Goal: Task Accomplishment & Management: Complete application form

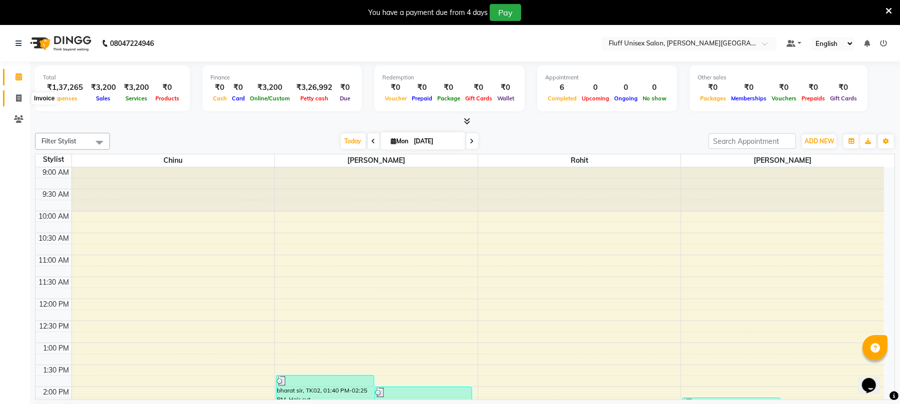
click at [16, 99] on icon at bounding box center [18, 97] width 5 height 7
click at [18, 98] on icon at bounding box center [18, 97] width 5 height 7
select select "service"
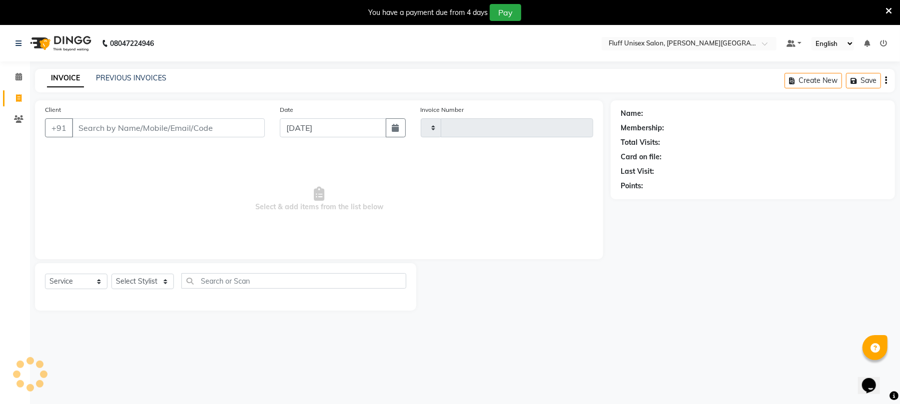
type input "2215"
select select "32"
click at [103, 126] on input "Client" at bounding box center [168, 127] width 193 height 19
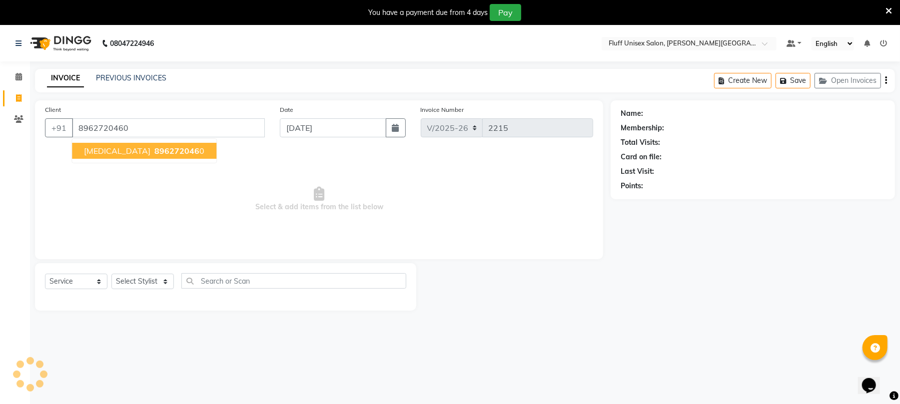
type input "8962720460"
click at [154, 148] on span "896272046" at bounding box center [176, 151] width 45 height 10
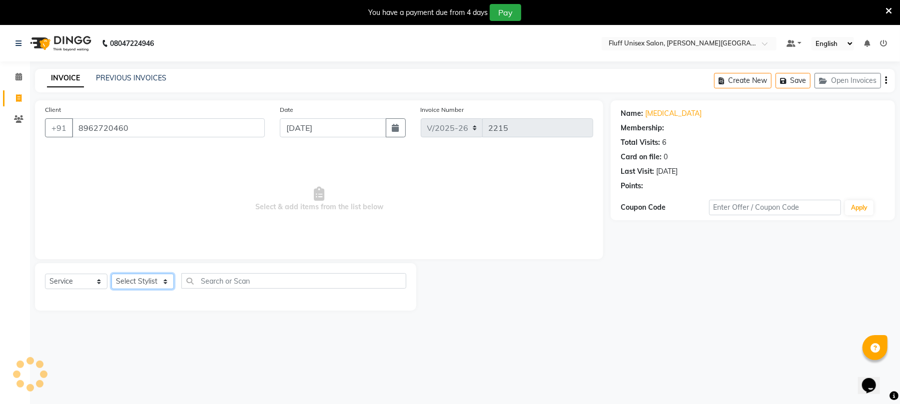
click at [166, 280] on select "Select Stylist Chinu [PERSON_NAME] Reception Rohit" at bounding box center [142, 281] width 62 height 15
select select "32299"
click at [111, 274] on select "Select Stylist Chinu [PERSON_NAME] Reception Rohit" at bounding box center [142, 281] width 62 height 15
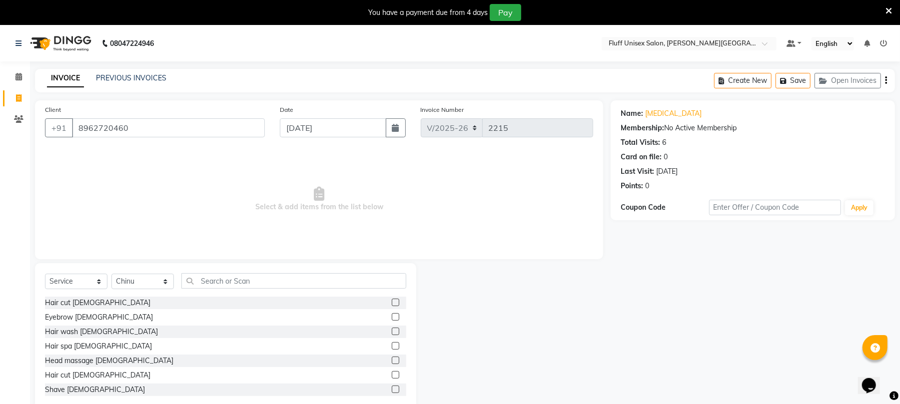
click at [392, 302] on label at bounding box center [395, 302] width 7 height 7
click at [392, 302] on input "checkbox" at bounding box center [395, 303] width 6 height 6
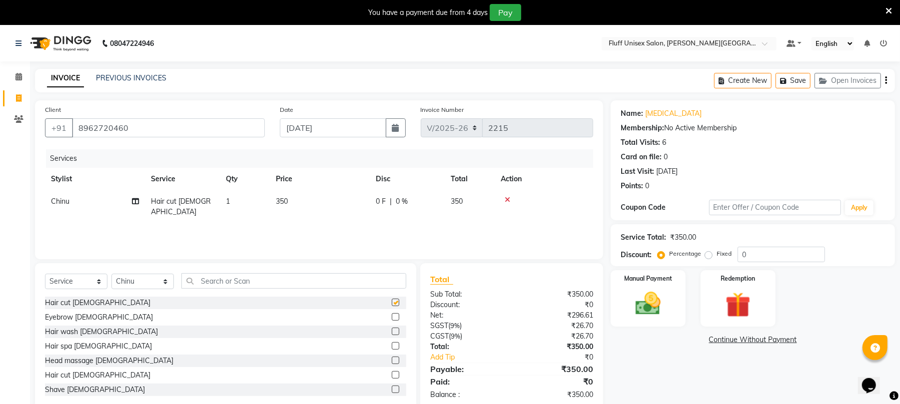
checkbox input "false"
click at [661, 287] on div "Manual Payment" at bounding box center [648, 298] width 78 height 58
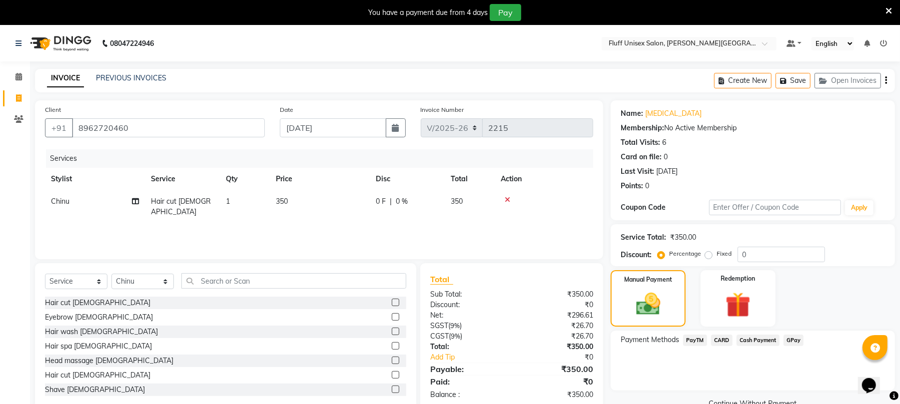
click at [748, 340] on span "Cash Payment" at bounding box center [757, 340] width 43 height 11
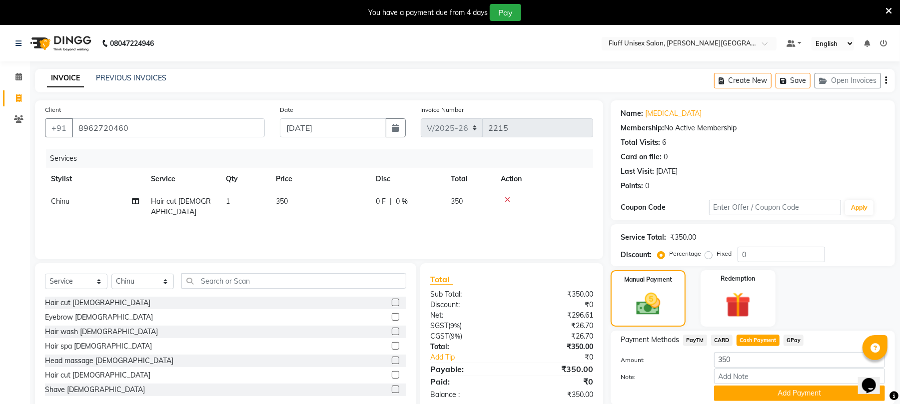
click at [694, 340] on span "PayTM" at bounding box center [695, 340] width 24 height 11
click at [724, 387] on button "Add Payment" at bounding box center [799, 393] width 171 height 15
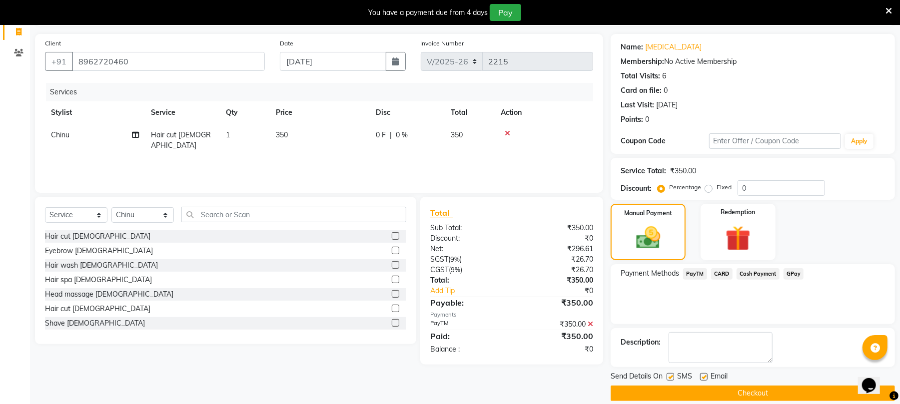
scroll to position [67, 0]
click at [791, 398] on button "Checkout" at bounding box center [753, 392] width 284 height 15
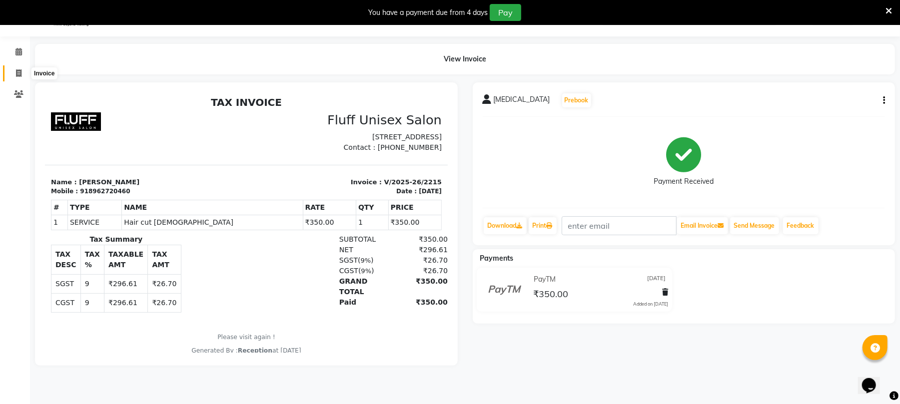
click at [18, 70] on icon at bounding box center [18, 72] width 5 height 7
select select "service"
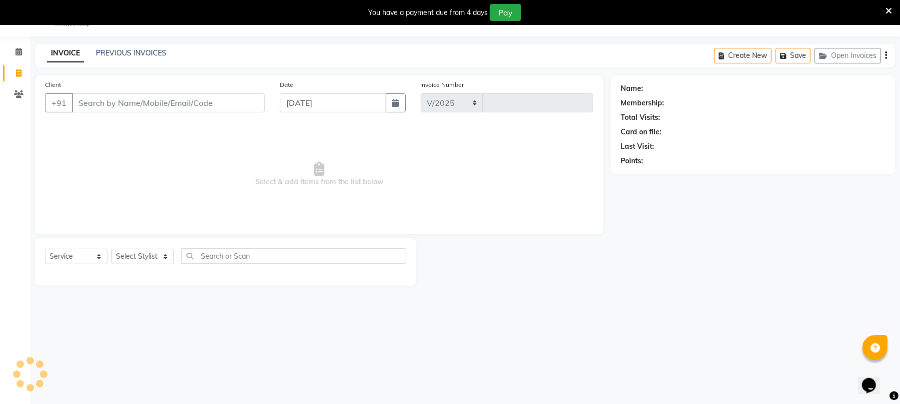
select select "32"
type input "2216"
click at [81, 98] on input "Client" at bounding box center [168, 102] width 193 height 19
type input "9"
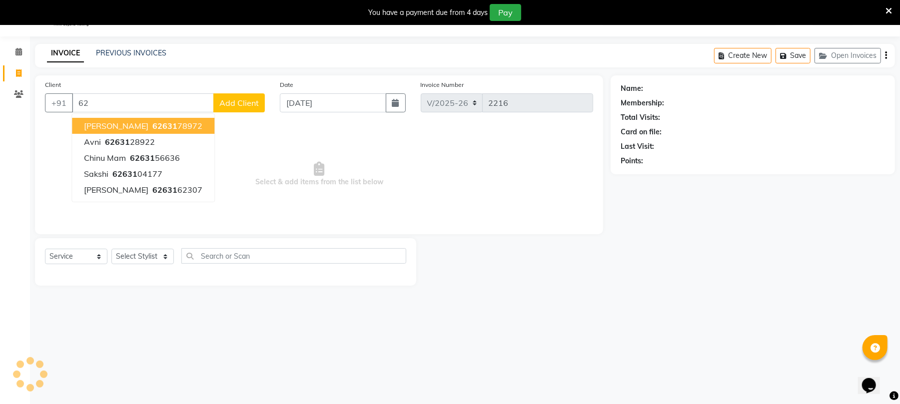
type input "6"
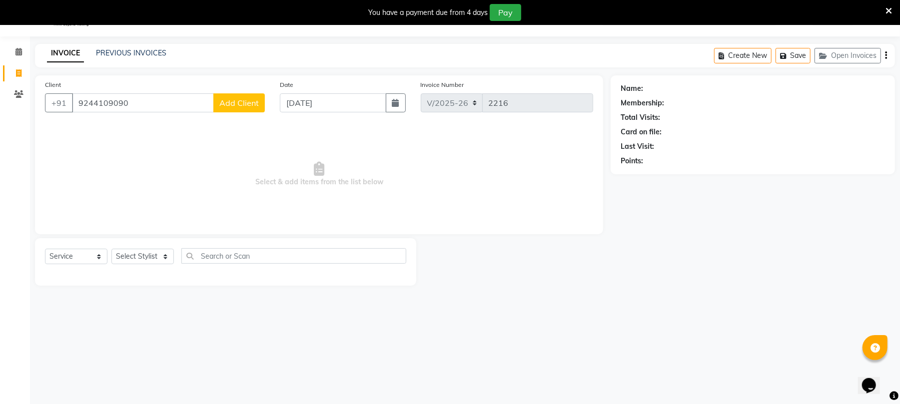
type input "9244109090"
click at [230, 103] on span "Add Client" at bounding box center [238, 103] width 39 height 10
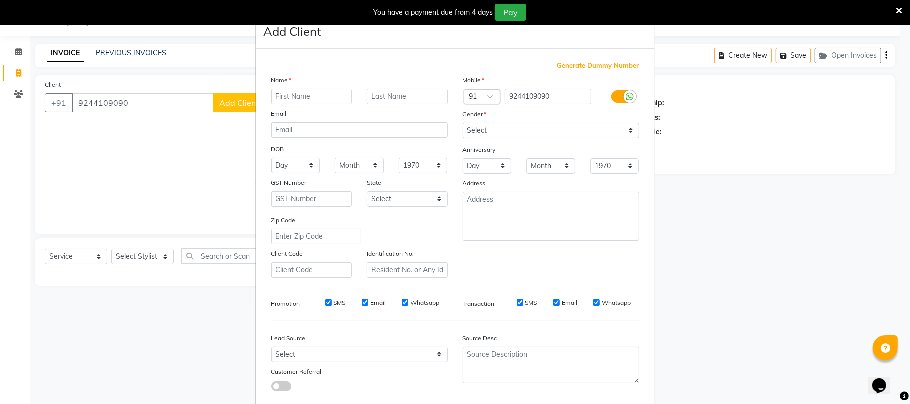
click at [281, 94] on input "text" at bounding box center [311, 96] width 81 height 15
type input "chrry"
click at [368, 90] on input "text" at bounding box center [407, 96] width 81 height 15
type input "maam"
click at [626, 130] on select "Select [DEMOGRAPHIC_DATA] [DEMOGRAPHIC_DATA] Other Prefer Not To Say" at bounding box center [551, 130] width 176 height 15
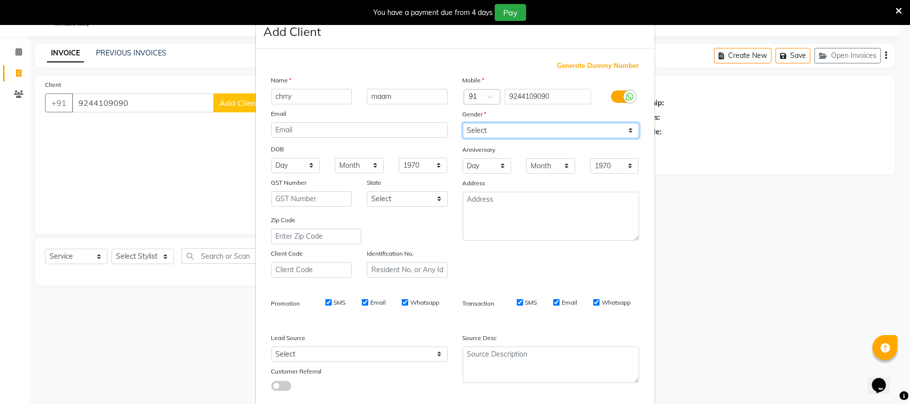
select select "[DEMOGRAPHIC_DATA]"
click at [463, 123] on select "Select [DEMOGRAPHIC_DATA] [DEMOGRAPHIC_DATA] Other Prefer Not To Say" at bounding box center [551, 130] width 176 height 15
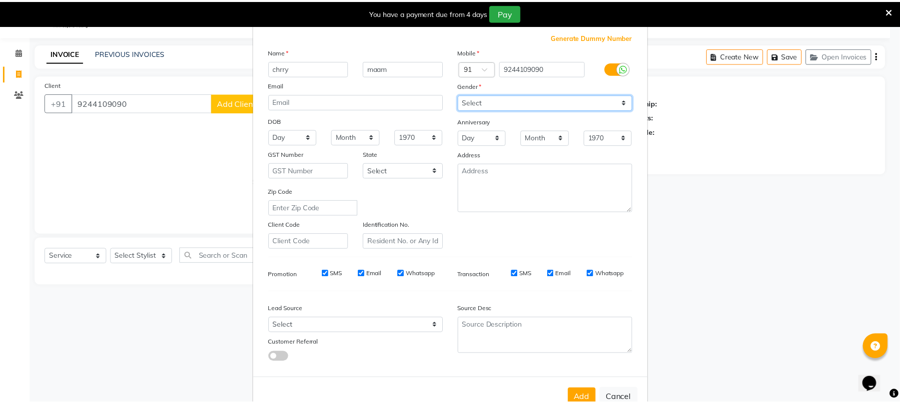
scroll to position [54, 0]
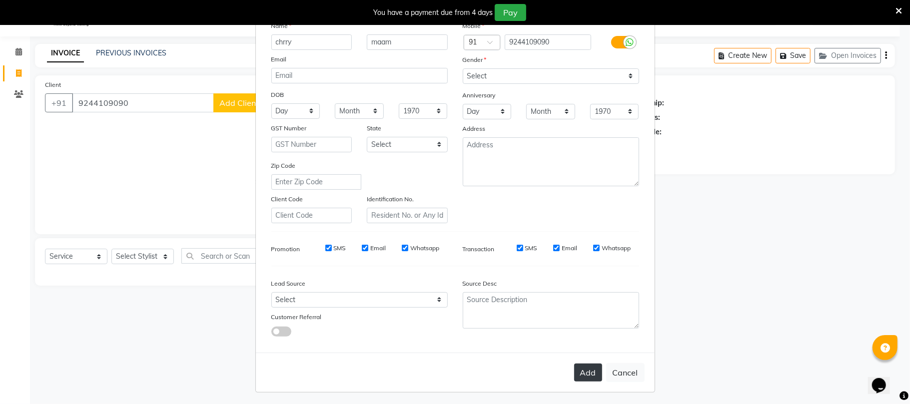
click at [587, 368] on button "Add" at bounding box center [588, 373] width 28 height 18
select select
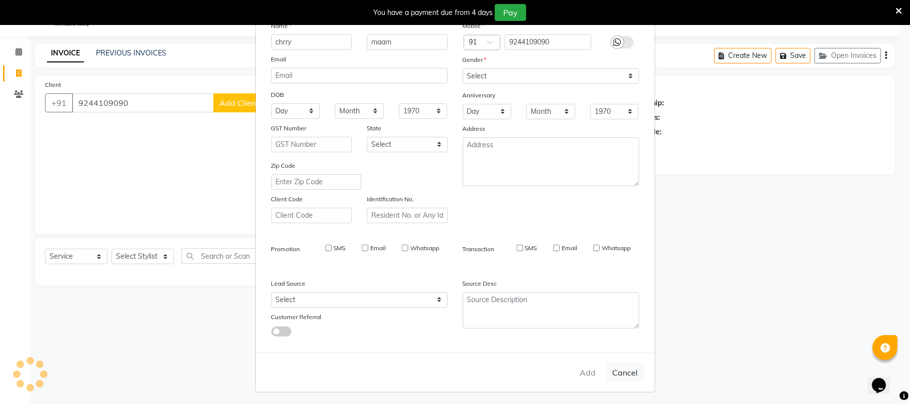
select select
checkbox input "false"
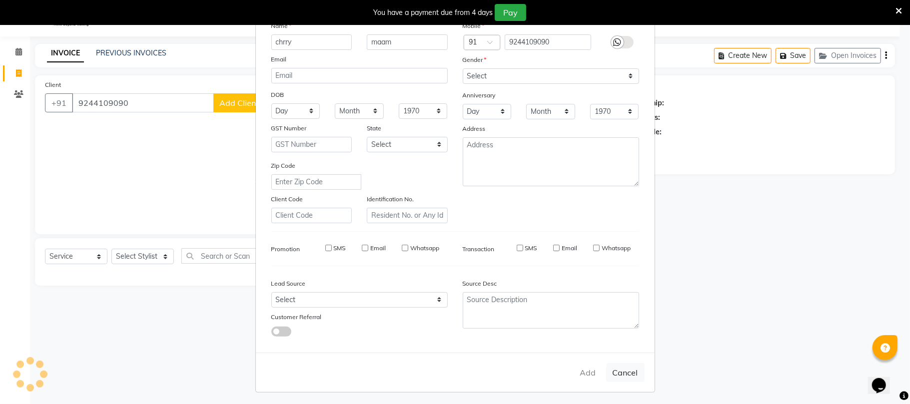
checkbox input "false"
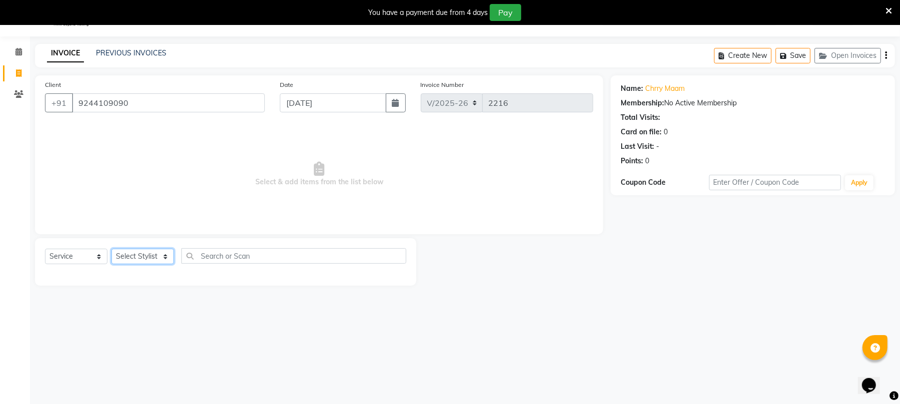
click at [162, 257] on select "Select Stylist Chinu [PERSON_NAME] Reception Rohit" at bounding box center [142, 256] width 62 height 15
select select "32299"
click at [111, 249] on select "Select Stylist Chinu [PERSON_NAME] Reception Rohit" at bounding box center [142, 256] width 62 height 15
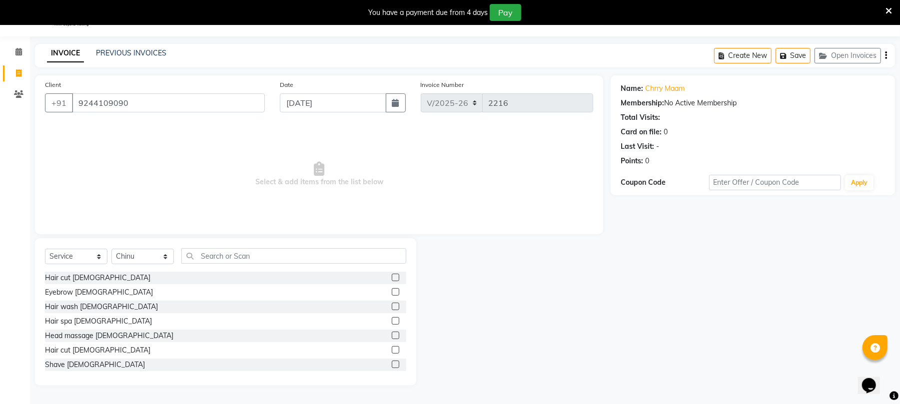
click at [392, 278] on label at bounding box center [395, 277] width 7 height 7
click at [392, 278] on input "checkbox" at bounding box center [395, 278] width 6 height 6
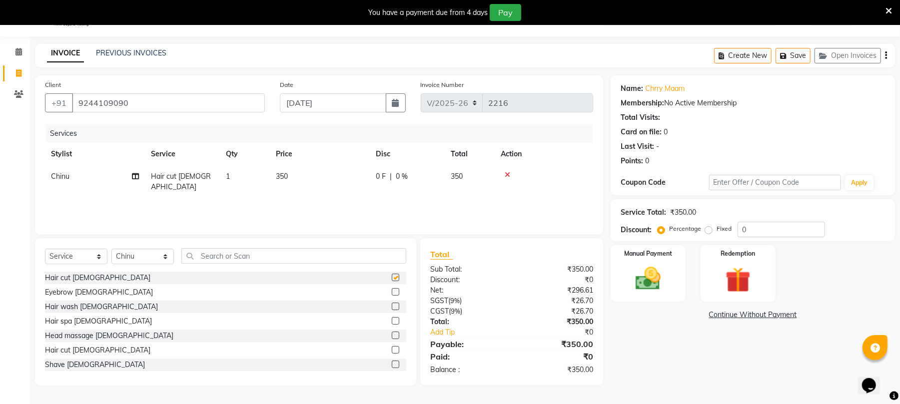
checkbox input "false"
click at [325, 178] on td "350" at bounding box center [320, 181] width 100 height 33
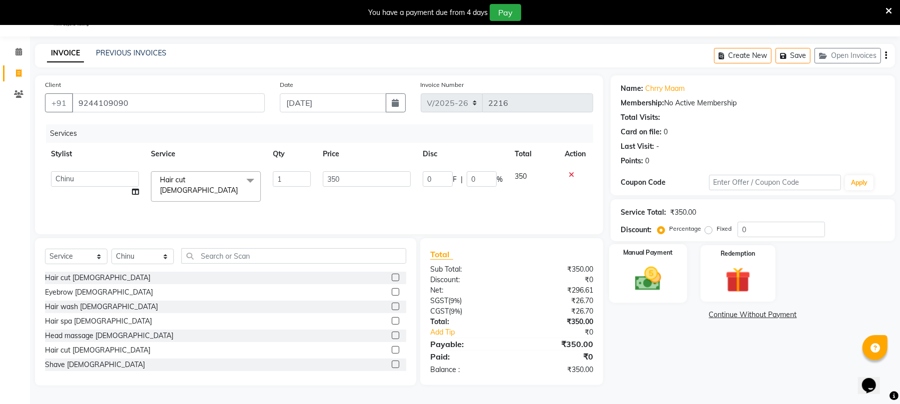
click at [662, 260] on div "Manual Payment" at bounding box center [648, 273] width 78 height 58
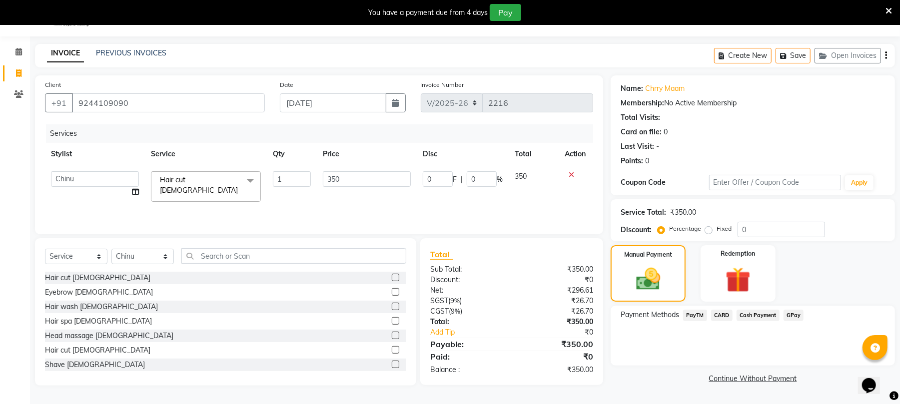
click at [743, 313] on span "Cash Payment" at bounding box center [757, 315] width 43 height 11
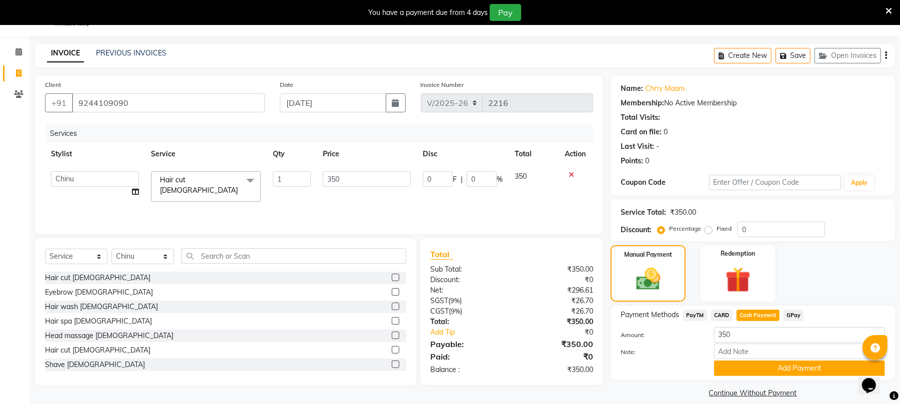
click at [695, 313] on span "PayTM" at bounding box center [695, 315] width 24 height 11
click at [733, 363] on button "Add Payment" at bounding box center [799, 368] width 171 height 15
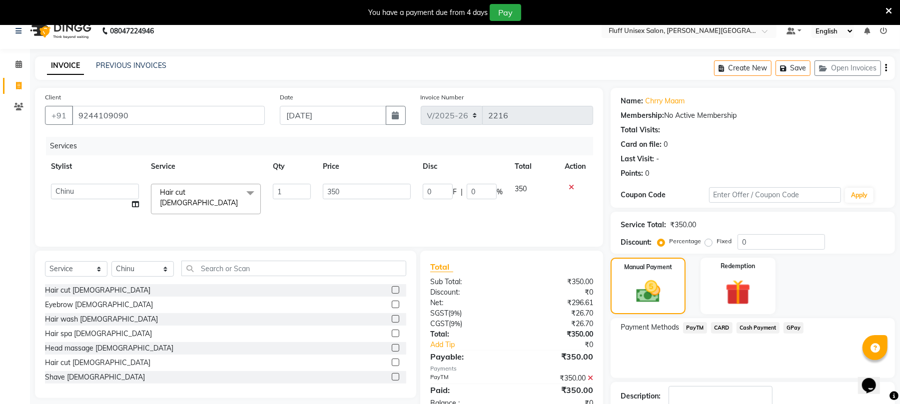
scroll to position [79, 0]
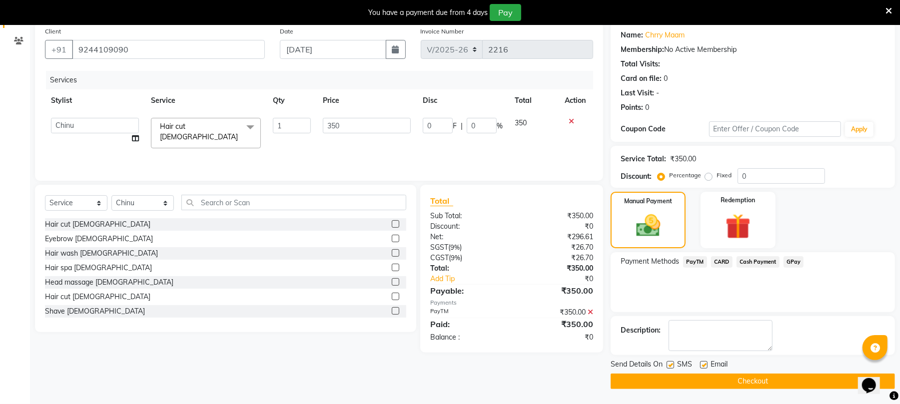
click at [741, 378] on button "Checkout" at bounding box center [753, 381] width 284 height 15
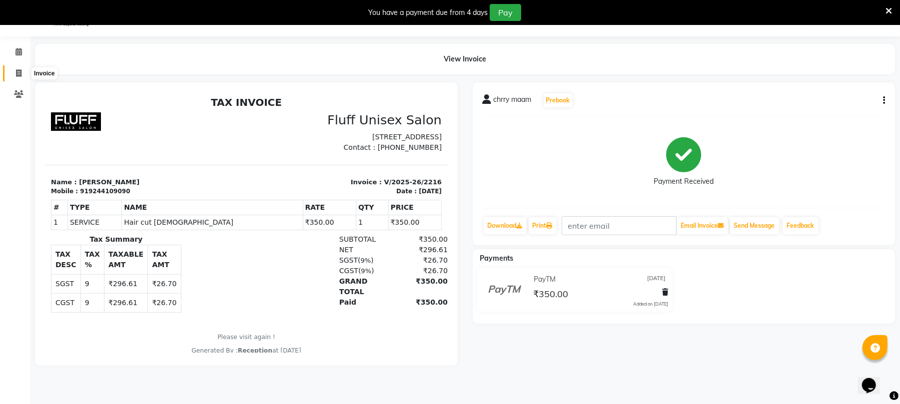
click at [14, 68] on span at bounding box center [18, 73] width 17 height 11
select select "service"
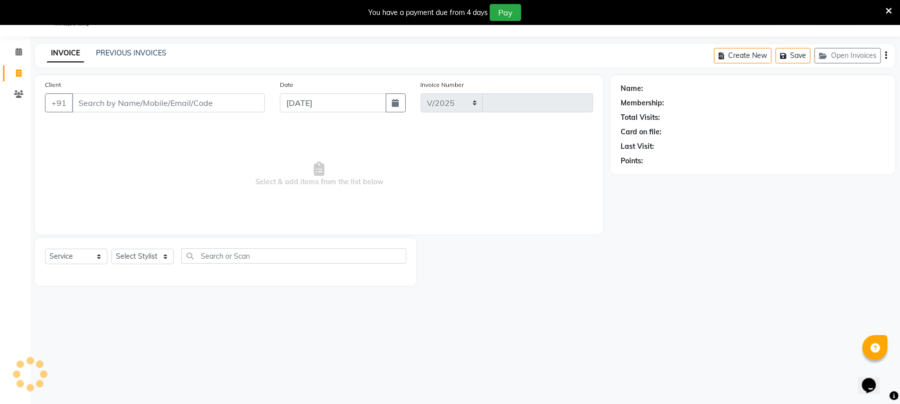
select select "32"
type input "2217"
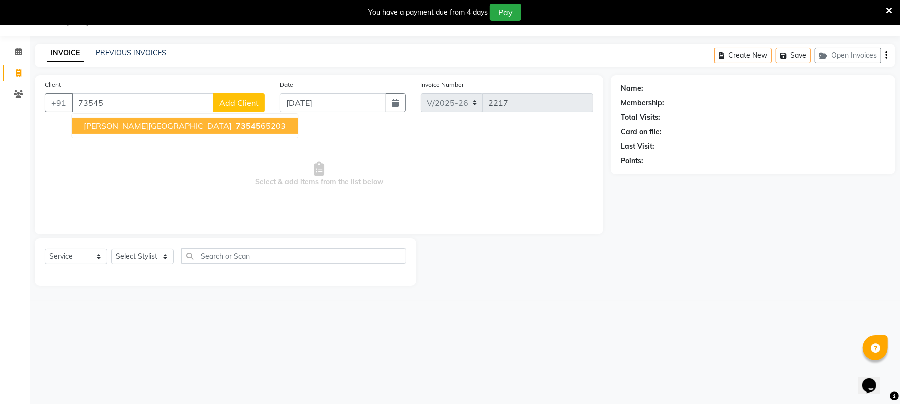
click at [131, 119] on button "[PERSON_NAME][GEOGRAPHIC_DATA] 73545 65203" at bounding box center [185, 126] width 226 height 16
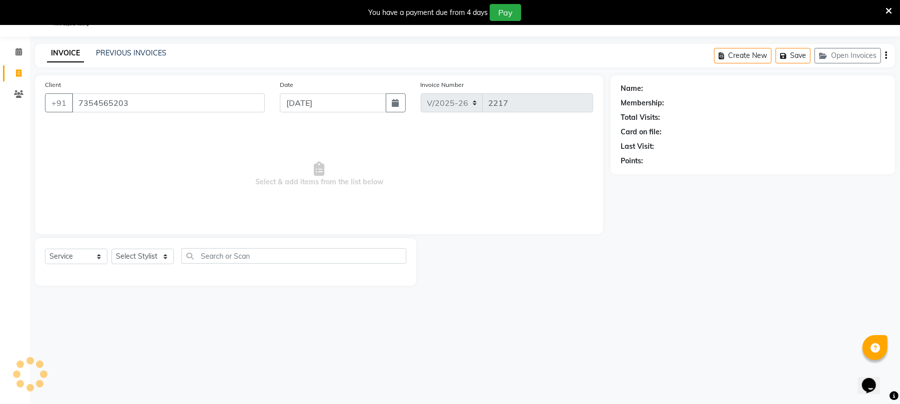
type input "7354565203"
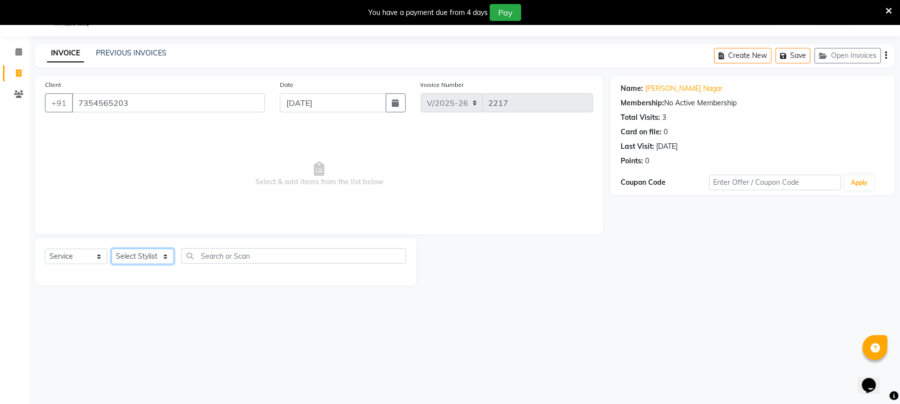
click at [147, 258] on select "Select Stylist Chinu [PERSON_NAME] Reception Rohit" at bounding box center [142, 256] width 62 height 15
select select "39020"
click at [111, 249] on select "Select Stylist Chinu [PERSON_NAME] Reception Rohit" at bounding box center [142, 256] width 62 height 15
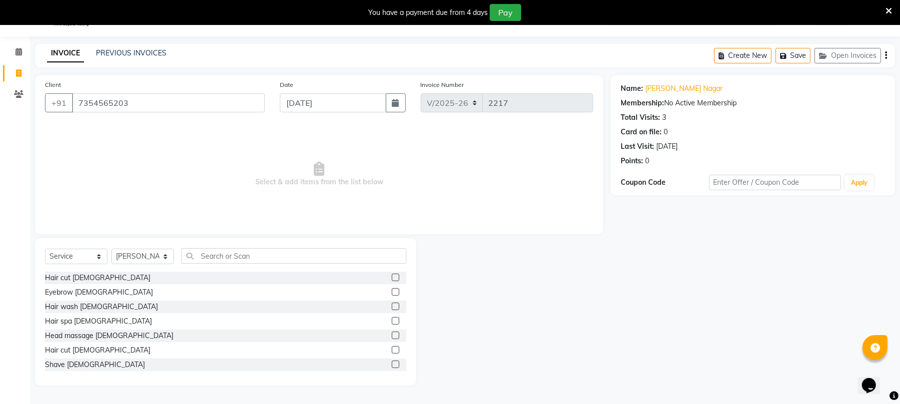
click at [392, 350] on label at bounding box center [395, 349] width 7 height 7
click at [392, 350] on input "checkbox" at bounding box center [395, 350] width 6 height 6
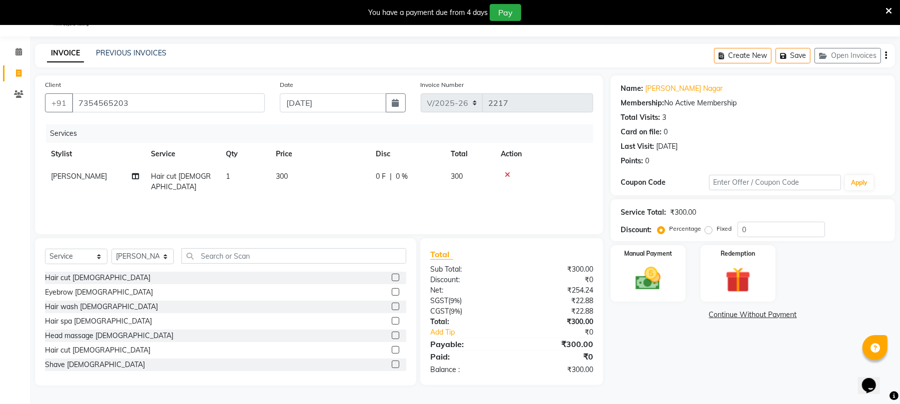
checkbox input "false"
click at [392, 364] on label at bounding box center [395, 364] width 7 height 7
click at [392, 364] on input "checkbox" at bounding box center [395, 365] width 6 height 6
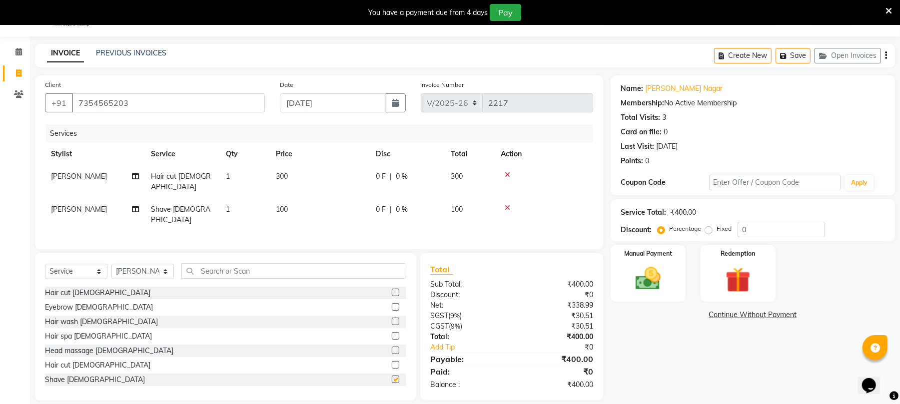
checkbox input "false"
click at [341, 206] on td "100" at bounding box center [320, 214] width 100 height 33
select select "39020"
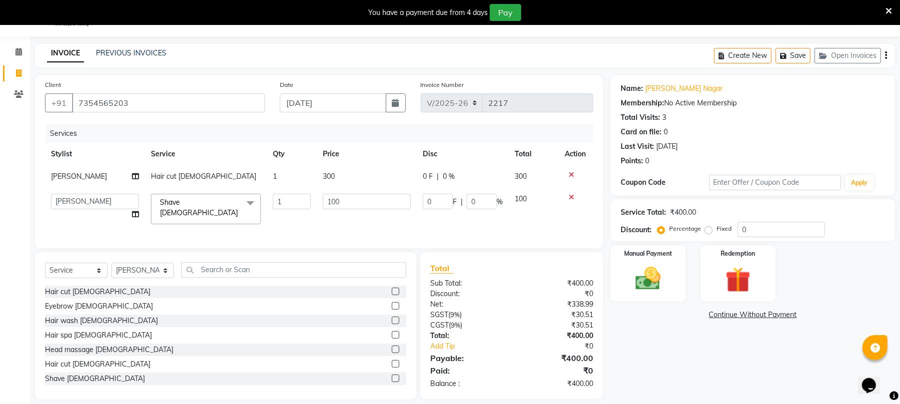
click at [342, 203] on input "100" at bounding box center [367, 201] width 88 height 15
type input "150"
click at [630, 274] on img at bounding box center [648, 279] width 43 height 30
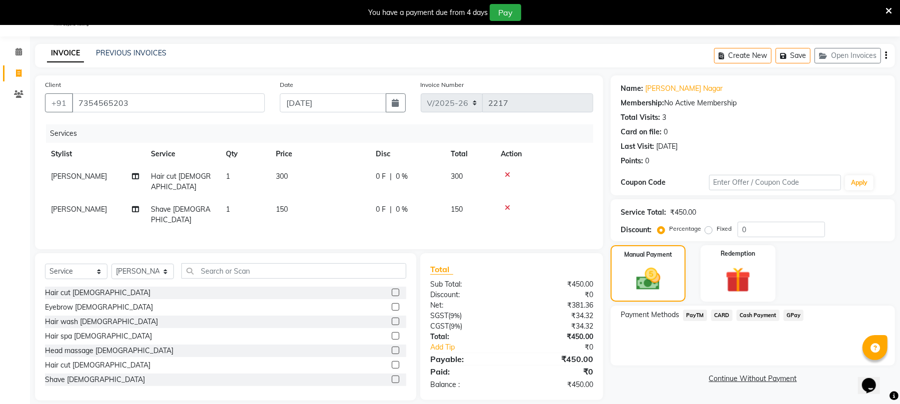
click at [781, 311] on div "GPay" at bounding box center [791, 316] width 24 height 13
click at [792, 318] on span "GPay" at bounding box center [793, 315] width 20 height 11
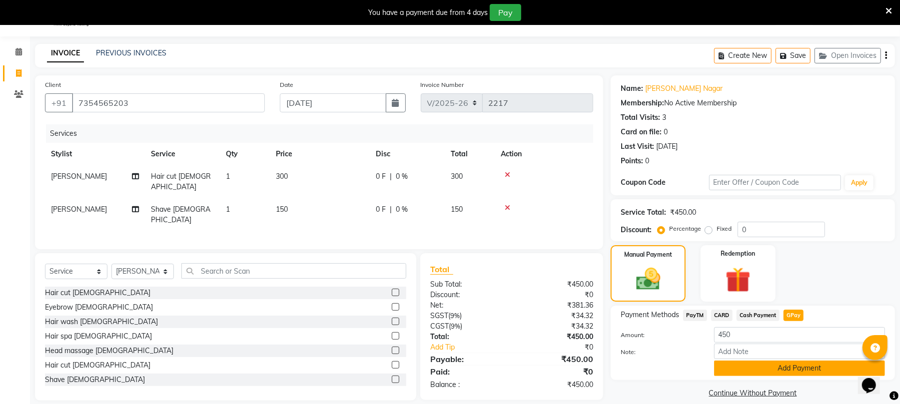
click at [809, 369] on button "Add Payment" at bounding box center [799, 368] width 171 height 15
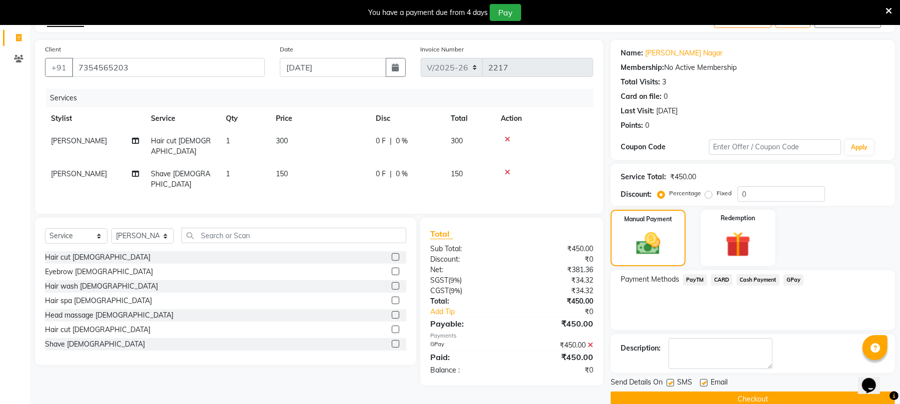
scroll to position [79, 0]
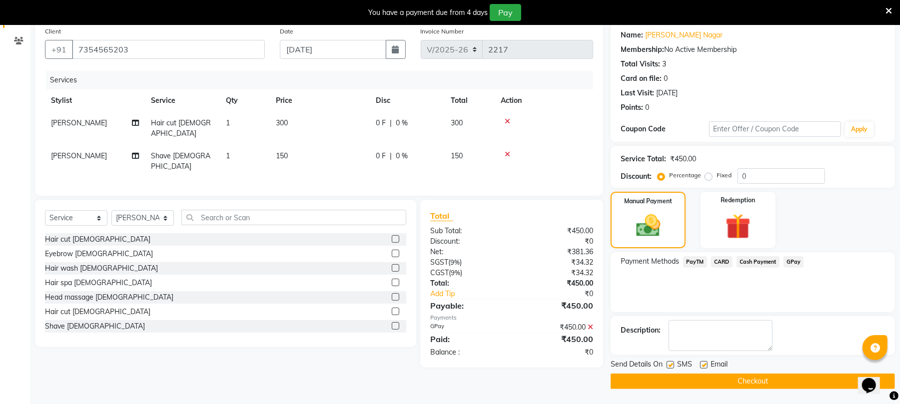
click at [783, 386] on button "Checkout" at bounding box center [753, 381] width 284 height 15
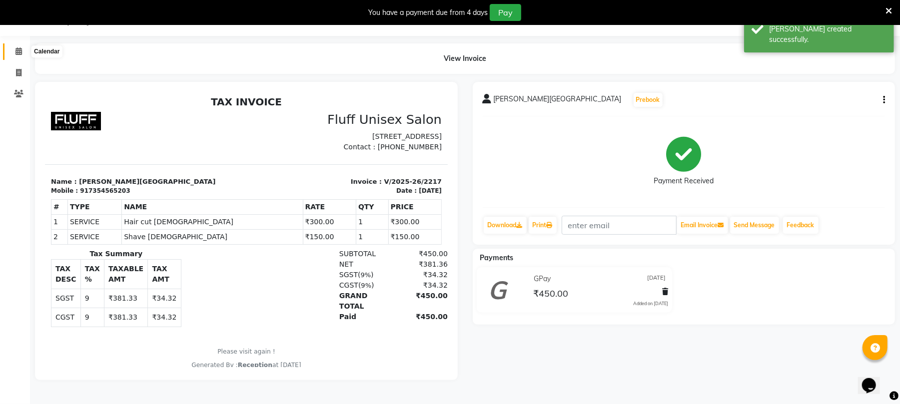
click at [19, 47] on icon at bounding box center [18, 50] width 6 height 7
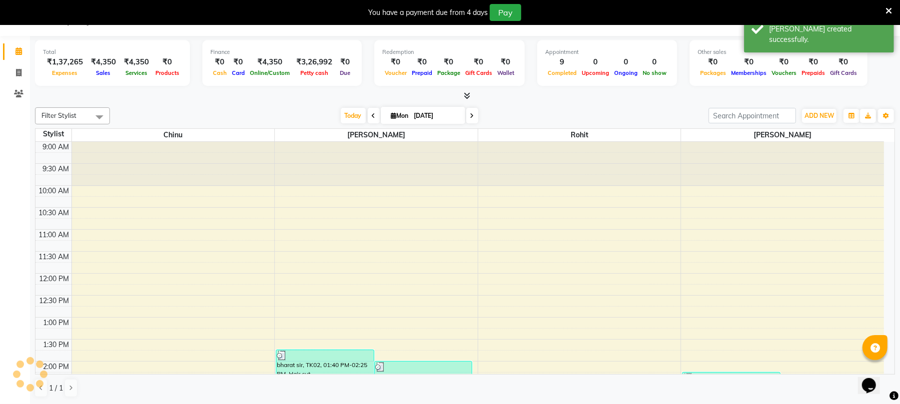
scroll to position [25, 0]
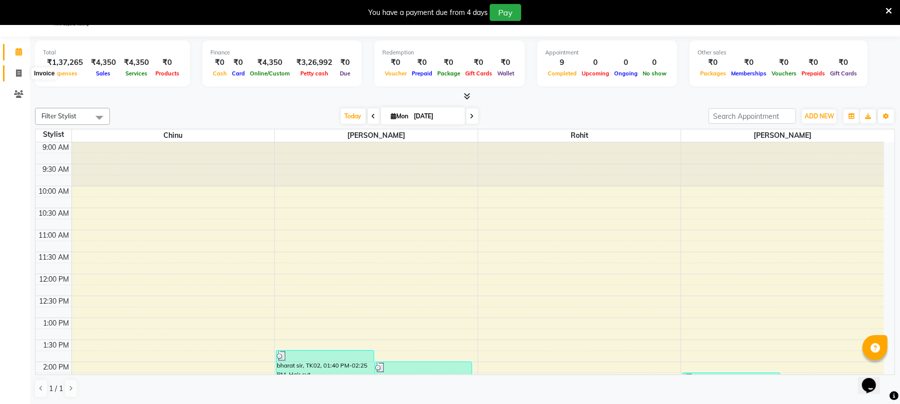
click at [24, 69] on span at bounding box center [18, 73] width 17 height 11
select select "service"
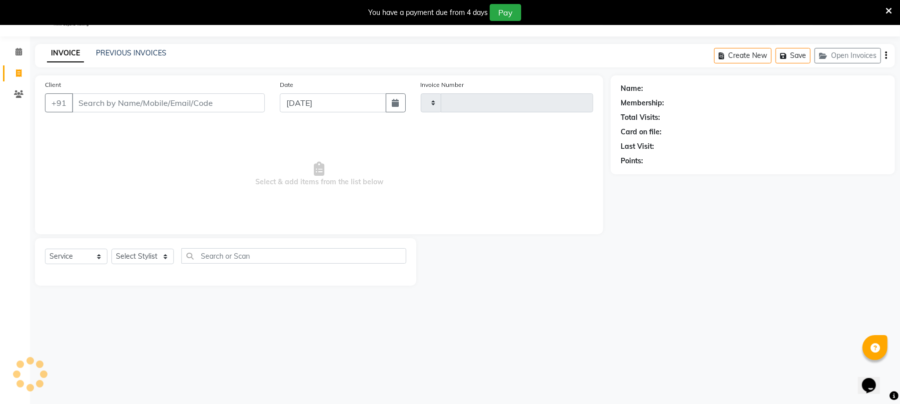
type input "2218"
select select "32"
click at [129, 110] on input "Client" at bounding box center [168, 102] width 193 height 19
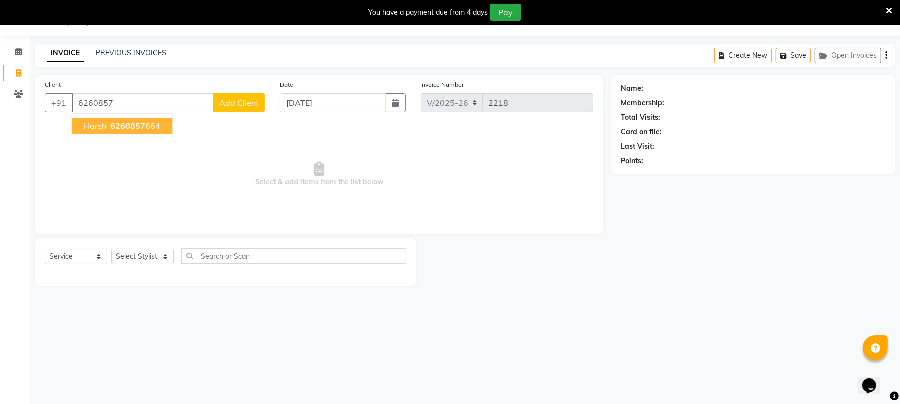
click at [141, 124] on span "6260857" at bounding box center [127, 126] width 35 height 10
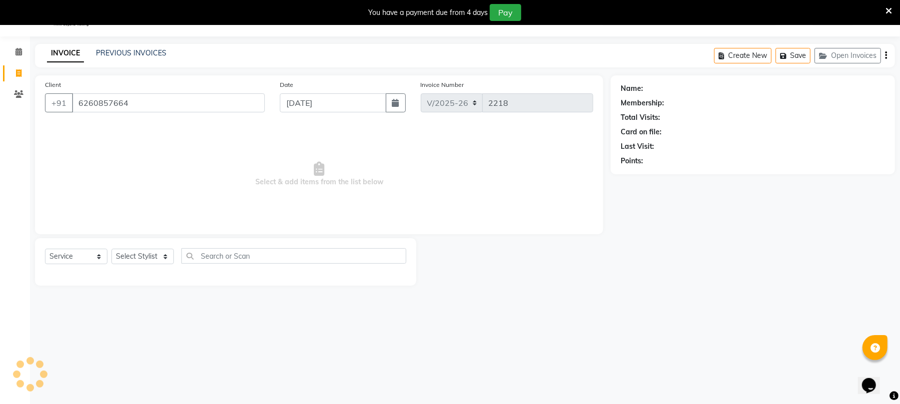
type input "6260857664"
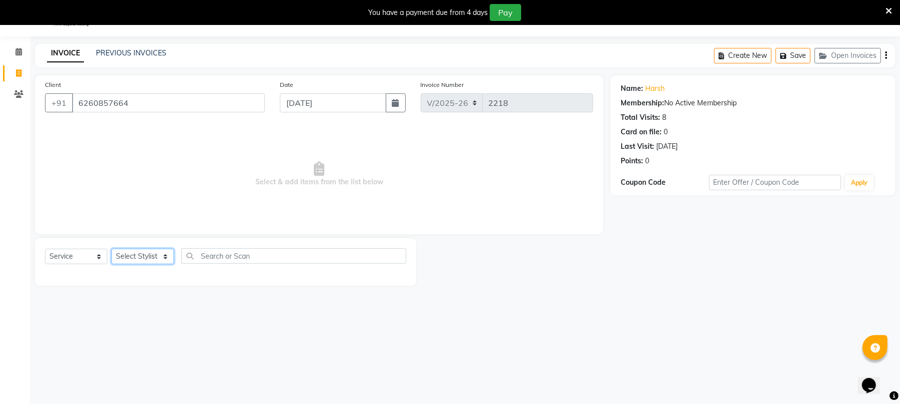
click at [134, 255] on select "Select Stylist Chinu [PERSON_NAME] Reception Rohit" at bounding box center [142, 256] width 62 height 15
select select "43283"
click at [111, 249] on select "Select Stylist Chinu [PERSON_NAME] Reception Rohit" at bounding box center [142, 256] width 62 height 15
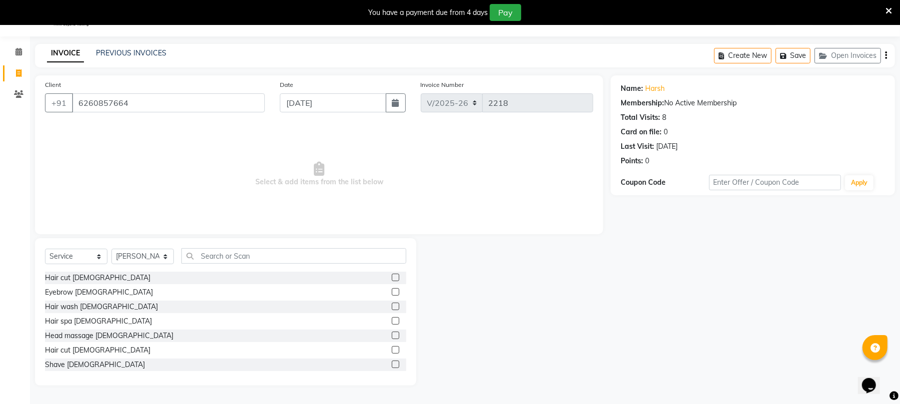
click at [392, 348] on label at bounding box center [395, 349] width 7 height 7
click at [392, 348] on input "checkbox" at bounding box center [395, 350] width 6 height 6
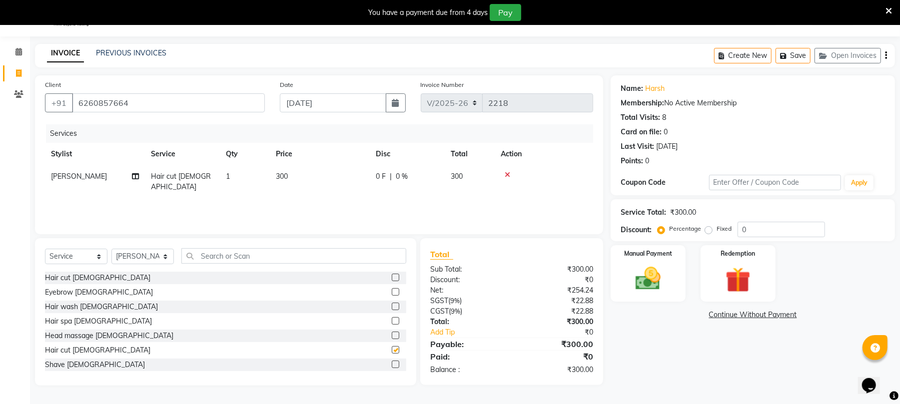
checkbox input "false"
click at [298, 170] on td "300" at bounding box center [320, 181] width 100 height 33
select select "43283"
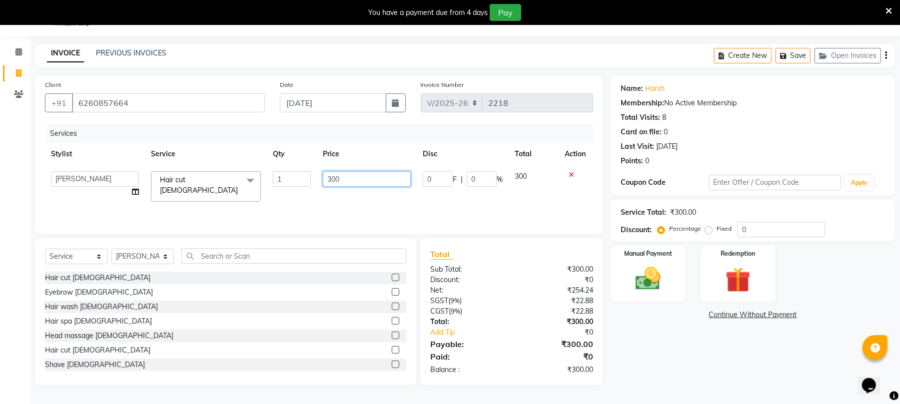
click at [361, 176] on input "300" at bounding box center [367, 178] width 88 height 15
type input "350"
click at [660, 290] on img at bounding box center [648, 279] width 43 height 30
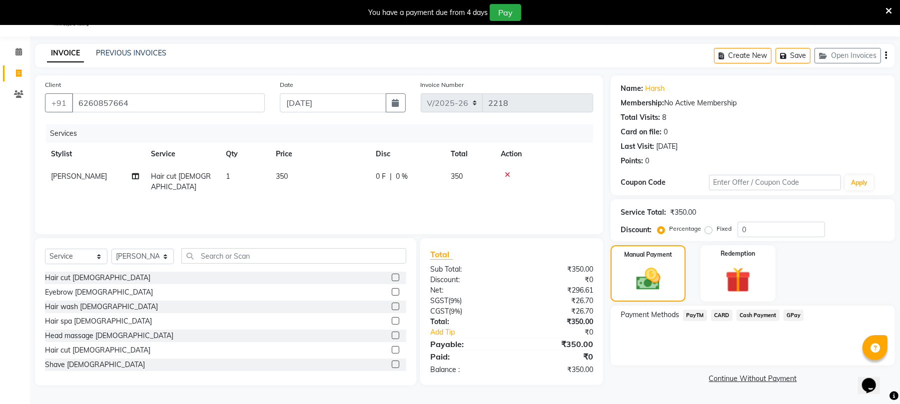
click at [767, 316] on span "Cash Payment" at bounding box center [757, 315] width 43 height 11
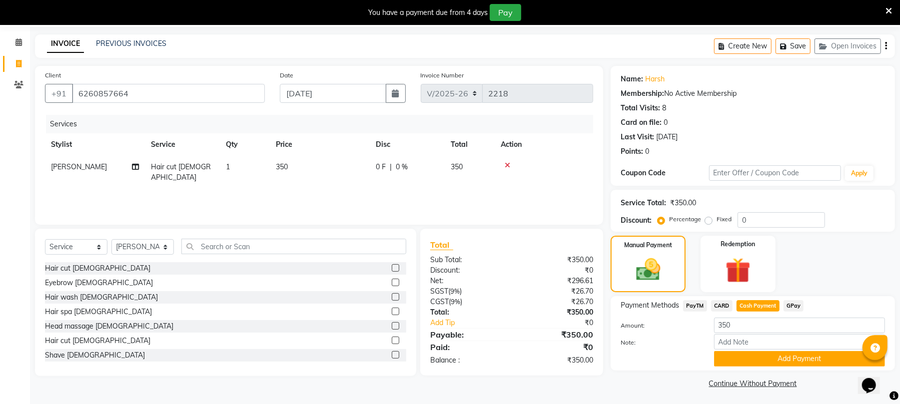
scroll to position [37, 0]
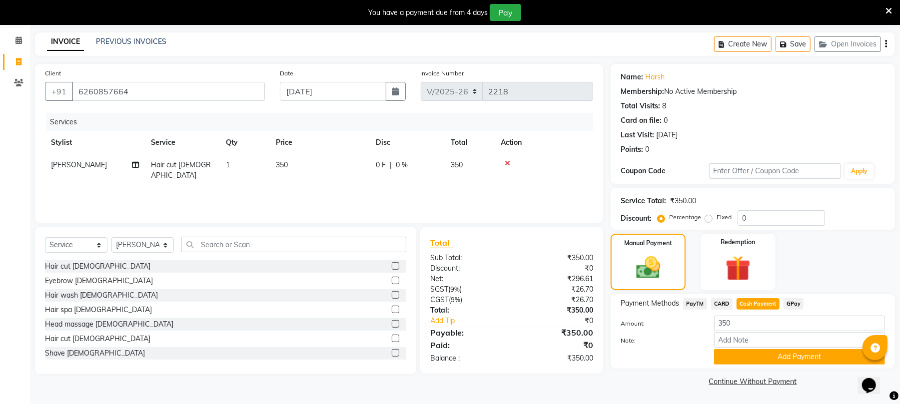
click at [699, 304] on span "PayTM" at bounding box center [695, 303] width 24 height 11
click at [803, 350] on button "Add Payment" at bounding box center [799, 356] width 171 height 15
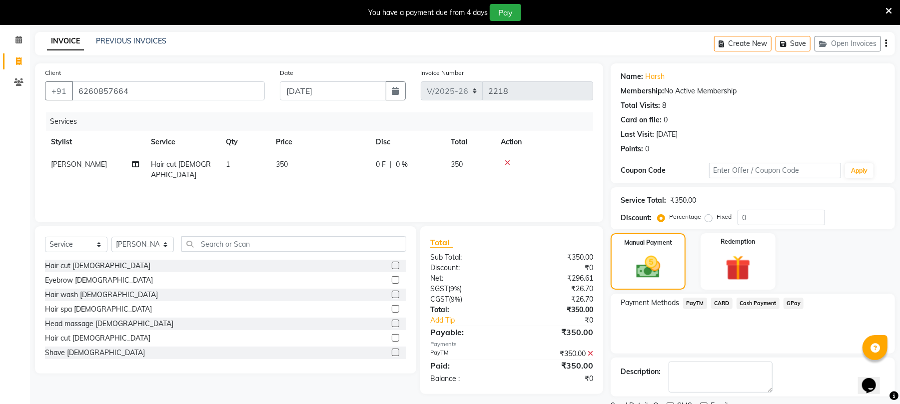
scroll to position [79, 0]
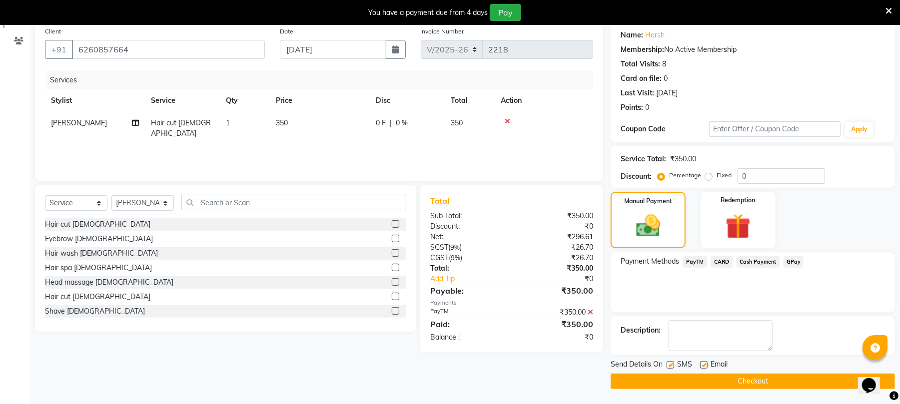
click at [751, 381] on button "Checkout" at bounding box center [753, 381] width 284 height 15
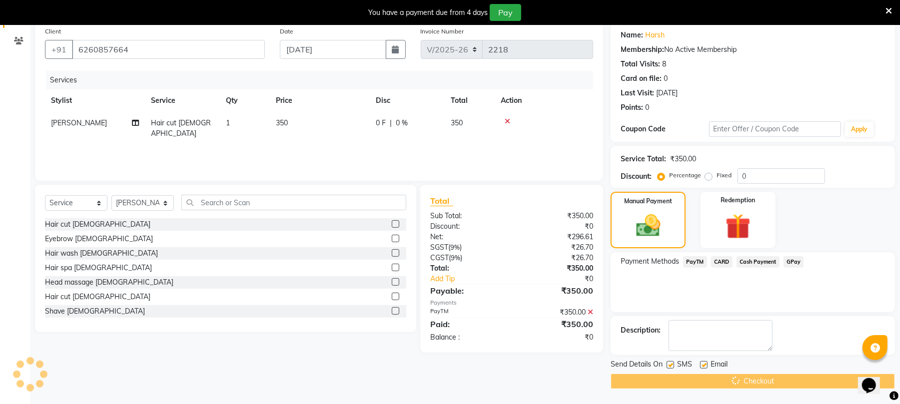
click at [739, 370] on div "Send Details On SMS Email" at bounding box center [753, 365] width 284 height 12
click at [739, 380] on div "Checkout" at bounding box center [753, 381] width 284 height 15
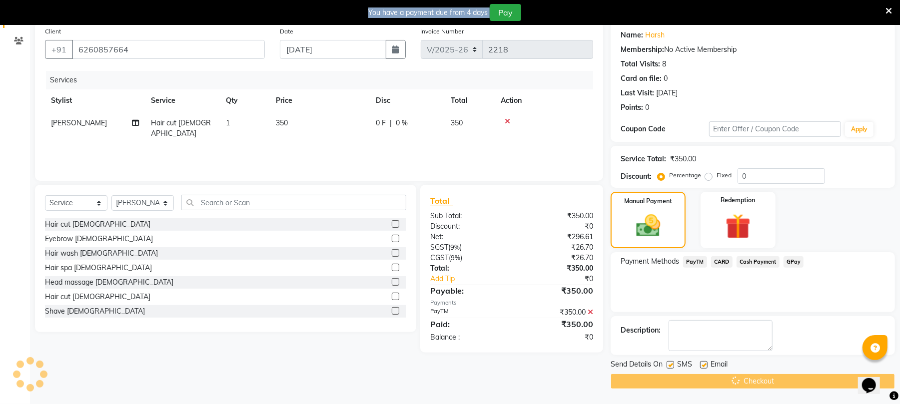
click at [739, 380] on div "Checkout" at bounding box center [753, 381] width 284 height 15
click at [698, 262] on span "PayTM" at bounding box center [695, 261] width 24 height 11
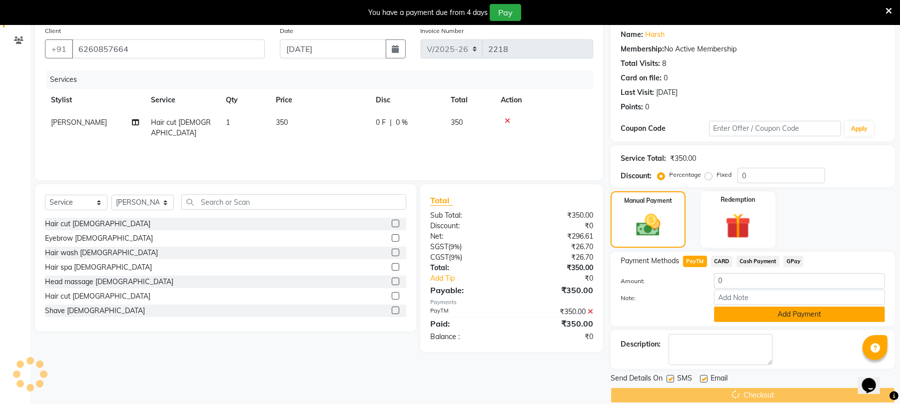
click at [809, 313] on button "Add Payment" at bounding box center [799, 314] width 171 height 15
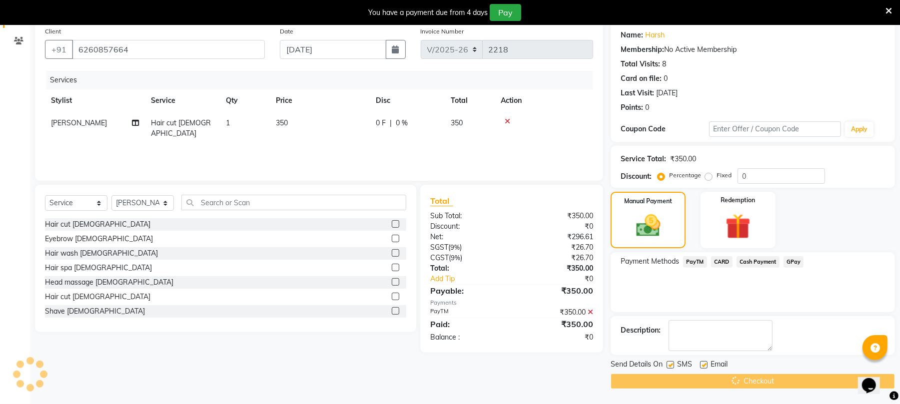
click at [759, 383] on div "Checkout" at bounding box center [753, 381] width 284 height 15
click at [892, 16] on div "You have a payment due from 4 days Pay" at bounding box center [450, 12] width 900 height 25
click at [886, 6] on icon at bounding box center [888, 10] width 6 height 9
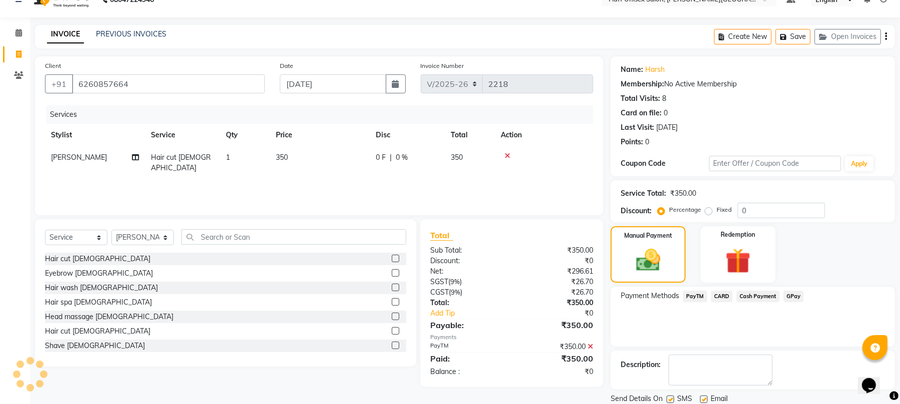
scroll to position [0, 0]
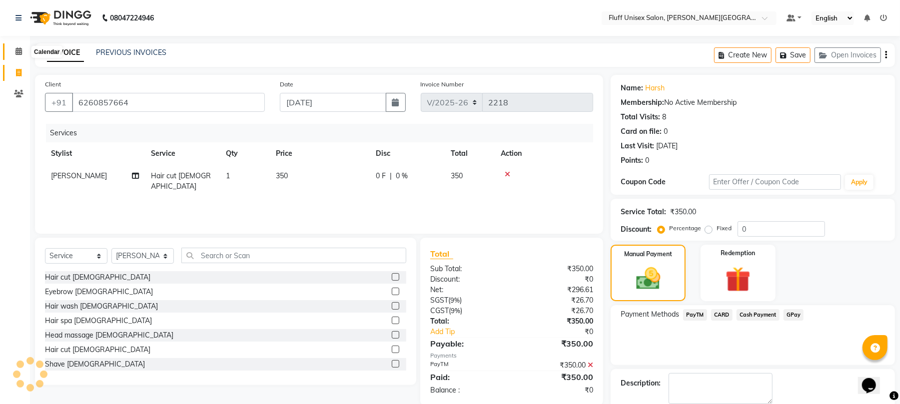
click at [16, 51] on icon at bounding box center [18, 50] width 6 height 7
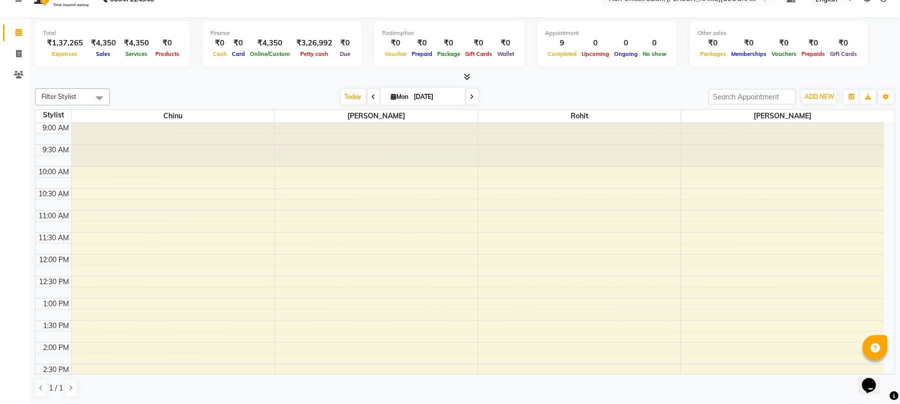
click at [850, 58] on div "Total ₹1,37,265 Expenses ₹4,350 Sales ₹4,350 Services ₹0 Products Finance ₹0 Ca…" at bounding box center [465, 45] width 860 height 49
click at [11, 50] on span at bounding box center [18, 53] width 17 height 11
select select "service"
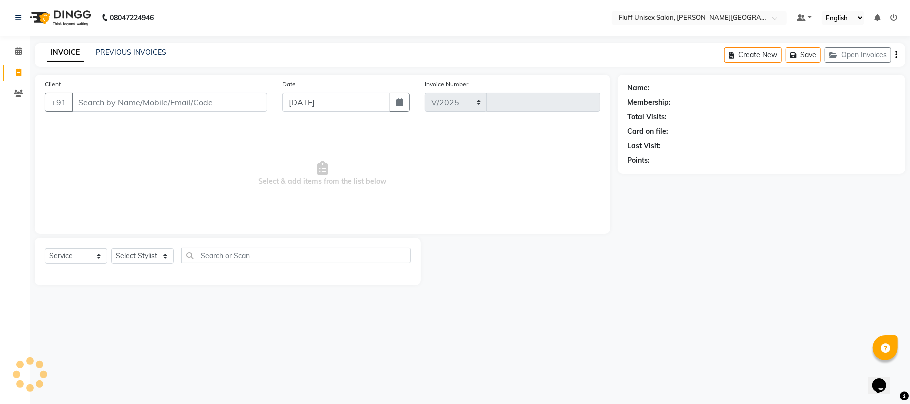
select select "32"
type input "2218"
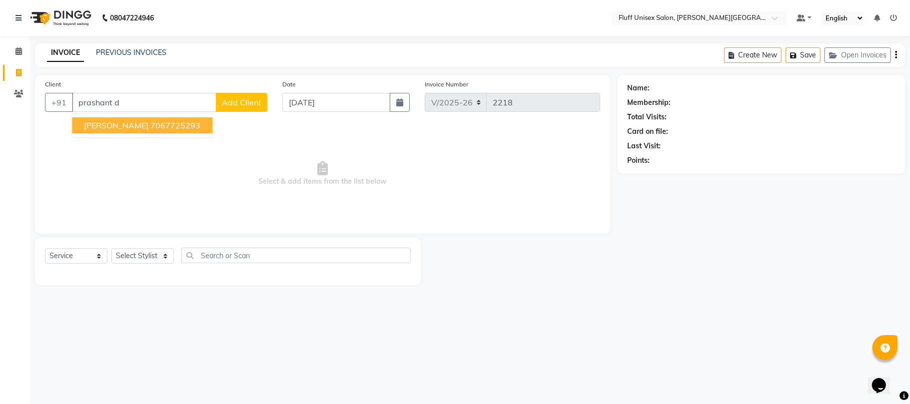
click at [188, 128] on ngb-highlight "7067725293" at bounding box center [175, 125] width 50 height 10
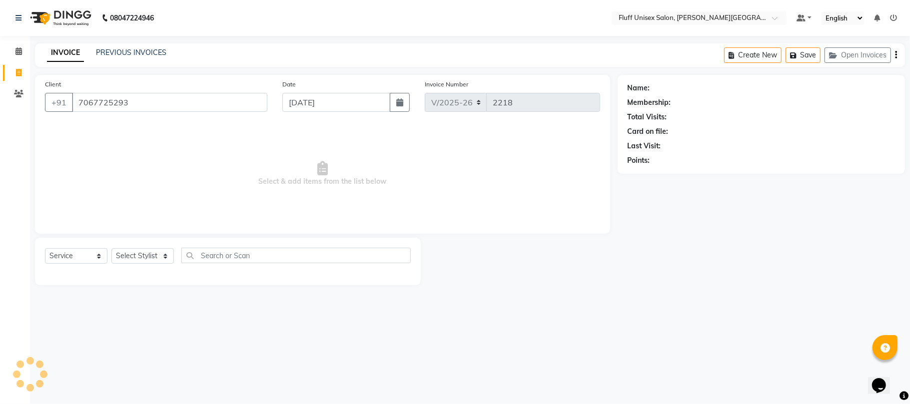
type input "7067725293"
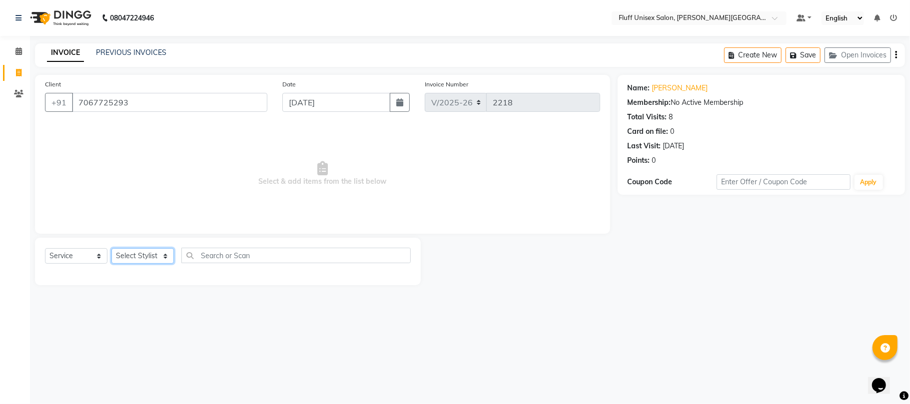
click at [143, 256] on select "Select Stylist Chinu [PERSON_NAME] Reception Rohit" at bounding box center [142, 255] width 62 height 15
select select "39020"
click at [111, 248] on select "Select Stylist Chinu [PERSON_NAME] Reception Rohit" at bounding box center [142, 255] width 62 height 15
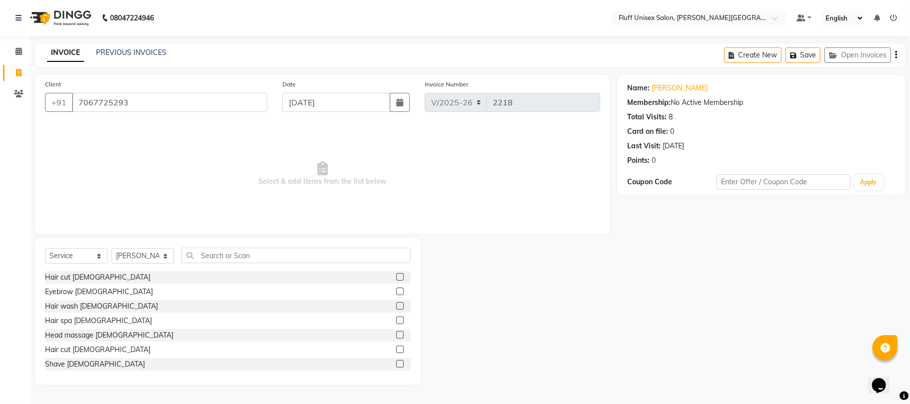
click at [396, 348] on label at bounding box center [399, 349] width 7 height 7
click at [396, 348] on input "checkbox" at bounding box center [399, 350] width 6 height 6
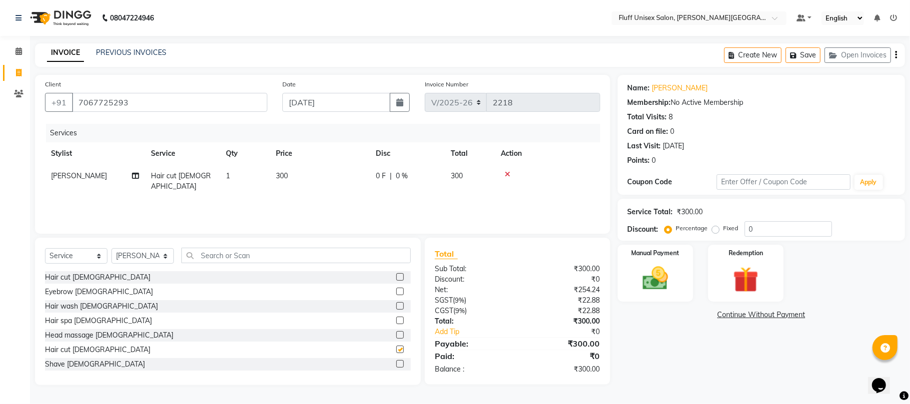
checkbox input "false"
click at [336, 174] on td "300" at bounding box center [320, 181] width 100 height 33
select select "39020"
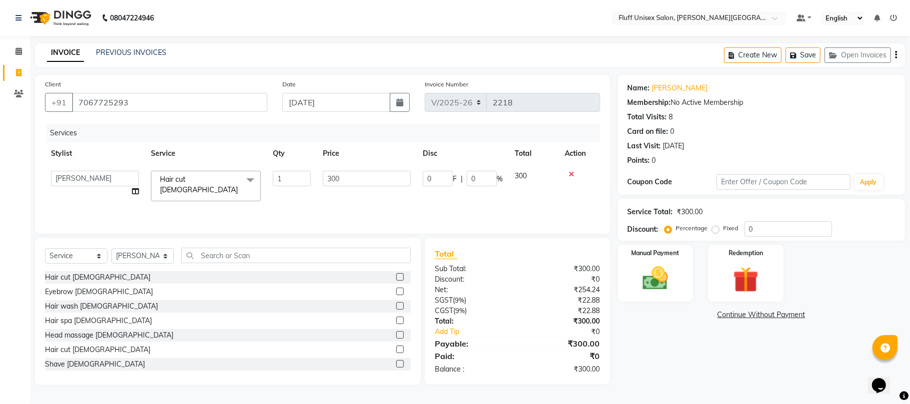
click at [344, 173] on input "300" at bounding box center [367, 178] width 88 height 15
type input "350"
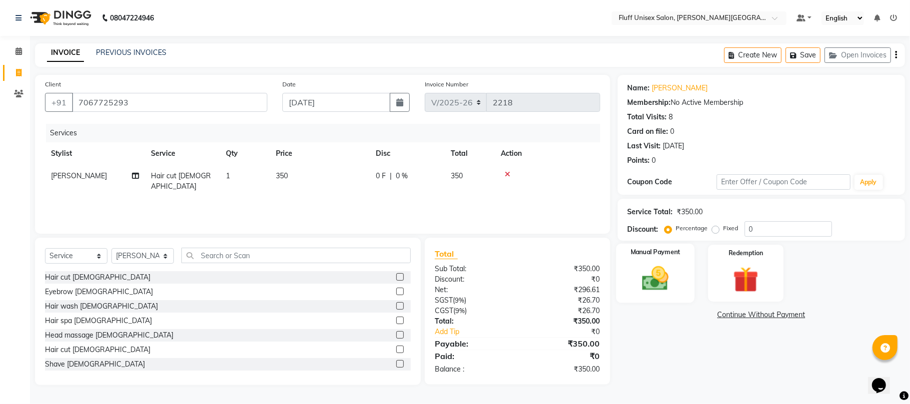
click at [660, 287] on img at bounding box center [654, 278] width 43 height 31
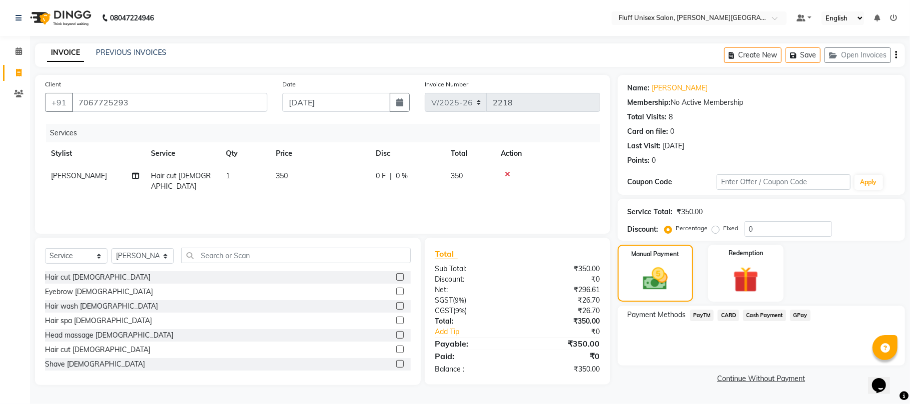
click at [776, 312] on span "Cash Payment" at bounding box center [764, 315] width 43 height 11
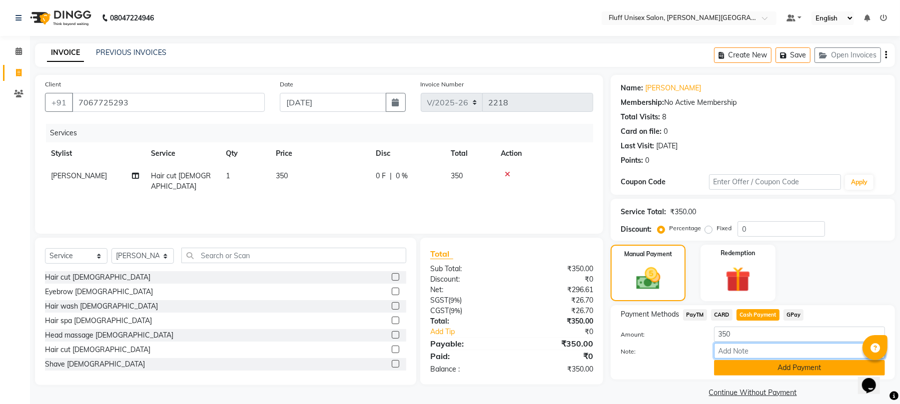
drag, startPoint x: 788, startPoint y: 358, endPoint x: 792, endPoint y: 364, distance: 7.2
click at [791, 362] on div "Amount: 350 Note: Add Payment" at bounding box center [753, 351] width 264 height 49
click at [793, 365] on button "Add Payment" at bounding box center [799, 367] width 171 height 15
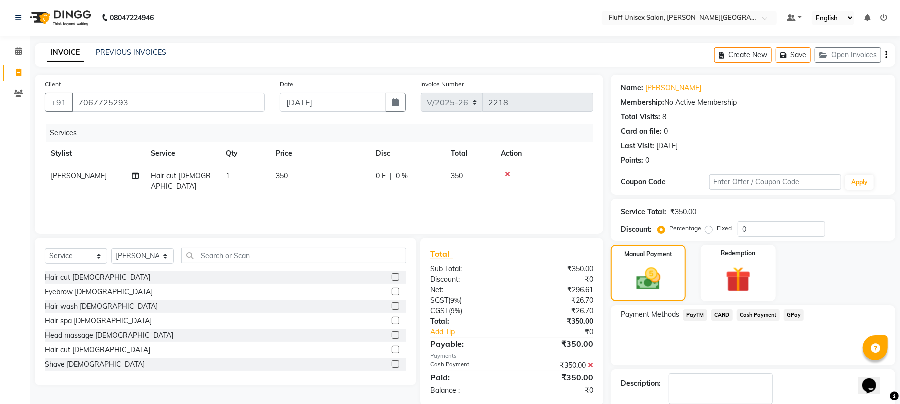
scroll to position [54, 0]
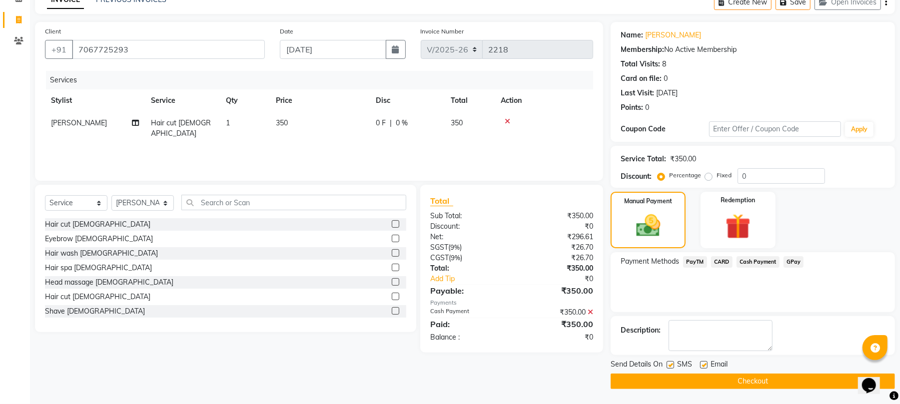
click at [819, 384] on button "Checkout" at bounding box center [753, 381] width 284 height 15
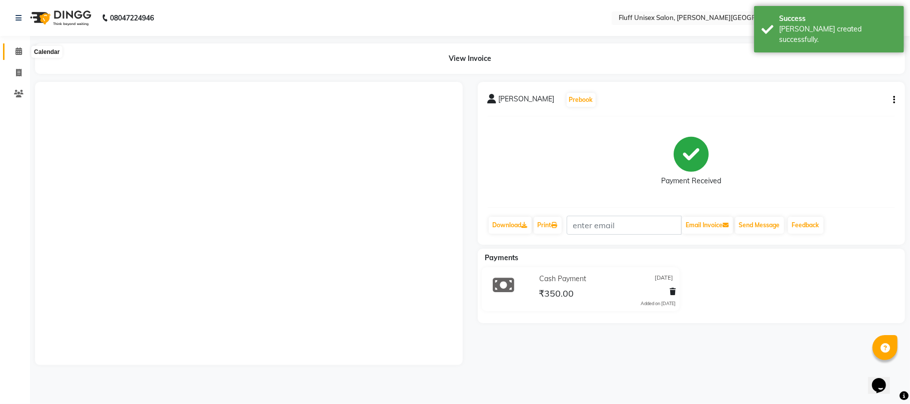
click at [15, 47] on icon at bounding box center [18, 50] width 6 height 7
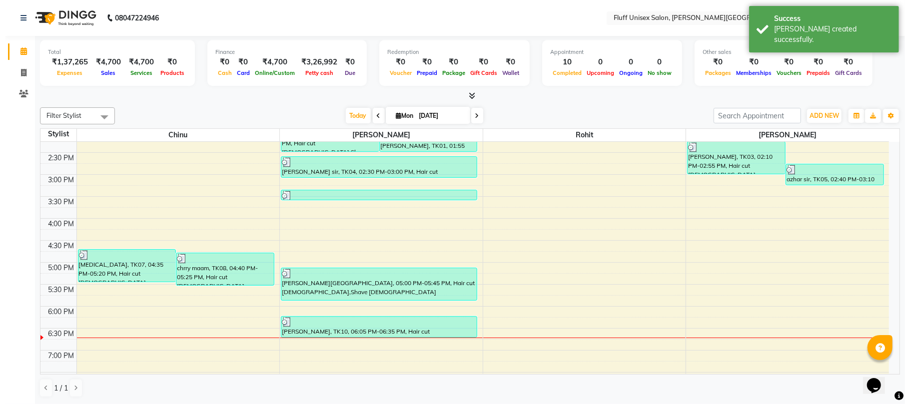
scroll to position [238, 0]
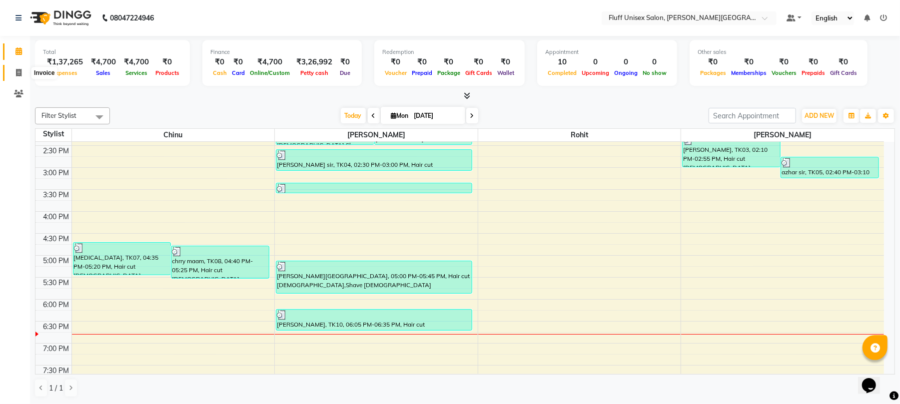
click at [19, 72] on icon at bounding box center [18, 72] width 5 height 7
select select "service"
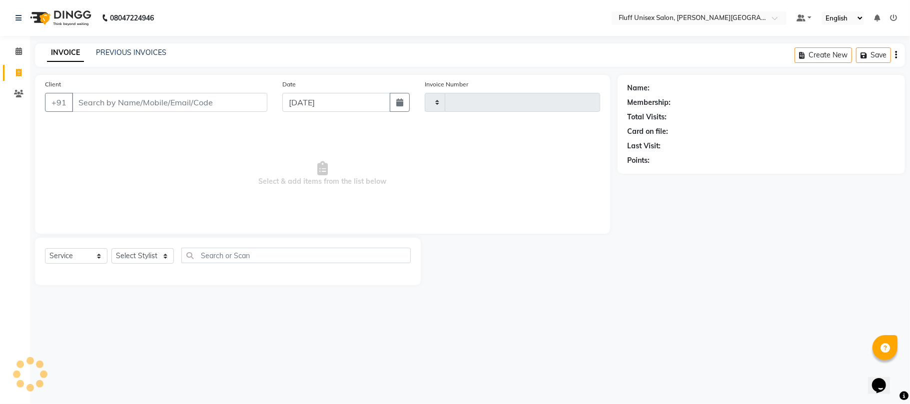
type input "2219"
select select "32"
click at [88, 102] on input "Client" at bounding box center [169, 102] width 195 height 19
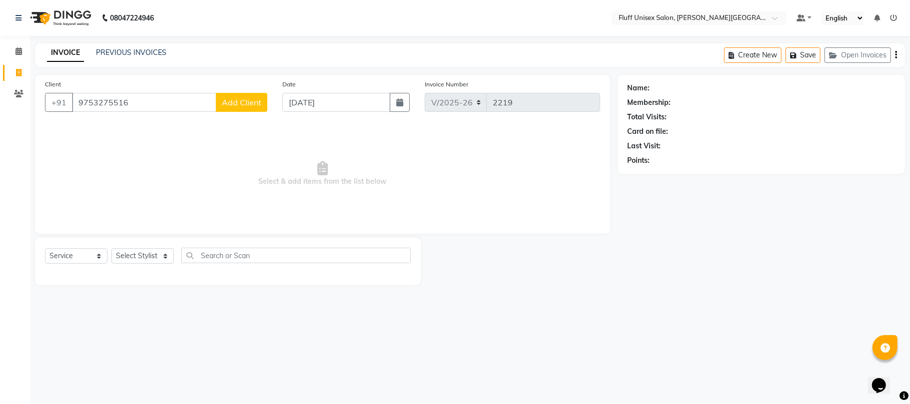
type input "9753275516"
click at [232, 102] on span "Add Client" at bounding box center [241, 102] width 39 height 10
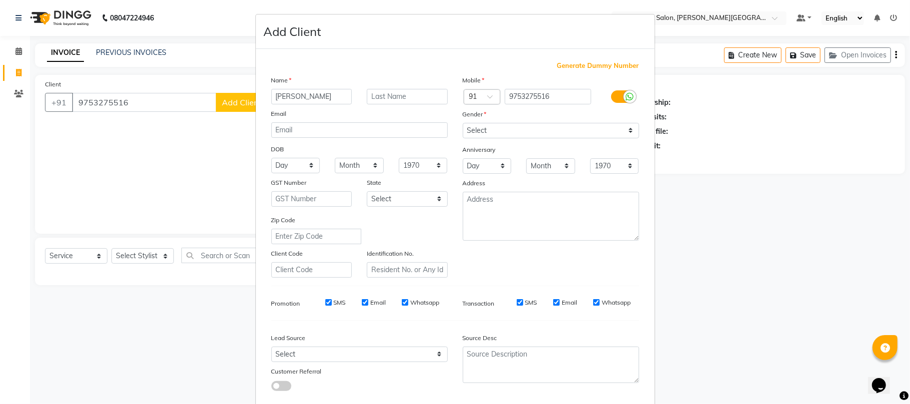
type input "[PERSON_NAME]"
click at [367, 104] on input "text" at bounding box center [407, 96] width 81 height 15
type input "maam"
click at [624, 131] on select "Select [DEMOGRAPHIC_DATA] [DEMOGRAPHIC_DATA] Other Prefer Not To Say" at bounding box center [551, 130] width 176 height 15
select select "[DEMOGRAPHIC_DATA]"
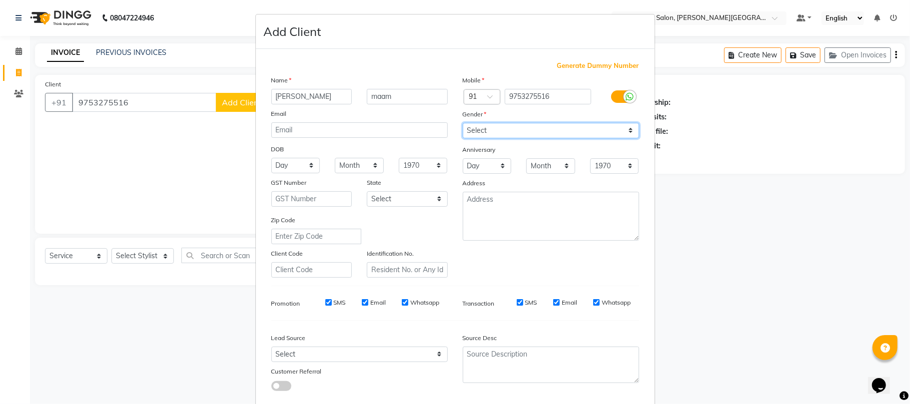
click at [463, 123] on select "Select [DEMOGRAPHIC_DATA] [DEMOGRAPHIC_DATA] Other Prefer Not To Say" at bounding box center [551, 130] width 176 height 15
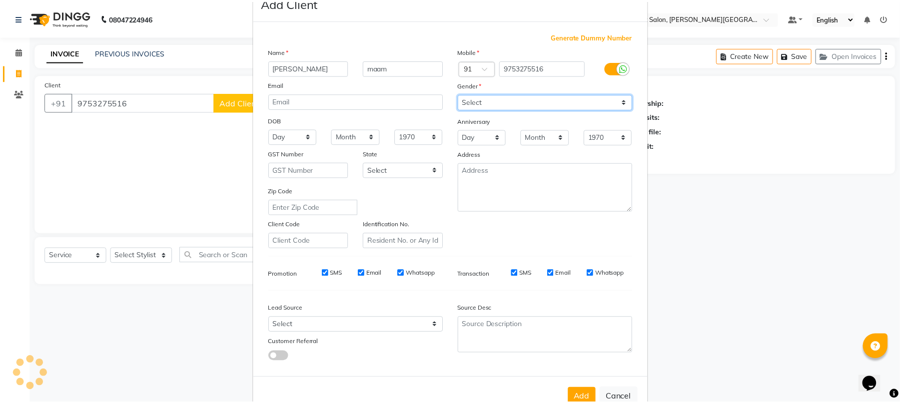
scroll to position [54, 0]
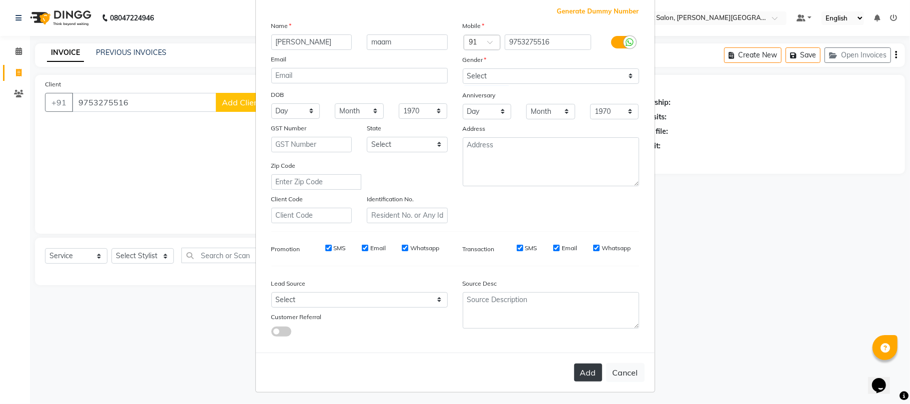
click at [576, 368] on button "Add" at bounding box center [588, 373] width 28 height 18
select select
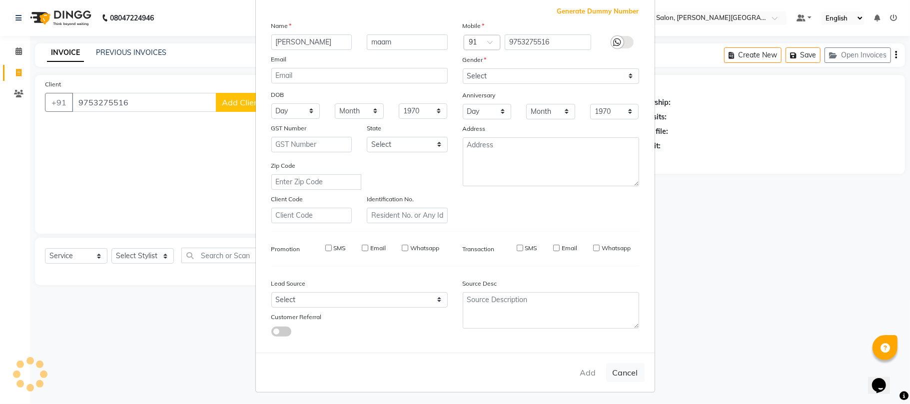
select select
checkbox input "false"
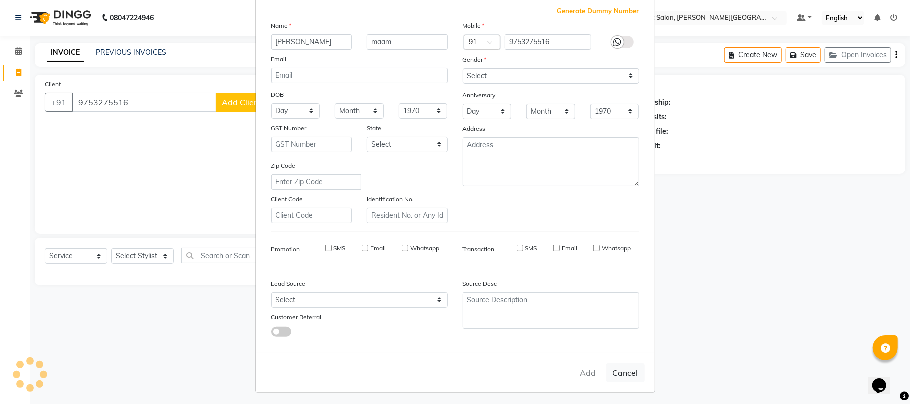
checkbox input "false"
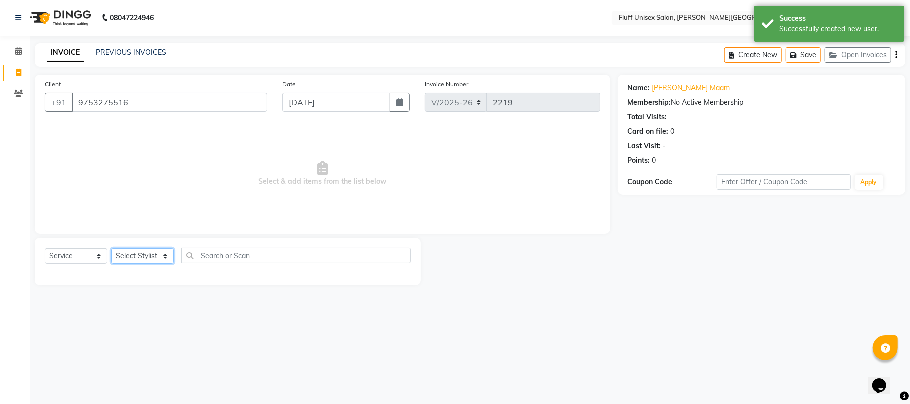
click at [162, 254] on select "Select Stylist Chinu [PERSON_NAME] Reception Rohit" at bounding box center [142, 255] width 62 height 15
select select "32299"
click at [111, 248] on select "Select Stylist Chinu [PERSON_NAME] Reception Rohit" at bounding box center [142, 255] width 62 height 15
click at [150, 271] on div at bounding box center [228, 271] width 366 height 0
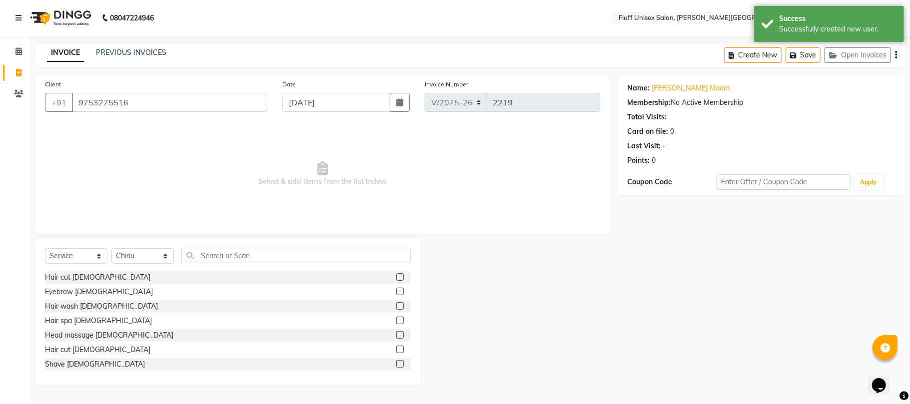
click at [396, 277] on label at bounding box center [399, 276] width 7 height 7
click at [396, 277] on input "checkbox" at bounding box center [399, 277] width 6 height 6
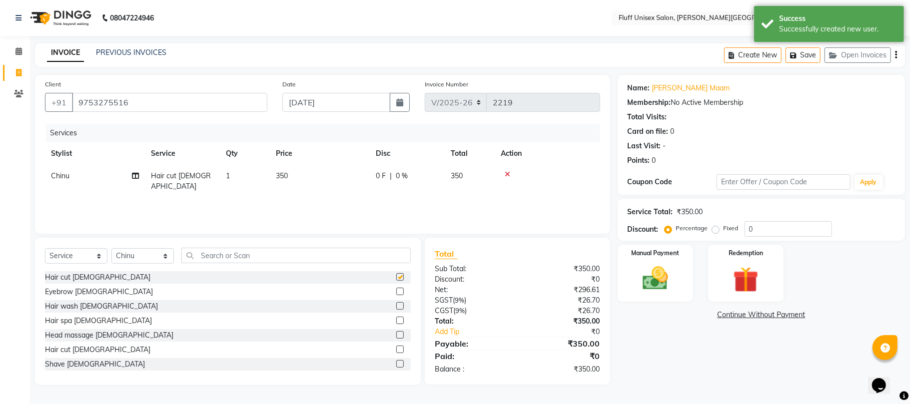
checkbox input "false"
click at [311, 170] on td "350" at bounding box center [320, 181] width 100 height 33
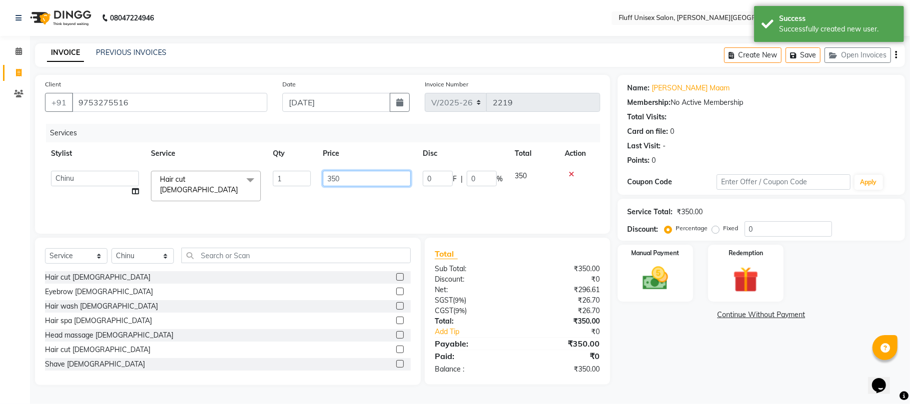
click at [365, 178] on input "350" at bounding box center [367, 178] width 88 height 15
type input "3"
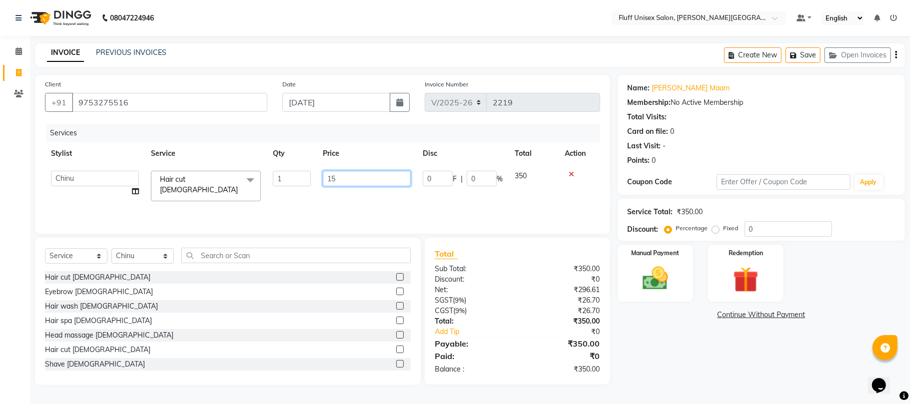
type input "150"
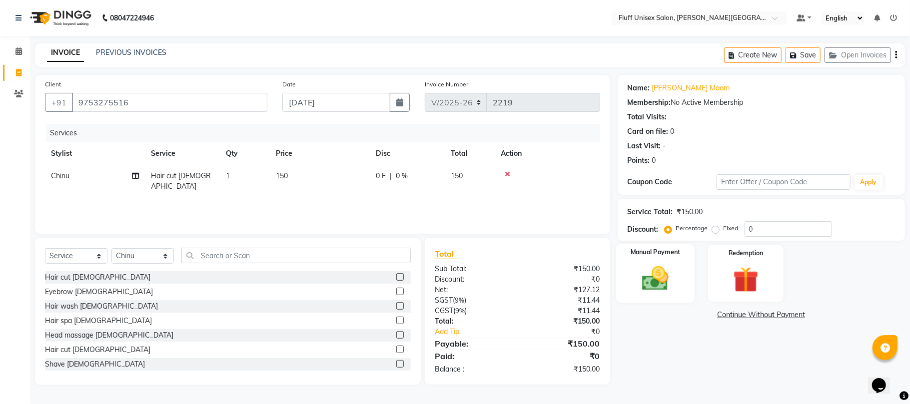
click at [650, 286] on img at bounding box center [654, 278] width 43 height 31
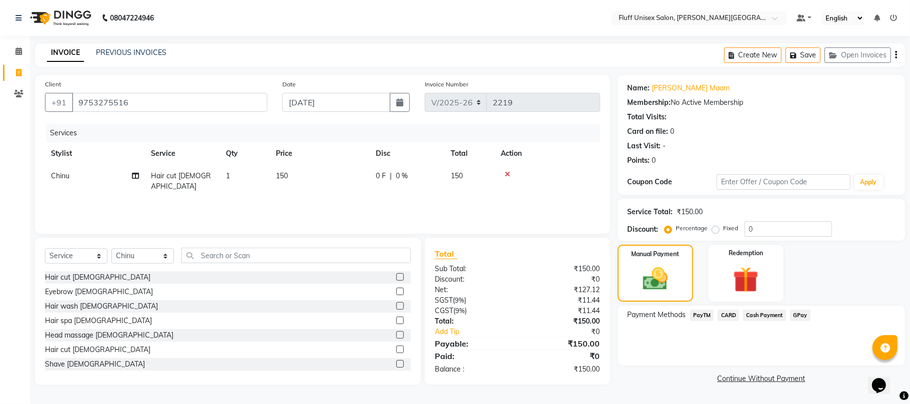
click at [762, 316] on span "Cash Payment" at bounding box center [764, 315] width 43 height 11
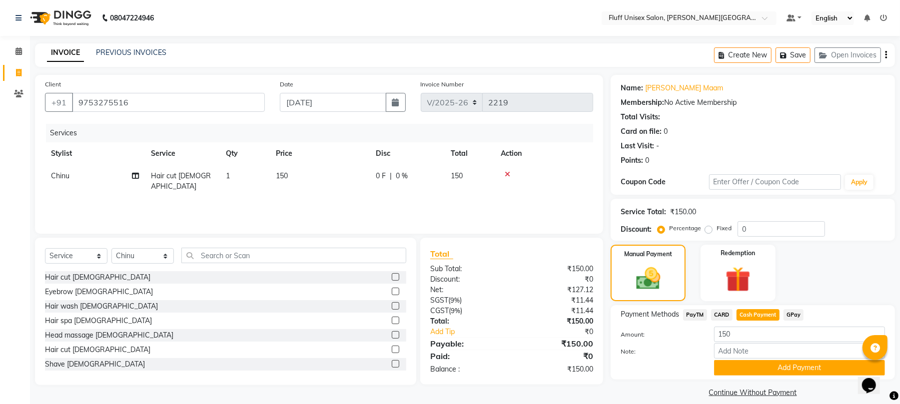
click at [698, 311] on span "PayTM" at bounding box center [695, 314] width 24 height 11
click at [751, 376] on button "Add Payment" at bounding box center [799, 367] width 171 height 15
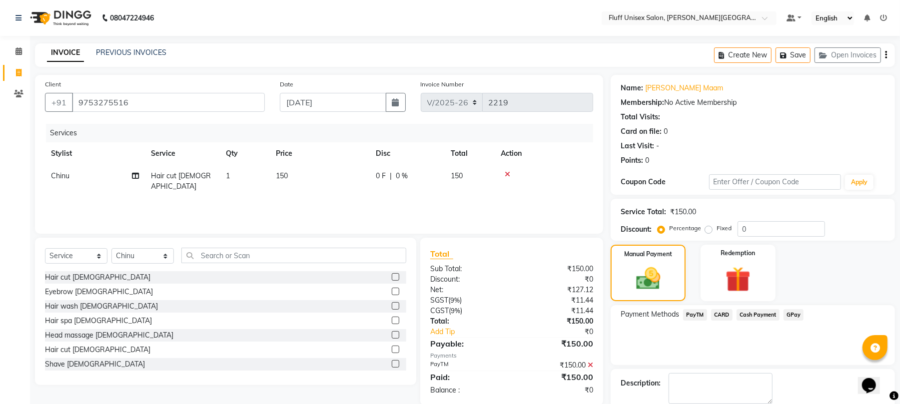
scroll to position [54, 0]
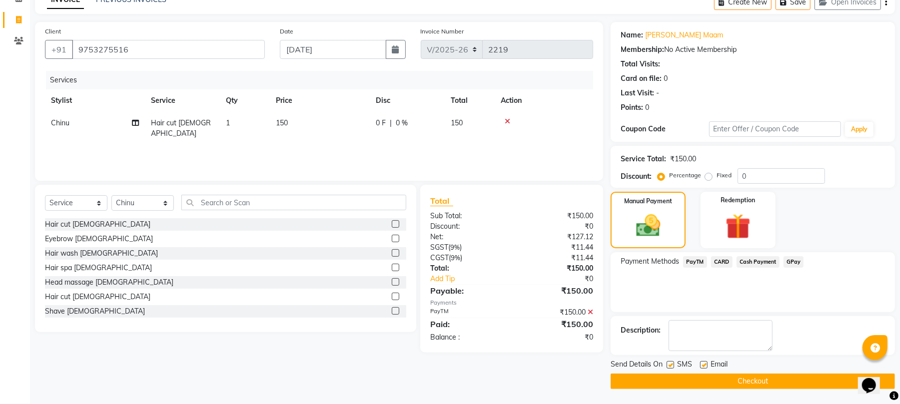
click at [751, 376] on button "Checkout" at bounding box center [753, 381] width 284 height 15
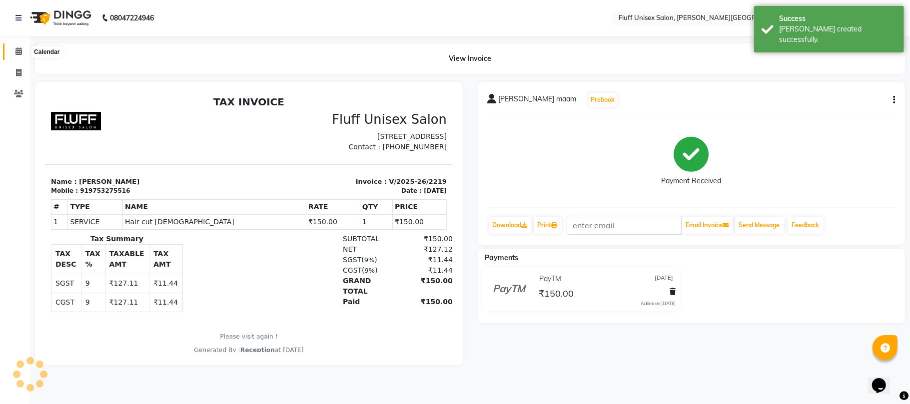
click at [18, 47] on icon at bounding box center [18, 50] width 6 height 7
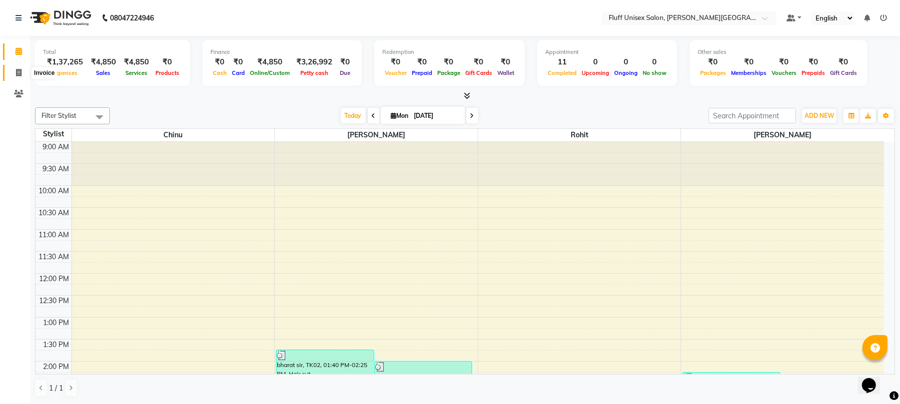
click at [16, 77] on span at bounding box center [18, 72] width 17 height 11
select select "service"
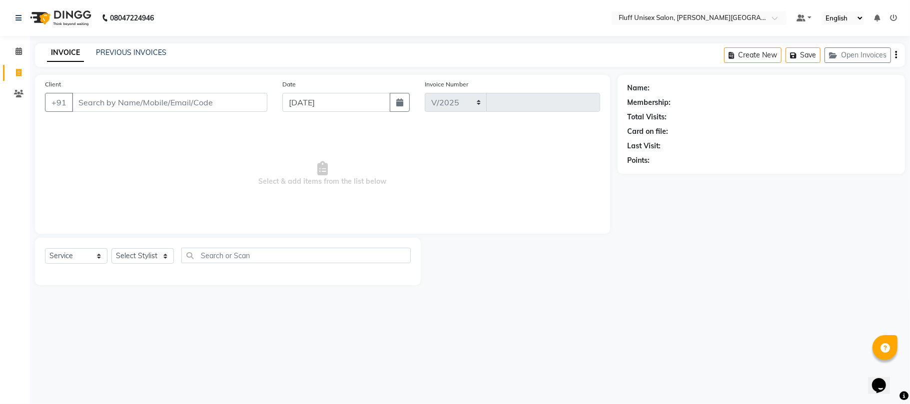
select select "32"
type input "2220"
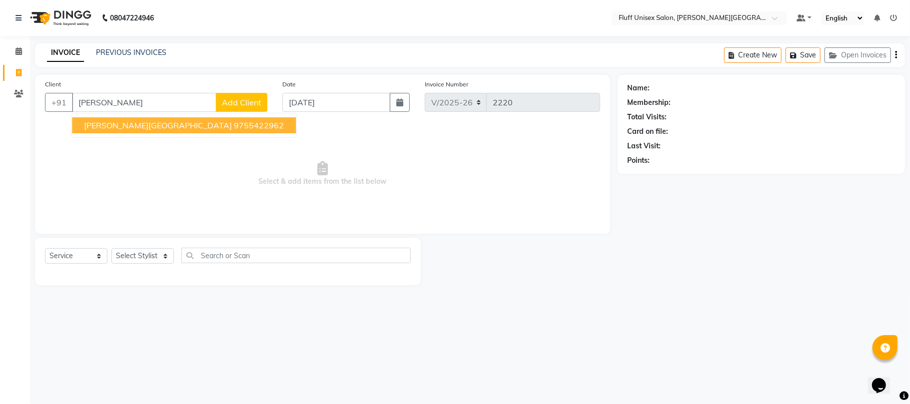
click at [234, 126] on ngb-highlight "9755422962" at bounding box center [259, 125] width 50 height 10
type input "9755422962"
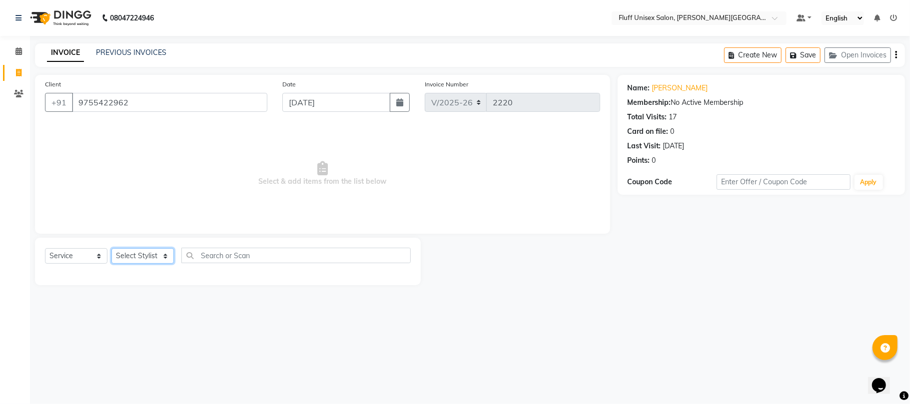
click at [136, 251] on select "Select Stylist Chinu [PERSON_NAME] Reception Rohit" at bounding box center [142, 255] width 62 height 15
select select "39020"
click at [111, 248] on select "Select Stylist Chinu [PERSON_NAME] Reception Rohit" at bounding box center [142, 255] width 62 height 15
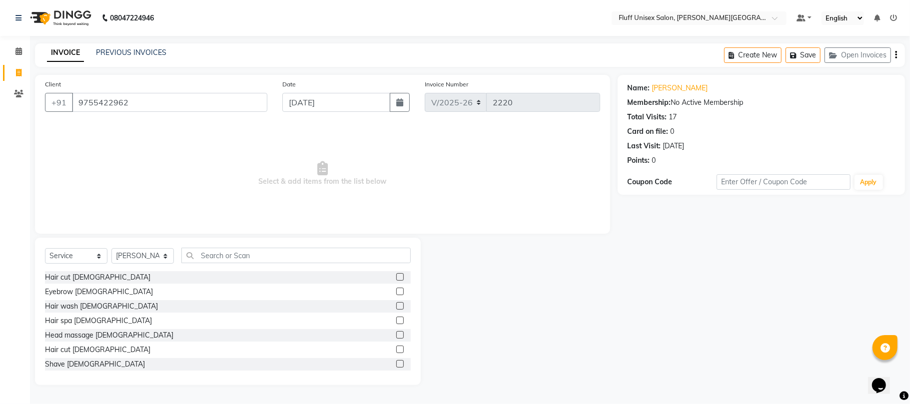
click at [396, 348] on label at bounding box center [399, 349] width 7 height 7
click at [396, 348] on input "checkbox" at bounding box center [399, 350] width 6 height 6
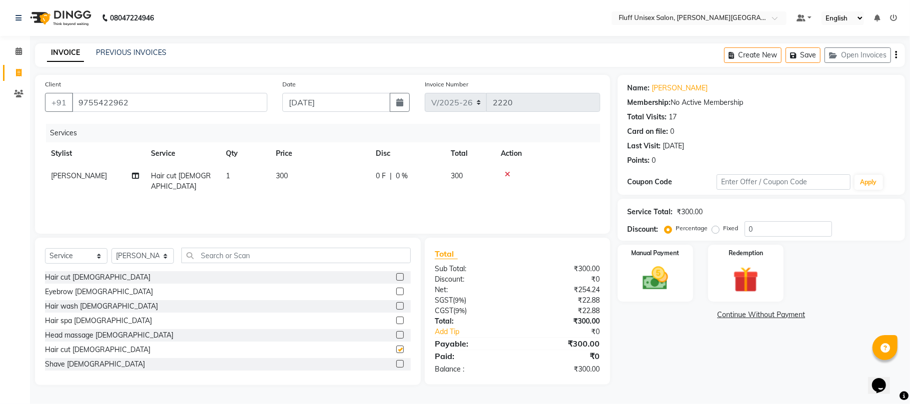
checkbox input "false"
click at [344, 182] on td "300" at bounding box center [320, 181] width 100 height 33
select select "39020"
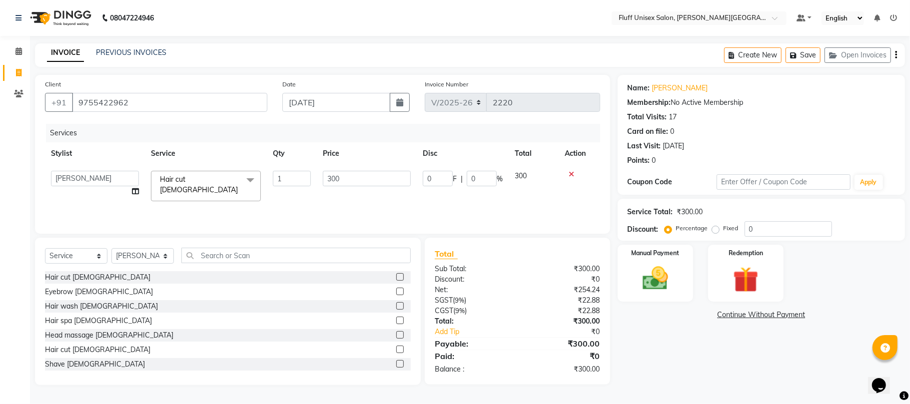
click at [344, 180] on input "300" at bounding box center [367, 178] width 88 height 15
type input "350"
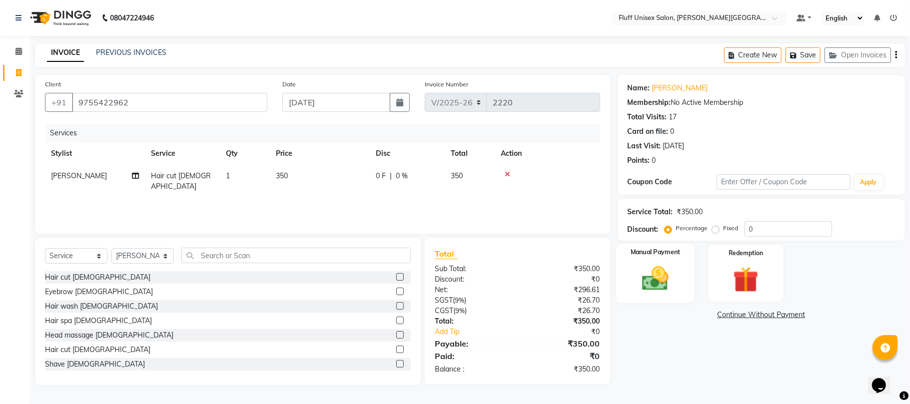
click at [672, 278] on img at bounding box center [654, 278] width 43 height 31
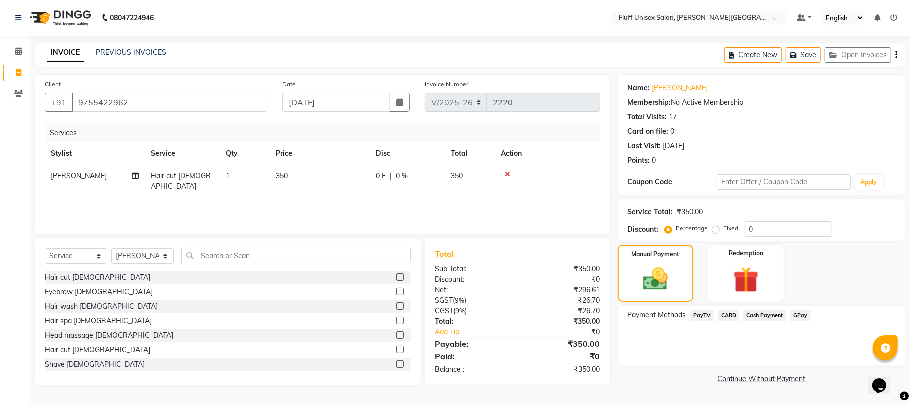
click at [795, 317] on span "GPay" at bounding box center [800, 315] width 20 height 11
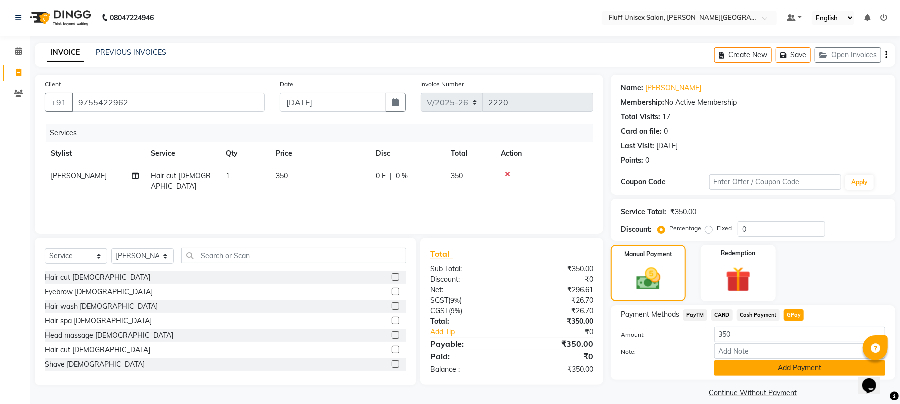
click at [802, 367] on button "Add Payment" at bounding box center [799, 367] width 171 height 15
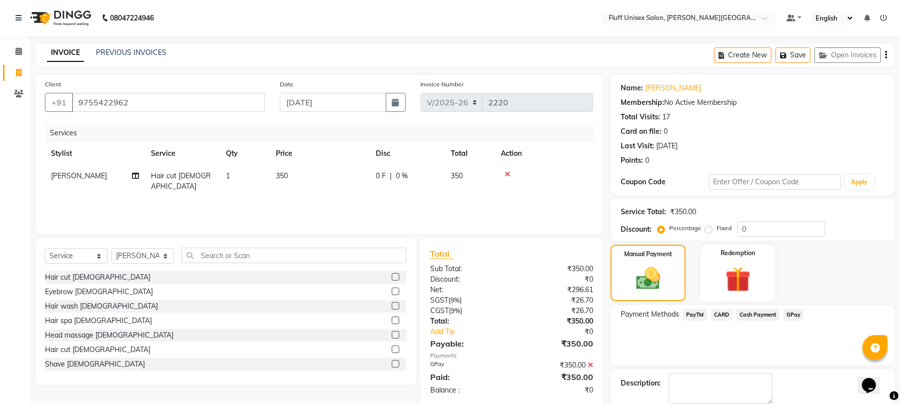
scroll to position [38, 0]
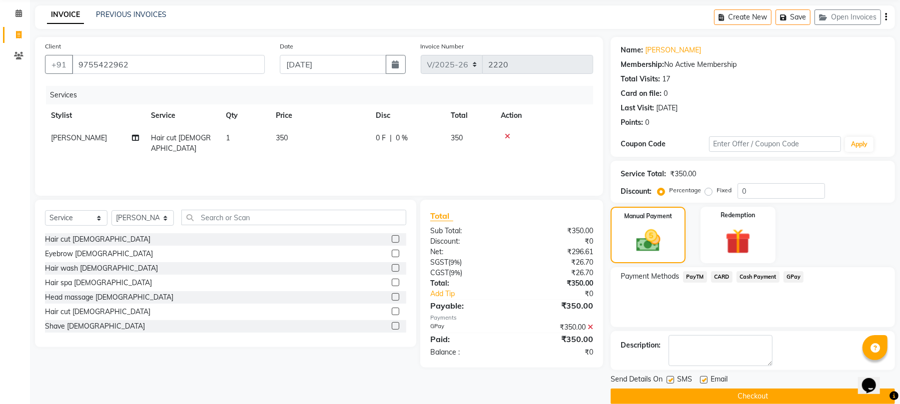
click at [839, 391] on button "Checkout" at bounding box center [753, 396] width 284 height 15
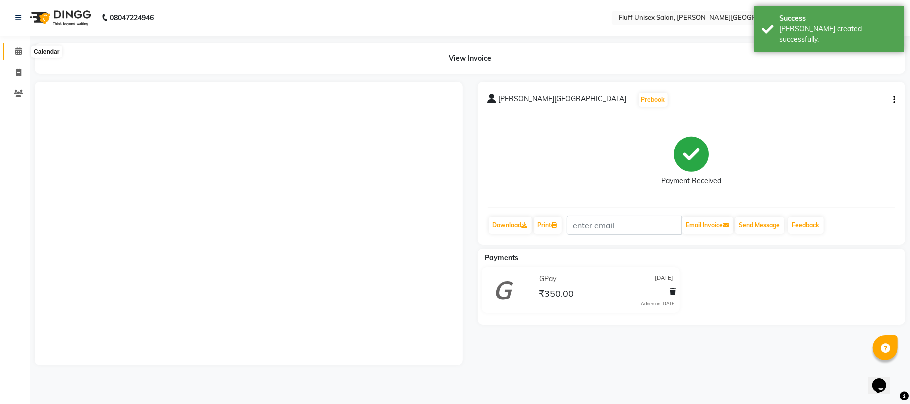
click at [18, 49] on icon at bounding box center [18, 50] width 6 height 7
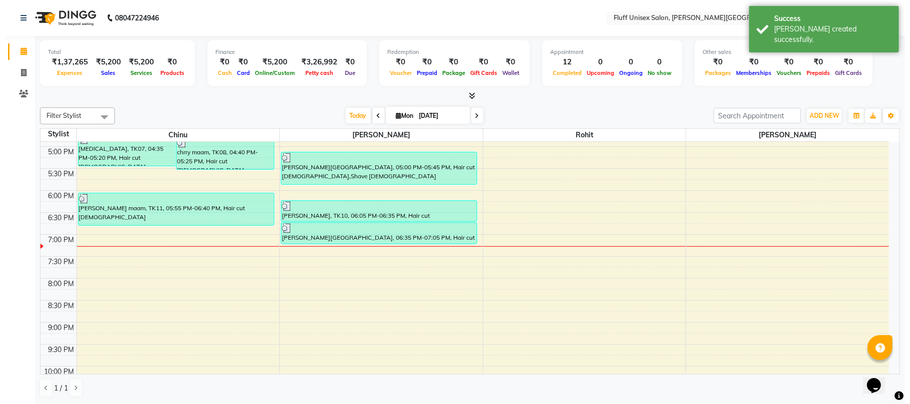
scroll to position [330, 0]
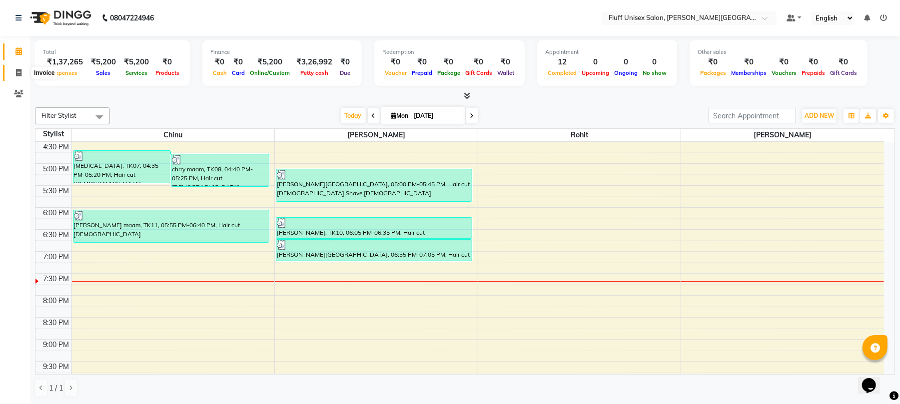
click at [19, 72] on icon at bounding box center [18, 72] width 5 height 7
select select "service"
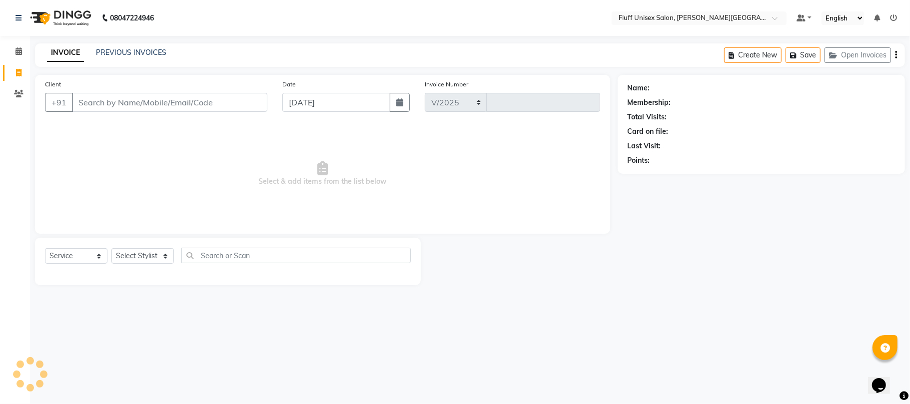
select select "32"
type input "2221"
click at [198, 107] on input "Client" at bounding box center [169, 102] width 195 height 19
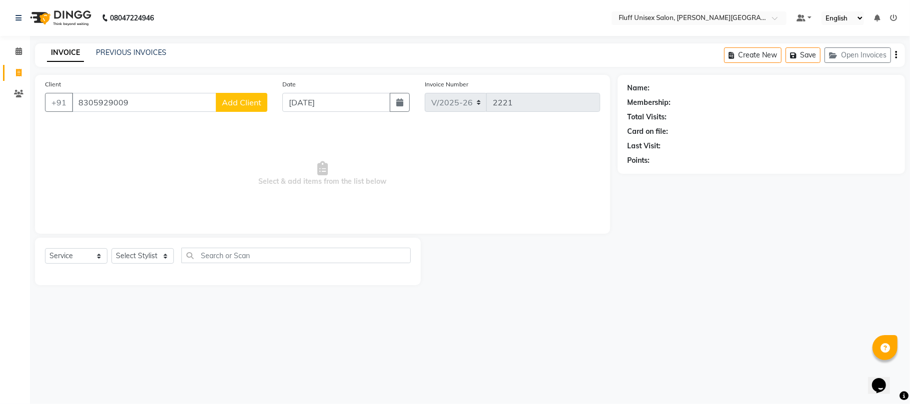
type input "8305929009"
click at [244, 101] on span "Add Client" at bounding box center [241, 102] width 39 height 10
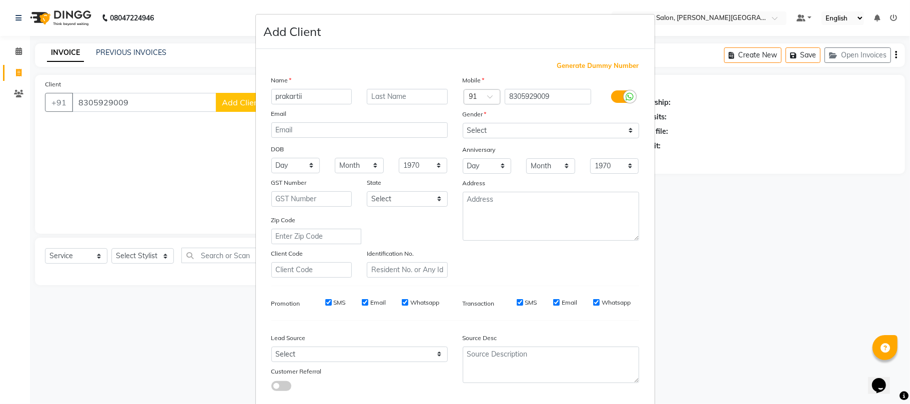
type input "prakartii"
click at [406, 100] on input "text" at bounding box center [407, 96] width 81 height 15
type input "mam"
click at [476, 129] on select "Select [DEMOGRAPHIC_DATA] [DEMOGRAPHIC_DATA] Other Prefer Not To Say" at bounding box center [551, 130] width 176 height 15
click at [463, 123] on select "Select [DEMOGRAPHIC_DATA] [DEMOGRAPHIC_DATA] Other Prefer Not To Say" at bounding box center [551, 130] width 176 height 15
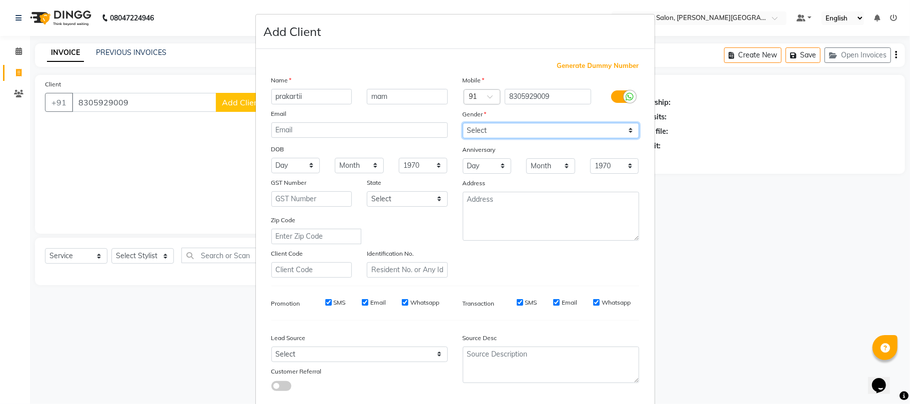
click at [502, 128] on select "Select [DEMOGRAPHIC_DATA] [DEMOGRAPHIC_DATA] Other Prefer Not To Say" at bounding box center [551, 130] width 176 height 15
select select "[DEMOGRAPHIC_DATA]"
click at [463, 123] on select "Select [DEMOGRAPHIC_DATA] [DEMOGRAPHIC_DATA] Other Prefer Not To Say" at bounding box center [551, 130] width 176 height 15
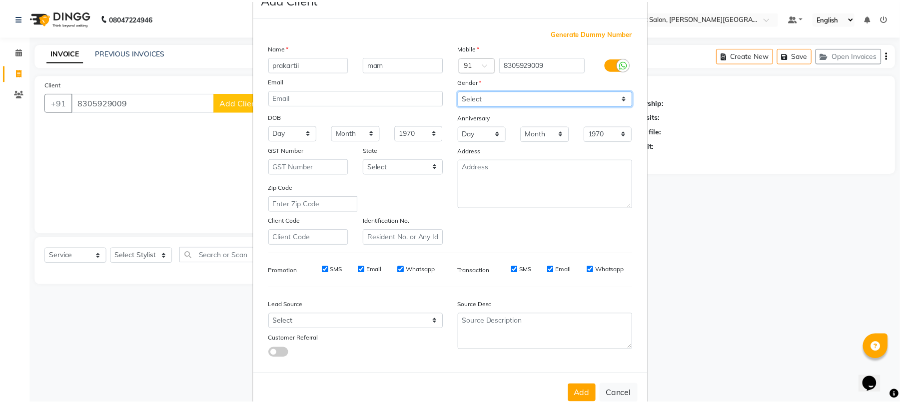
scroll to position [40, 0]
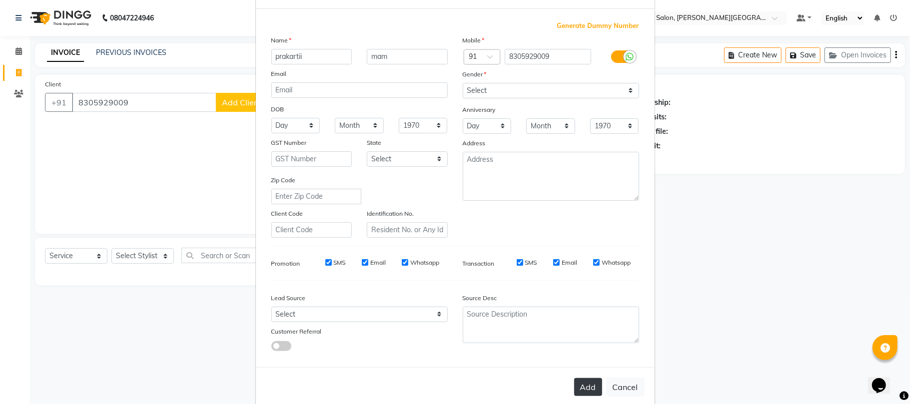
click at [588, 381] on button "Add" at bounding box center [588, 387] width 28 height 18
select select
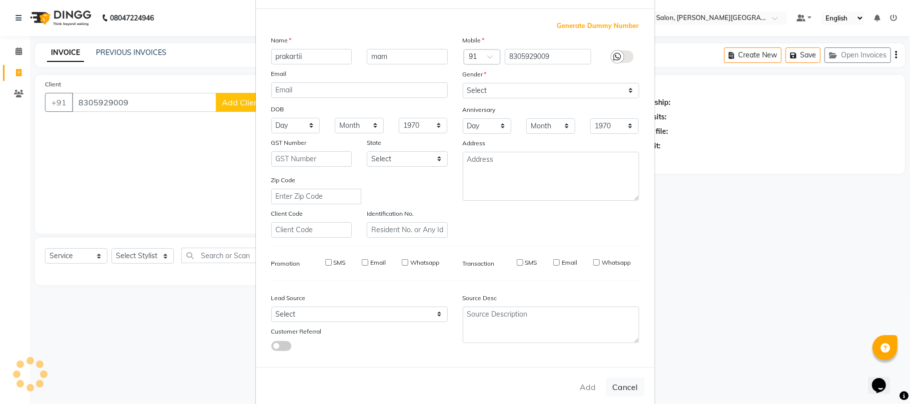
select select
checkbox input "false"
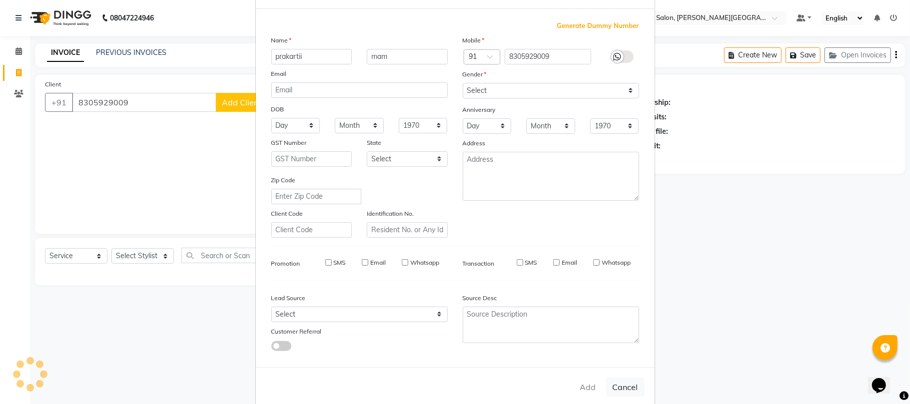
checkbox input "false"
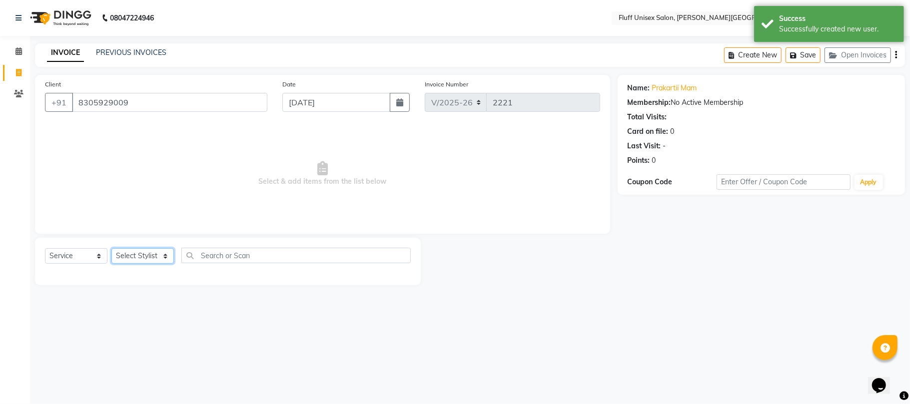
click at [144, 256] on select "Select Stylist Chinu [PERSON_NAME] Reception Rohit" at bounding box center [142, 255] width 62 height 15
select select "43283"
click at [111, 248] on select "Select Stylist Chinu [PERSON_NAME] Reception Rohit" at bounding box center [142, 255] width 62 height 15
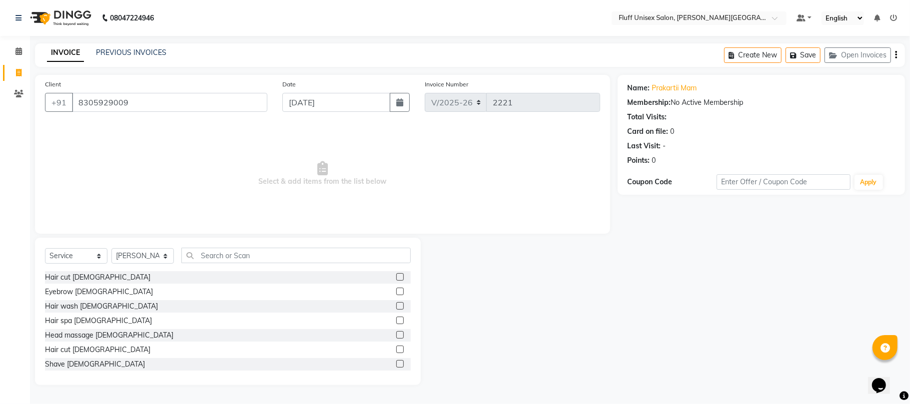
click at [396, 275] on label at bounding box center [399, 276] width 7 height 7
click at [396, 275] on input "checkbox" at bounding box center [399, 277] width 6 height 6
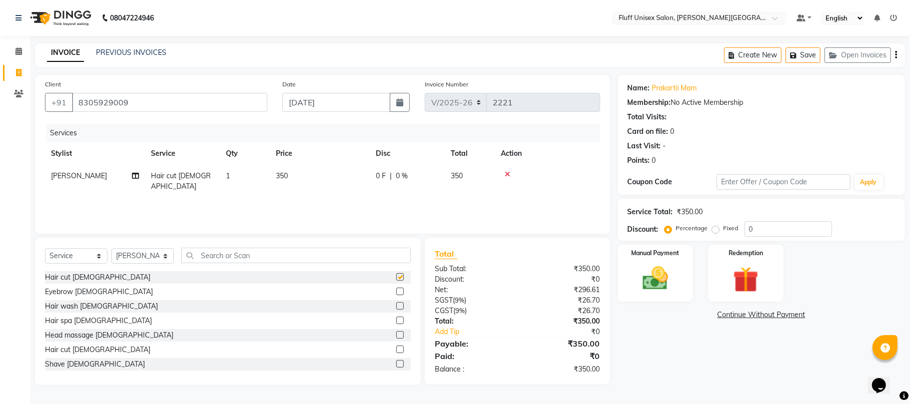
checkbox input "false"
click at [146, 250] on select "Select Stylist Chinu [PERSON_NAME] Reception Rohit" at bounding box center [142, 255] width 62 height 15
select select "32299"
click at [111, 248] on select "Select Stylist Chinu [PERSON_NAME] Reception Rohit" at bounding box center [142, 255] width 62 height 15
click at [396, 292] on label at bounding box center [399, 291] width 7 height 7
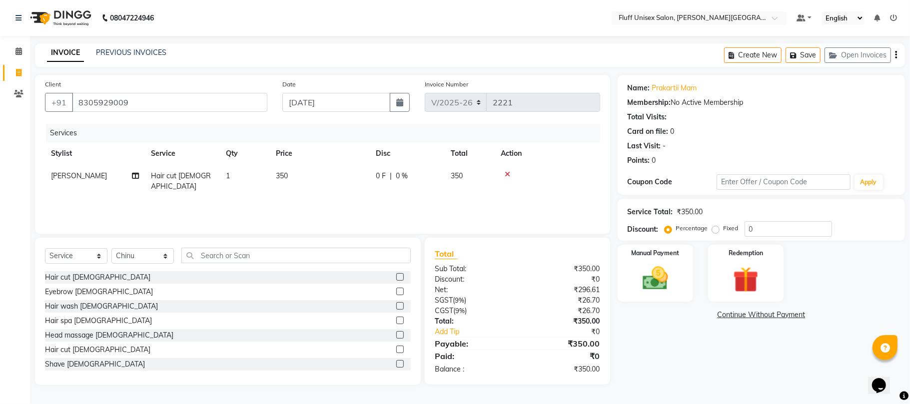
click at [396, 292] on input "checkbox" at bounding box center [399, 292] width 6 height 6
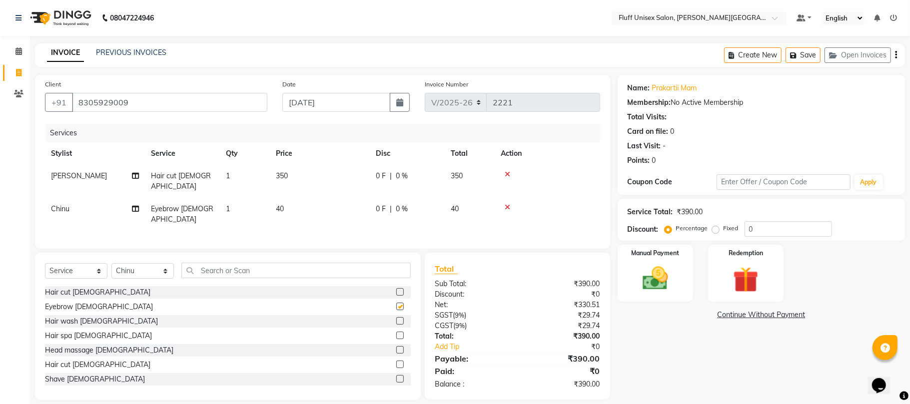
checkbox input "false"
click at [658, 291] on img at bounding box center [654, 278] width 43 height 31
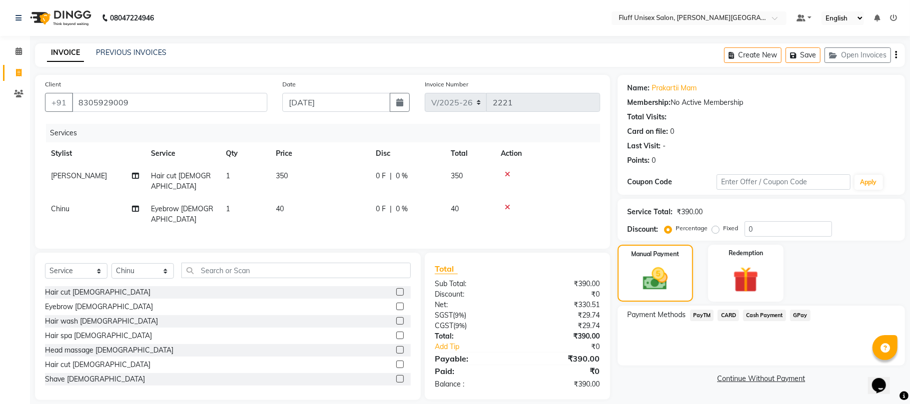
click at [762, 314] on span "Cash Payment" at bounding box center [764, 315] width 43 height 11
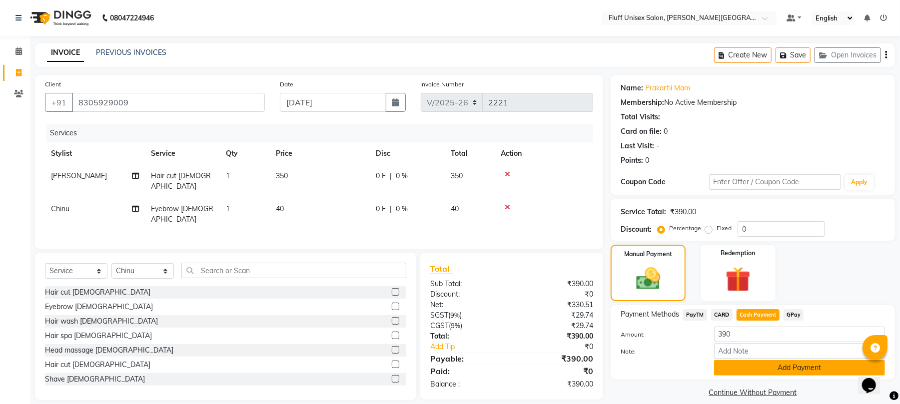
scroll to position [11, 0]
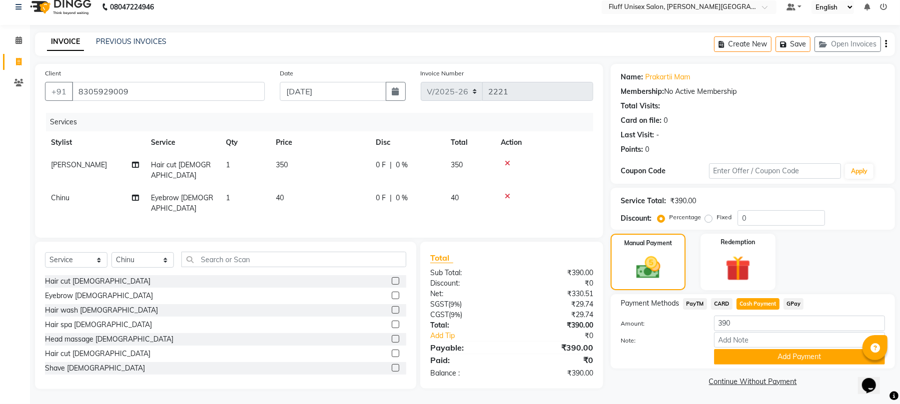
click at [693, 302] on span "PayTM" at bounding box center [695, 303] width 24 height 11
click at [816, 355] on button "Add Payment" at bounding box center [799, 356] width 171 height 15
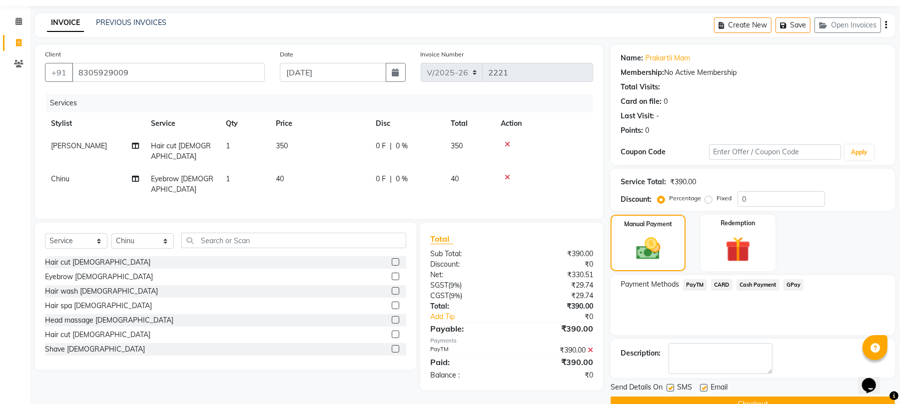
scroll to position [54, 0]
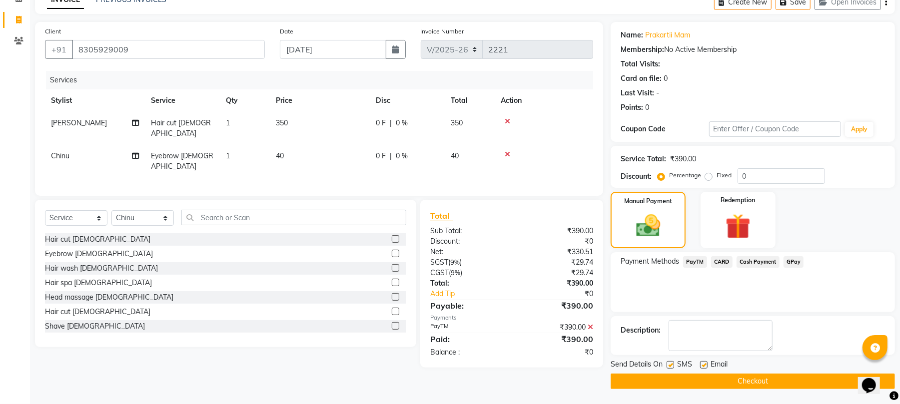
click at [749, 383] on button "Checkout" at bounding box center [753, 381] width 284 height 15
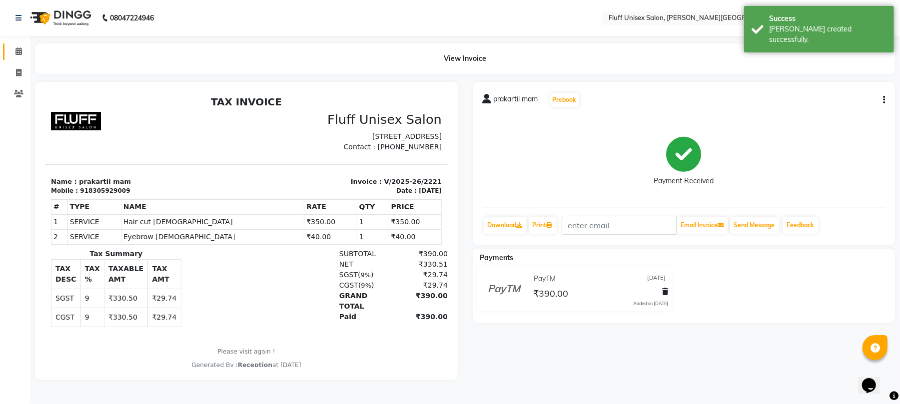
click at [16, 45] on link "Calendar" at bounding box center [15, 51] width 24 height 16
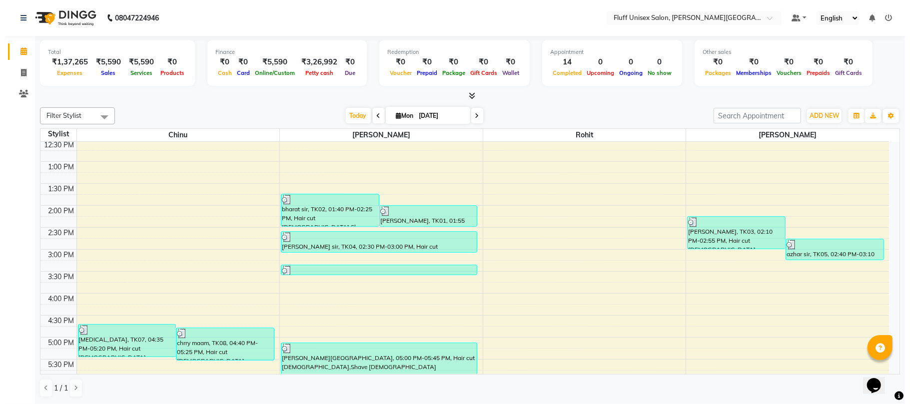
scroll to position [168, 0]
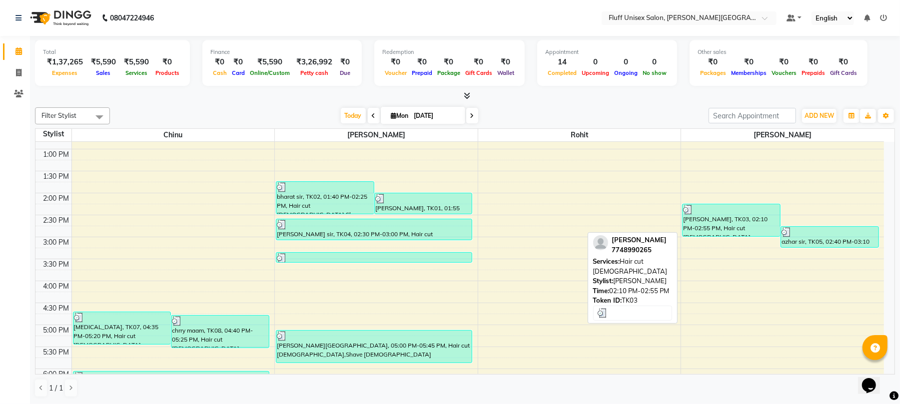
click at [722, 222] on div "[PERSON_NAME], TK03, 02:10 PM-02:55 PM, Hair cut [DEMOGRAPHIC_DATA]" at bounding box center [730, 220] width 97 height 32
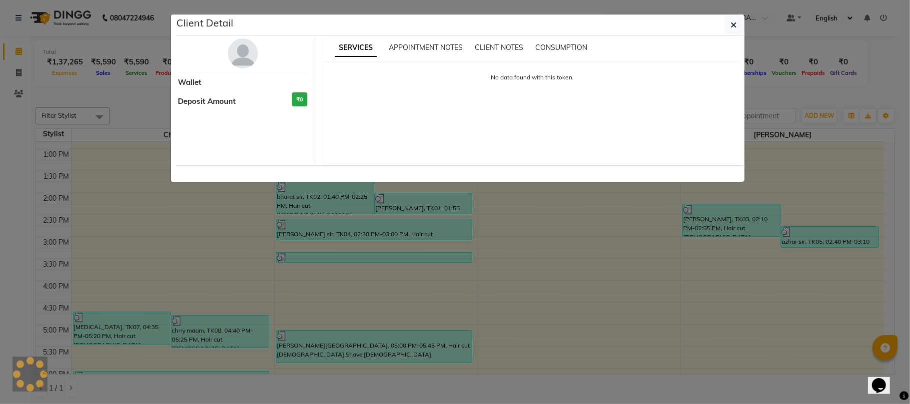
select select "3"
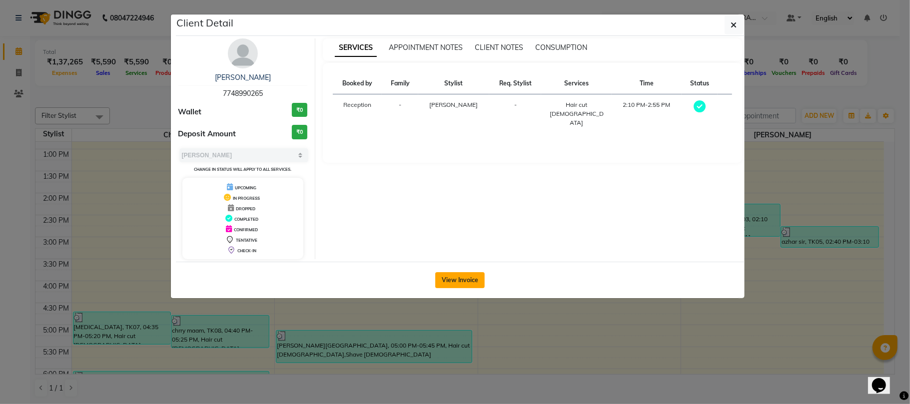
click at [460, 276] on button "View Invoice" at bounding box center [459, 280] width 49 height 16
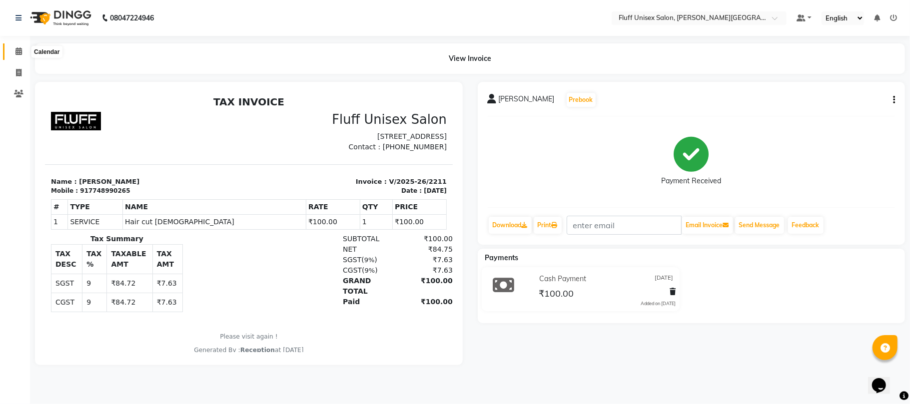
click at [16, 49] on icon at bounding box center [18, 50] width 6 height 7
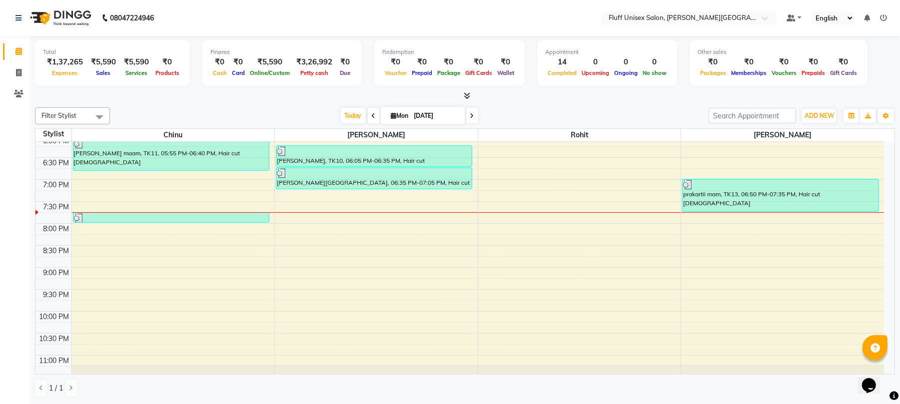
scroll to position [405, 0]
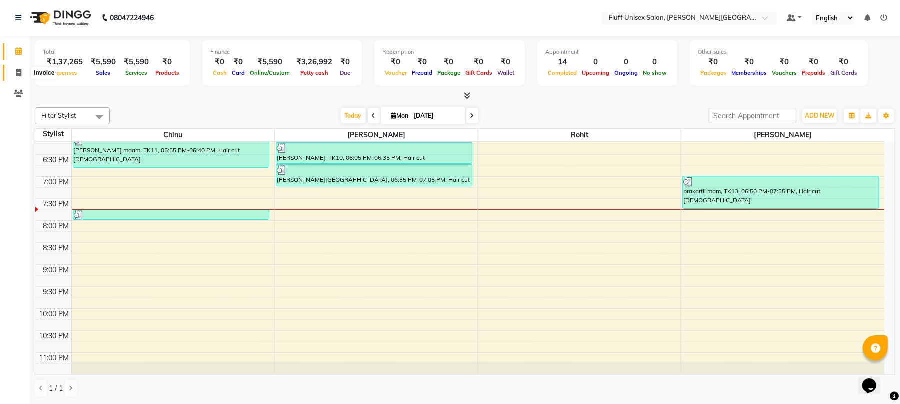
click at [18, 71] on icon at bounding box center [18, 72] width 5 height 7
select select "service"
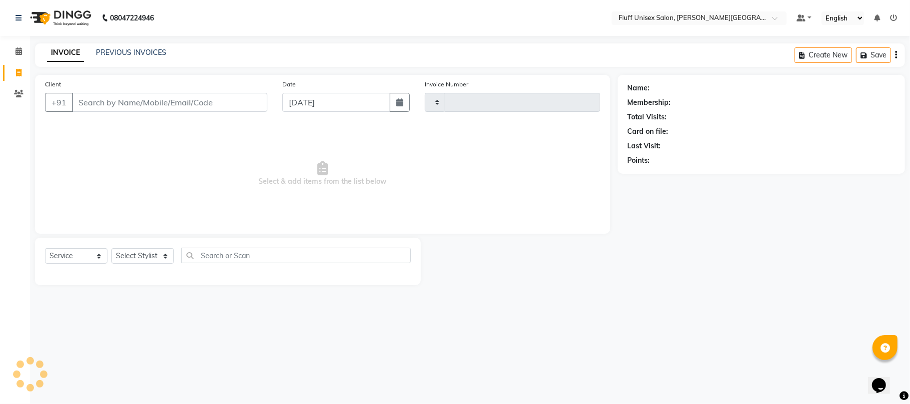
type input "2222"
select select "32"
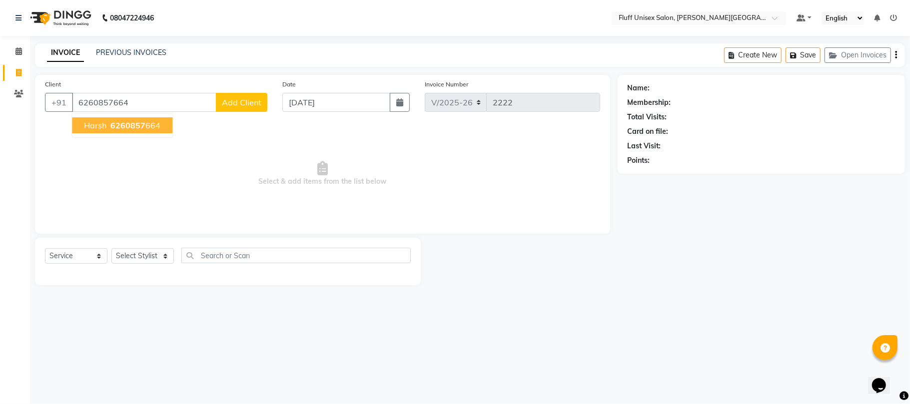
type input "6260857664"
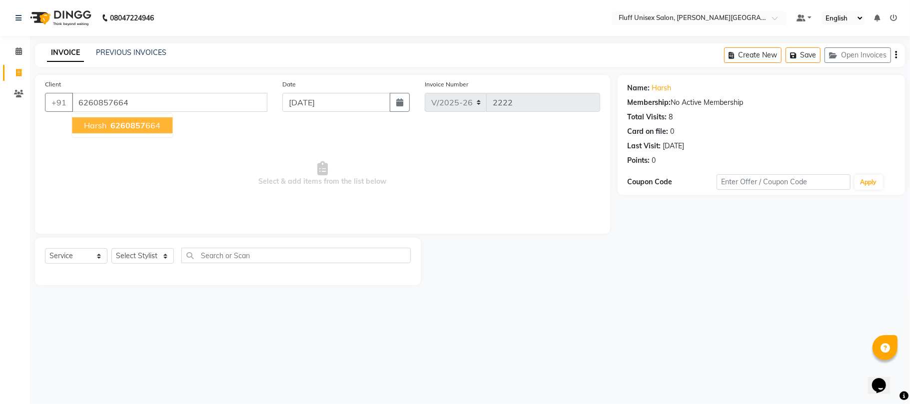
click at [104, 122] on span "harsh" at bounding box center [95, 125] width 22 height 10
click at [138, 256] on select "Select Stylist Chinu [PERSON_NAME] Reception Rohit" at bounding box center [142, 255] width 62 height 15
select select "43283"
click at [111, 248] on select "Select Stylist Chinu [PERSON_NAME] Reception Rohit" at bounding box center [142, 255] width 62 height 15
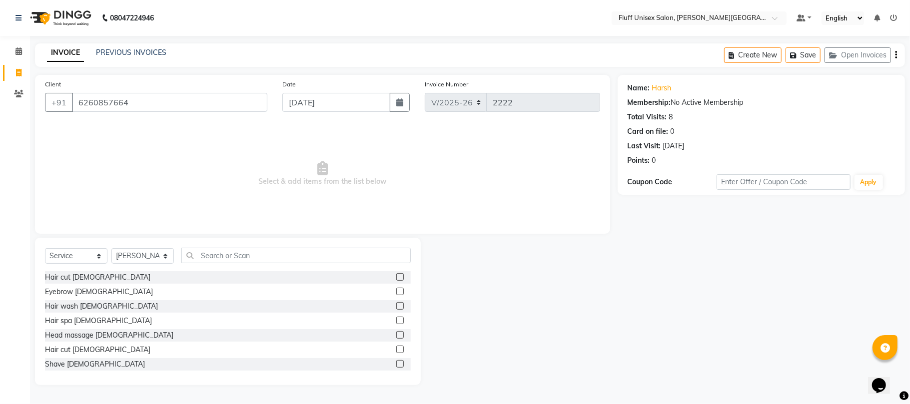
click at [396, 350] on label at bounding box center [399, 349] width 7 height 7
click at [396, 350] on input "checkbox" at bounding box center [399, 350] width 6 height 6
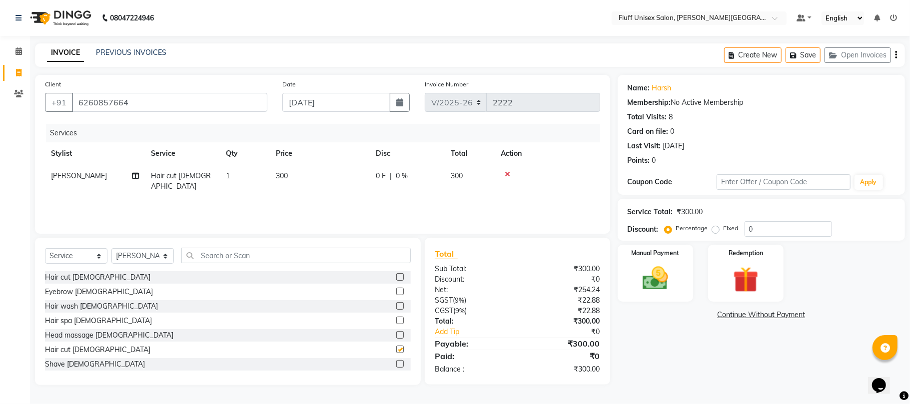
checkbox input "false"
click at [292, 171] on td "300" at bounding box center [320, 181] width 100 height 33
select select "43283"
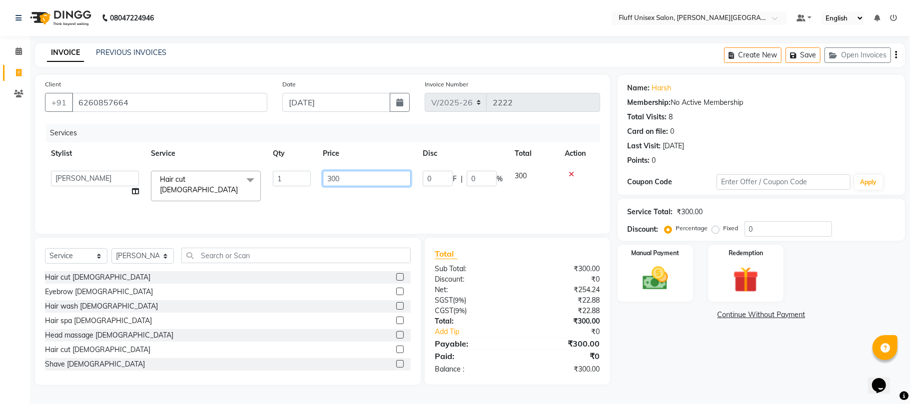
click at [360, 182] on input "300" at bounding box center [367, 178] width 88 height 15
type input "350"
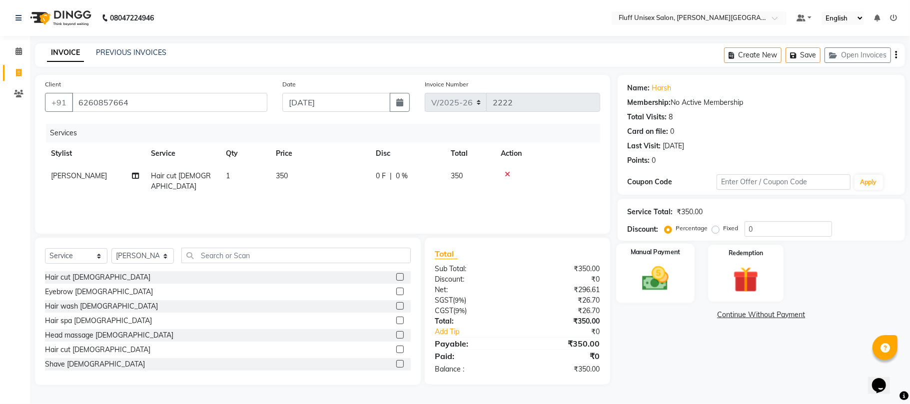
click at [650, 270] on img at bounding box center [654, 278] width 43 height 31
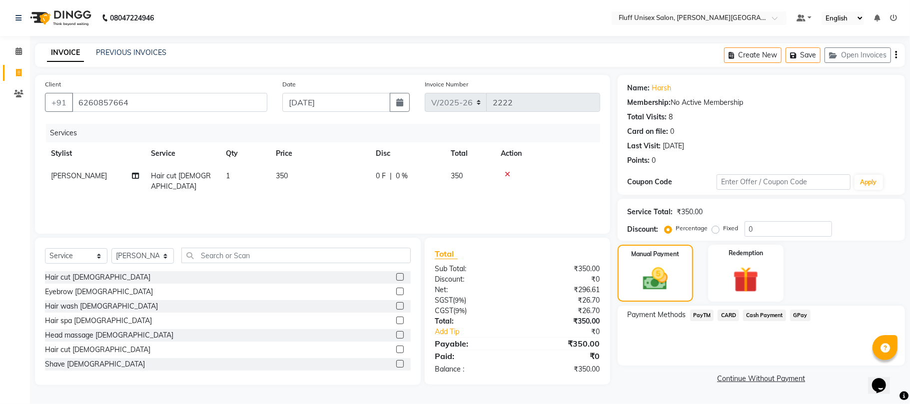
click at [708, 318] on span "PayTM" at bounding box center [702, 315] width 24 height 11
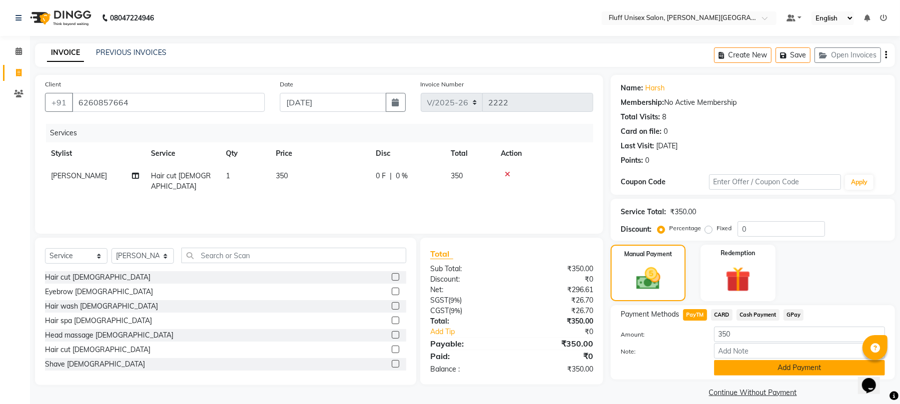
scroll to position [11, 0]
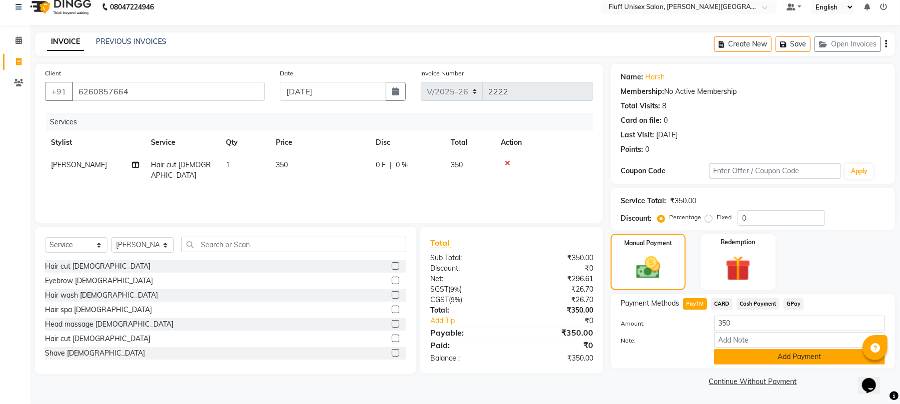
click at [784, 356] on button "Add Payment" at bounding box center [799, 356] width 171 height 15
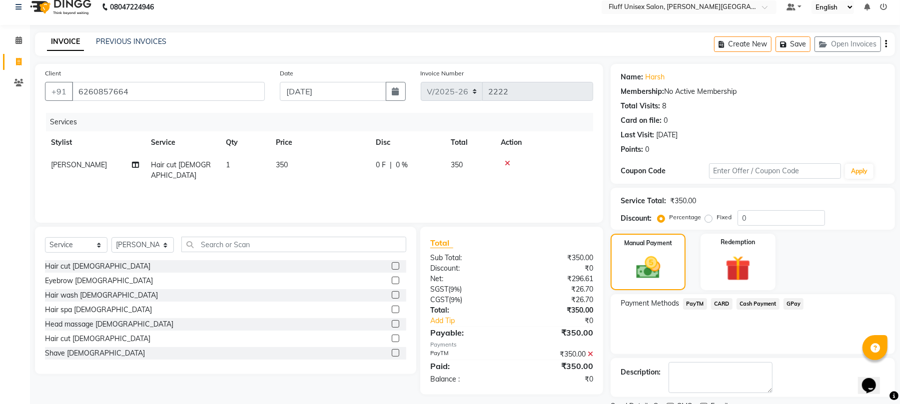
scroll to position [54, 0]
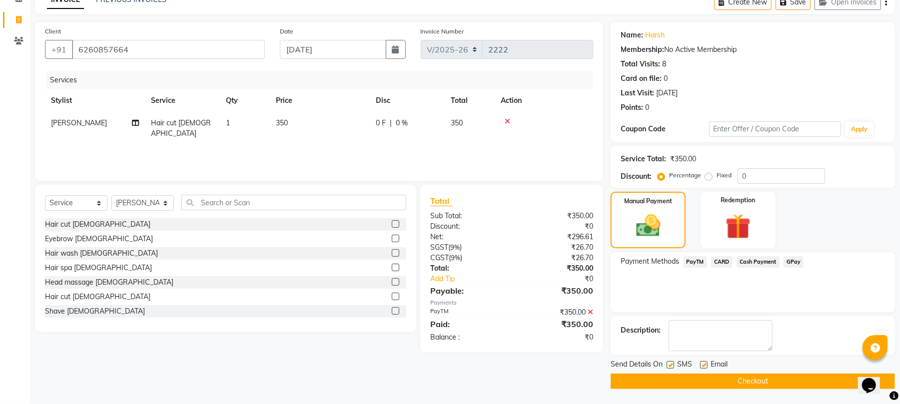
click at [728, 378] on button "Checkout" at bounding box center [753, 381] width 284 height 15
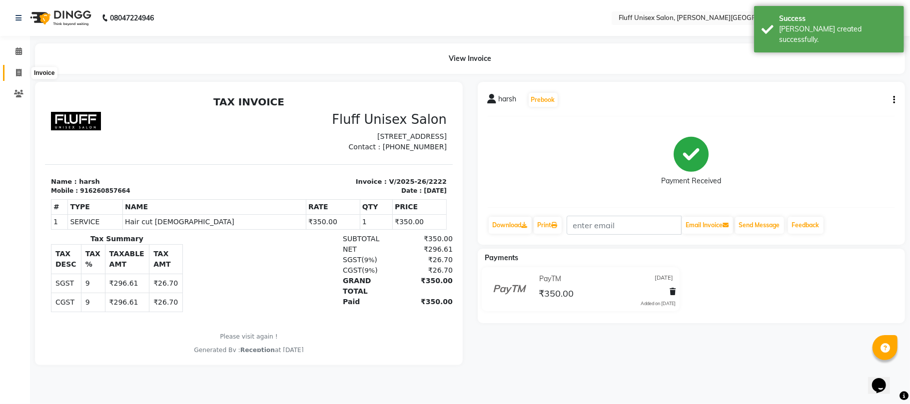
click at [15, 68] on span at bounding box center [18, 72] width 17 height 11
select select "service"
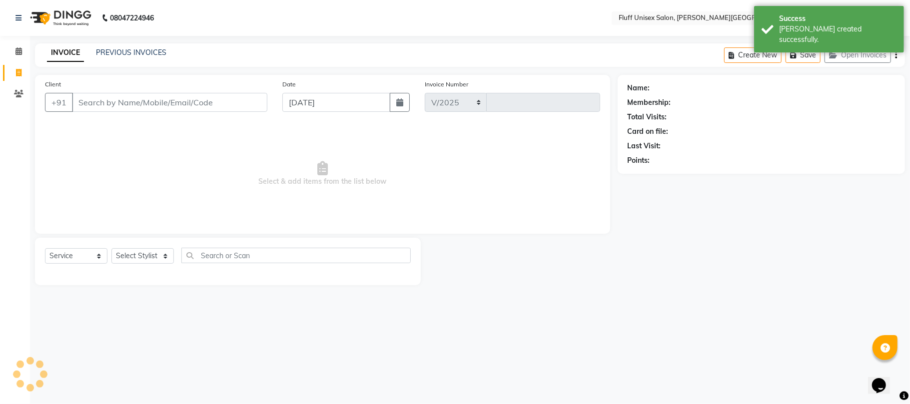
select select "32"
type input "2223"
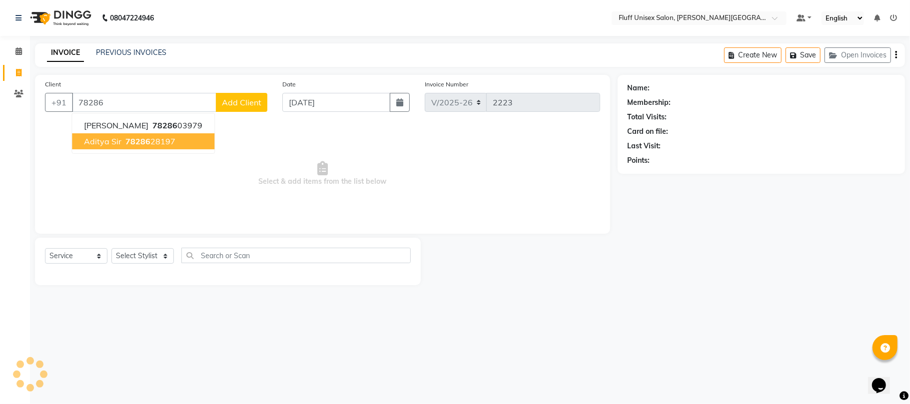
click at [157, 136] on ngb-highlight "78286 28197" at bounding box center [149, 141] width 52 height 10
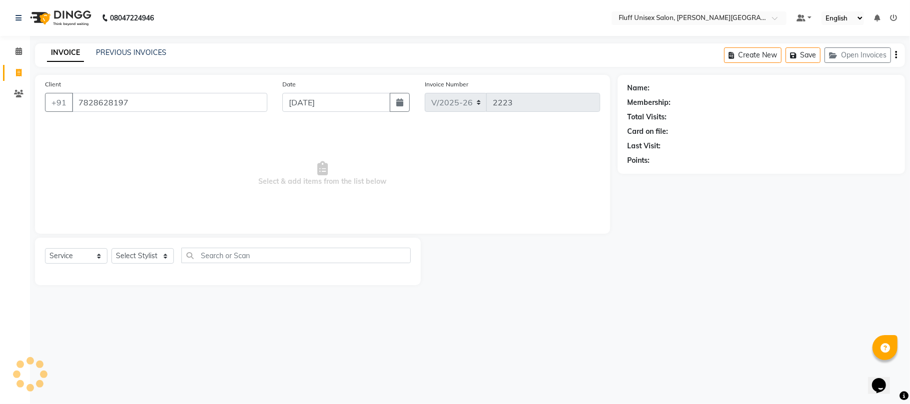
type input "7828628197"
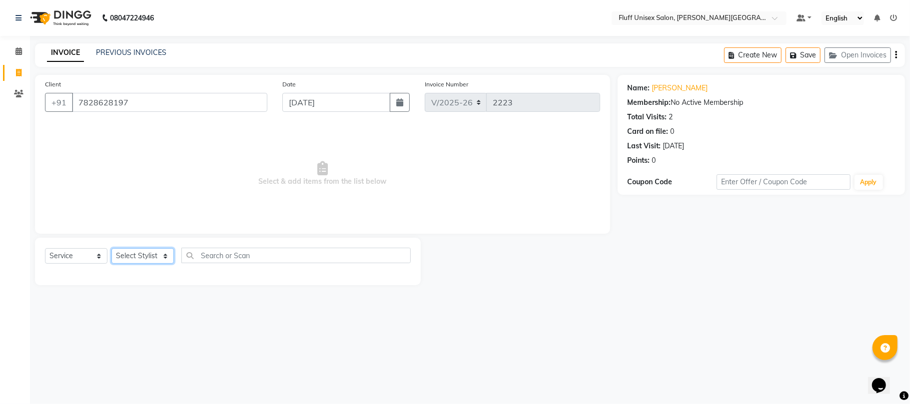
click at [142, 256] on select "Select Stylist Chinu [PERSON_NAME] Reception Rohit" at bounding box center [142, 255] width 62 height 15
select select "43283"
click at [111, 248] on select "Select Stylist Chinu [PERSON_NAME] Reception Rohit" at bounding box center [142, 255] width 62 height 15
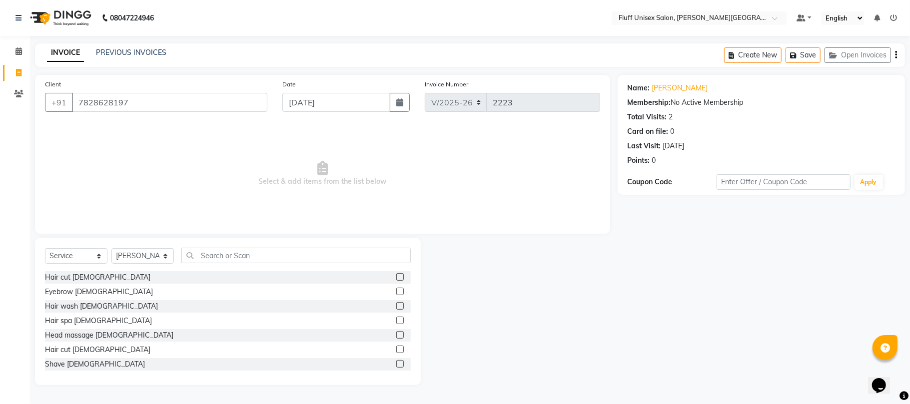
click at [396, 352] on label at bounding box center [399, 349] width 7 height 7
click at [396, 352] on input "checkbox" at bounding box center [399, 350] width 6 height 6
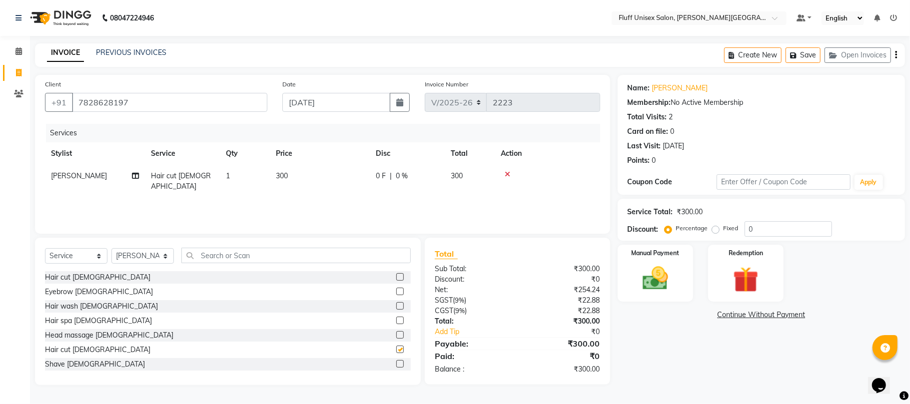
checkbox input "false"
click at [293, 174] on td "300" at bounding box center [320, 181] width 100 height 33
select select "43283"
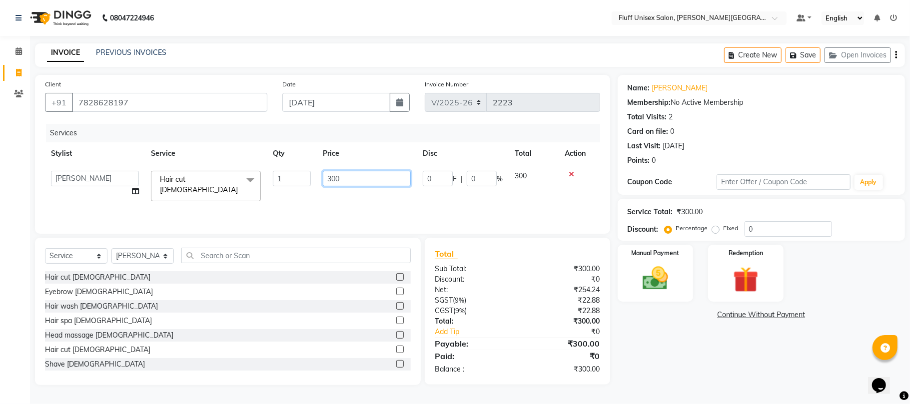
click at [364, 177] on input "300" at bounding box center [367, 178] width 88 height 15
type input "3"
type input "200"
click at [669, 289] on img at bounding box center [654, 278] width 43 height 31
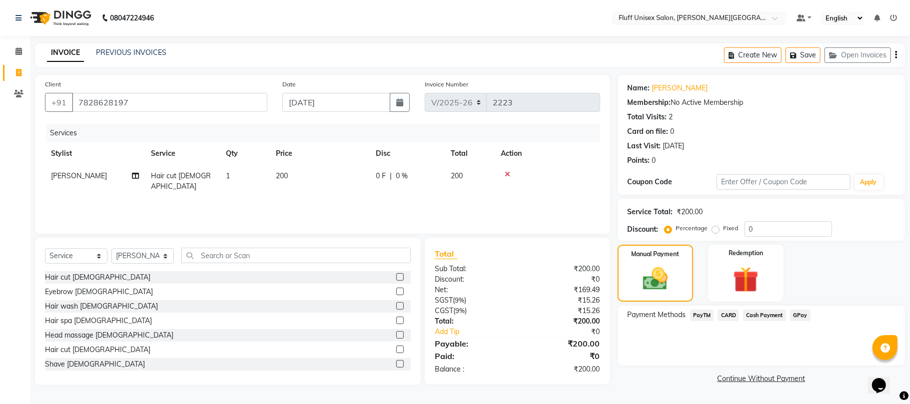
click at [697, 312] on span "PayTM" at bounding box center [702, 315] width 24 height 11
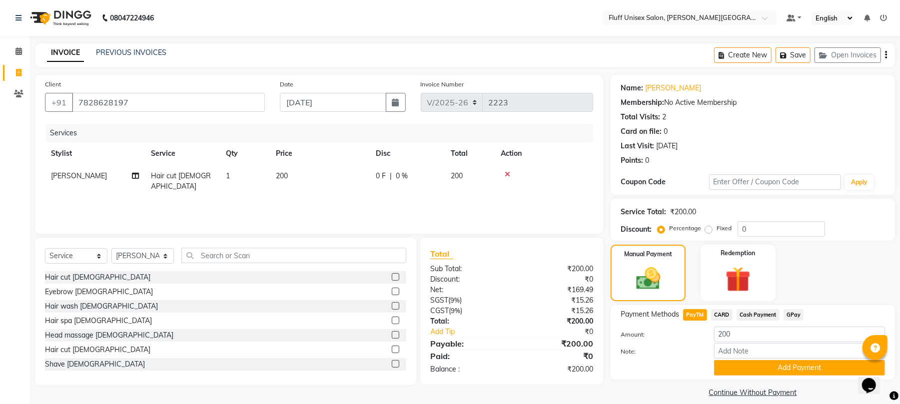
scroll to position [11, 0]
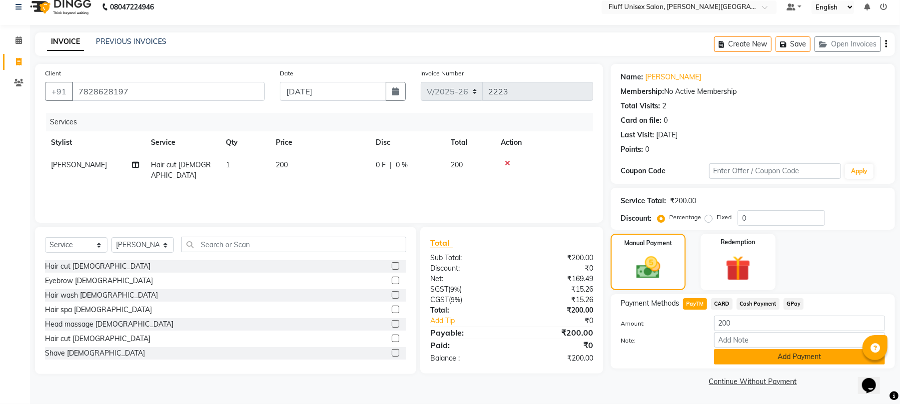
click at [776, 360] on button "Add Payment" at bounding box center [799, 356] width 171 height 15
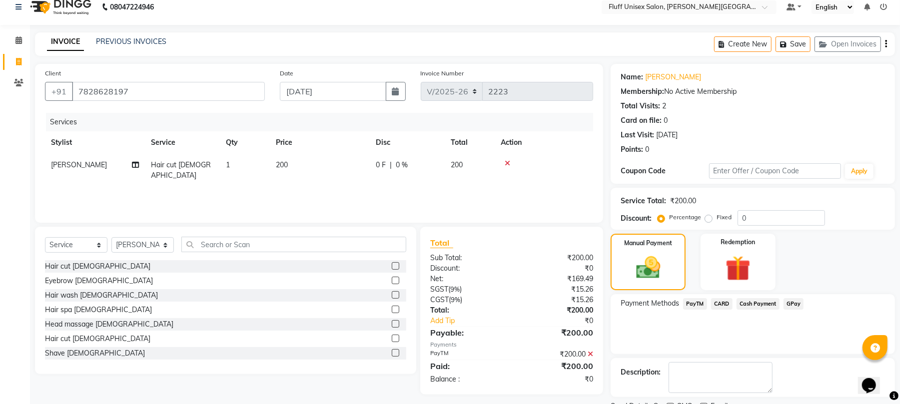
scroll to position [54, 0]
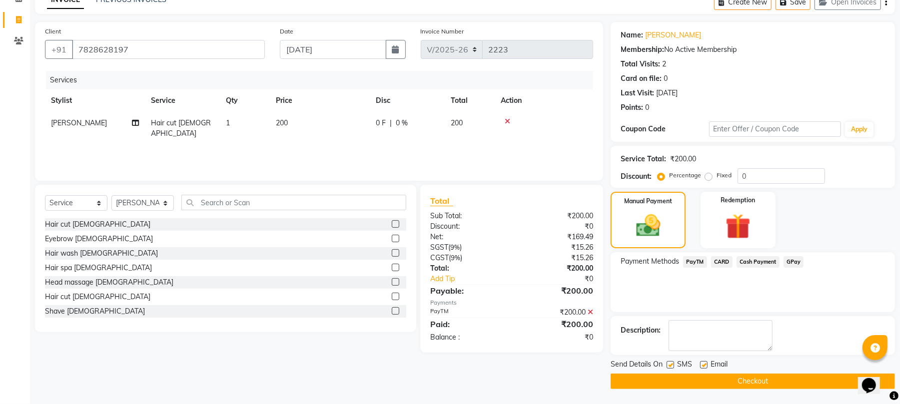
click at [750, 381] on button "Checkout" at bounding box center [753, 381] width 284 height 15
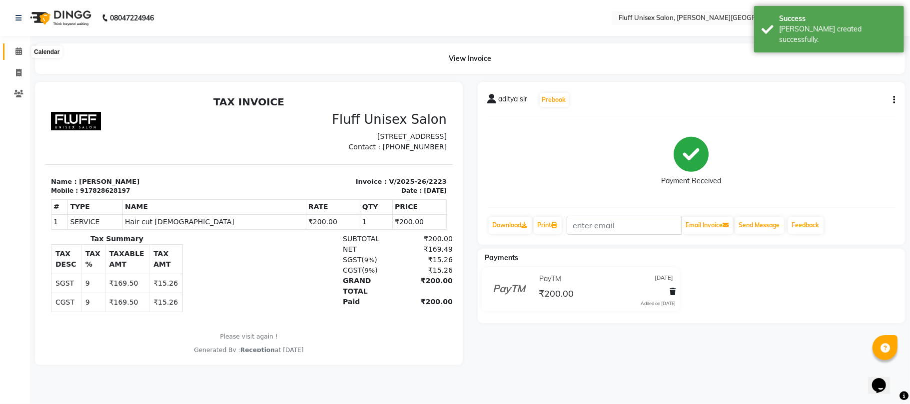
click at [18, 50] on icon at bounding box center [18, 50] width 6 height 7
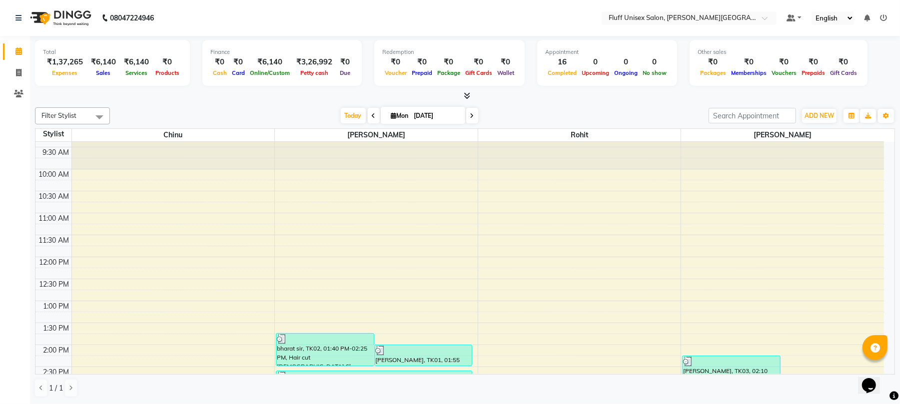
scroll to position [16, 0]
click at [4, 69] on link "Invoice" at bounding box center [15, 73] width 24 height 16
select select "service"
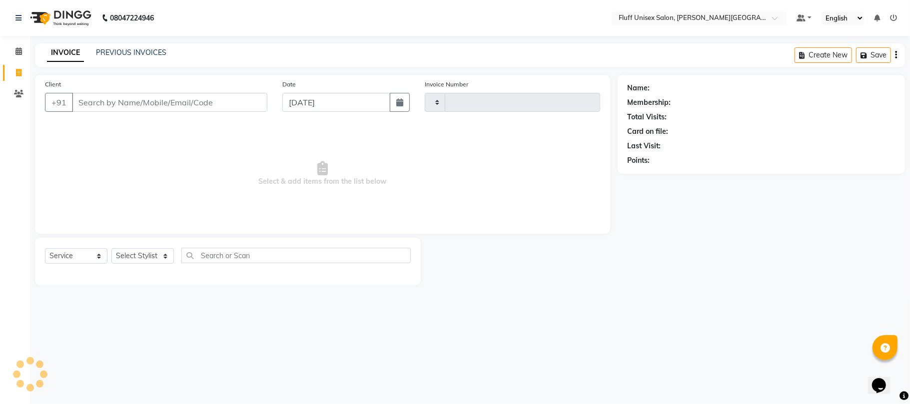
type input "2224"
select select "32"
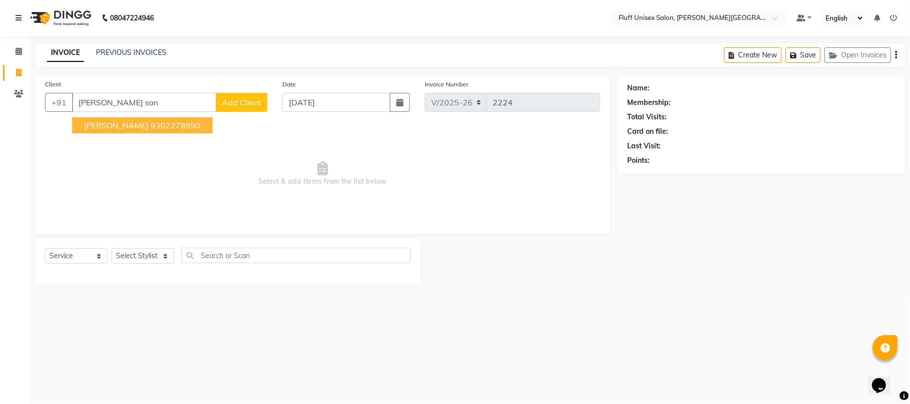
click at [161, 132] on button "[PERSON_NAME] 9302278950" at bounding box center [142, 125] width 140 height 16
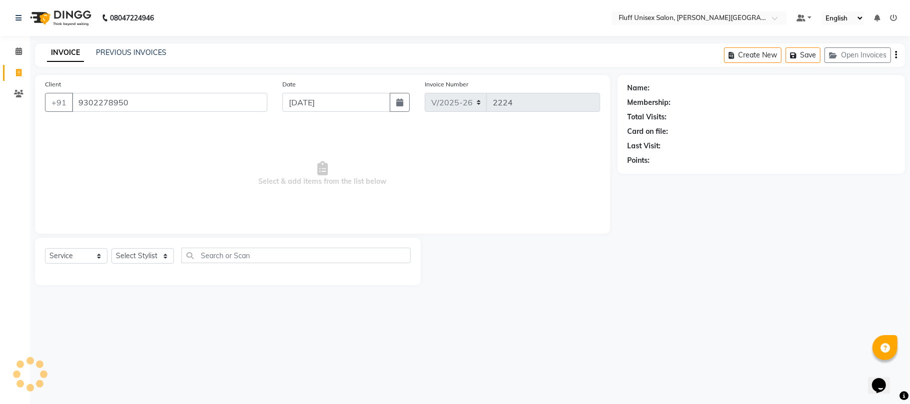
type input "9302278950"
click at [144, 244] on div "Select Service Product Membership Package Voucher Prepaid Gift Card Select Styl…" at bounding box center [228, 261] width 386 height 47
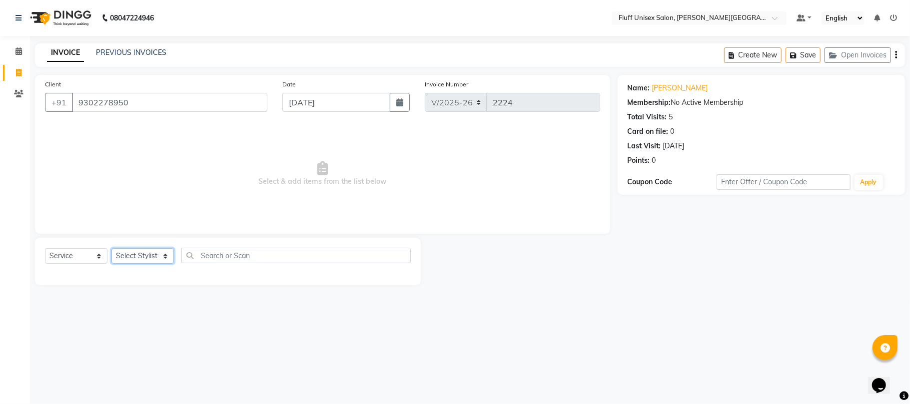
click at [144, 258] on select "Select Stylist Chinu [PERSON_NAME] Reception Rohit" at bounding box center [142, 255] width 62 height 15
select select "39020"
click at [111, 248] on select "Select Stylist Chinu [PERSON_NAME] Reception Rohit" at bounding box center [142, 255] width 62 height 15
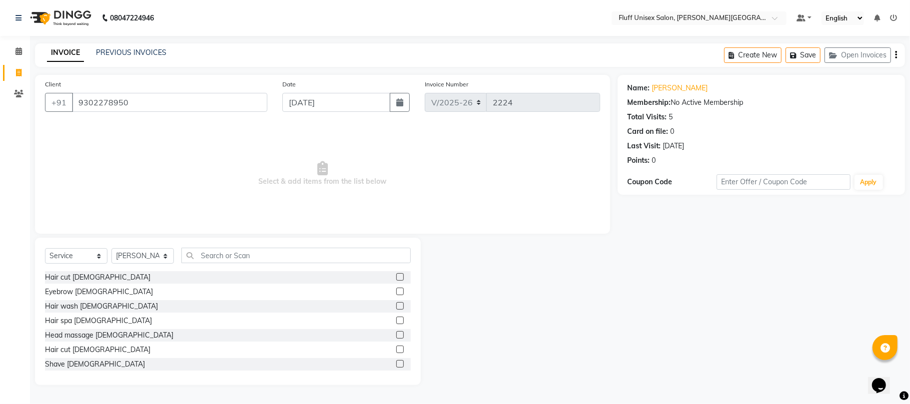
drag, startPoint x: 392, startPoint y: 350, endPoint x: 384, endPoint y: 358, distance: 11.3
click at [396, 350] on label at bounding box center [399, 349] width 7 height 7
click at [396, 350] on input "checkbox" at bounding box center [399, 350] width 6 height 6
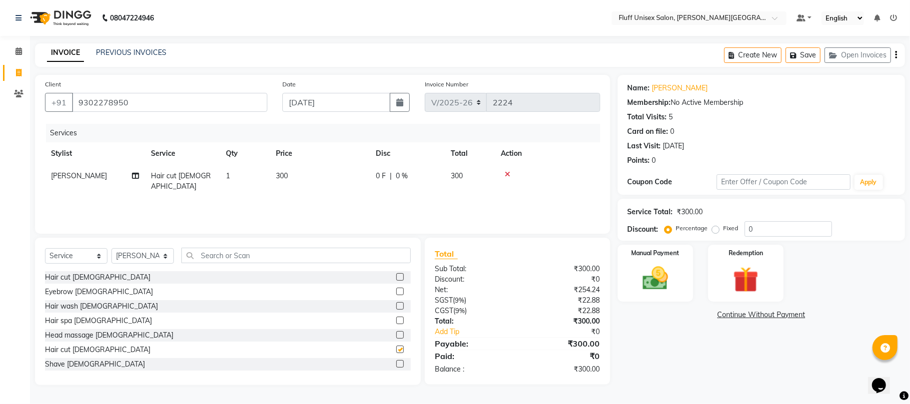
checkbox input "false"
click at [396, 368] on div at bounding box center [399, 365] width 6 height 10
click at [629, 273] on div "Manual Payment" at bounding box center [655, 273] width 78 height 59
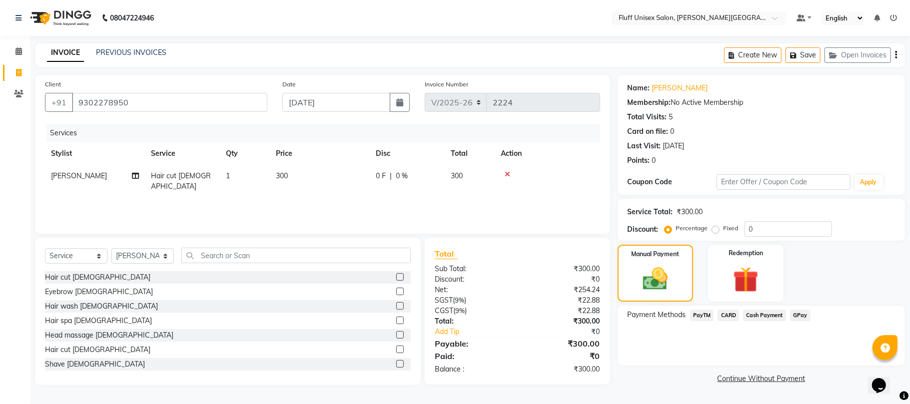
click at [731, 316] on span "CARD" at bounding box center [727, 315] width 21 height 11
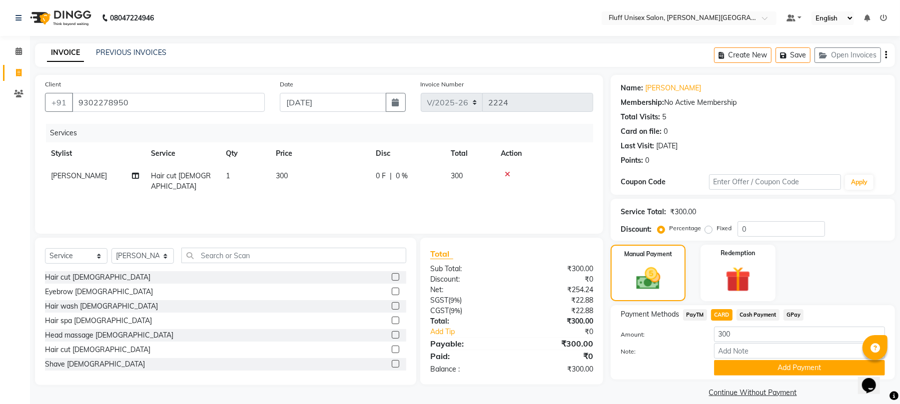
click at [392, 363] on label at bounding box center [395, 363] width 7 height 7
click at [392, 363] on input "checkbox" at bounding box center [395, 364] width 6 height 6
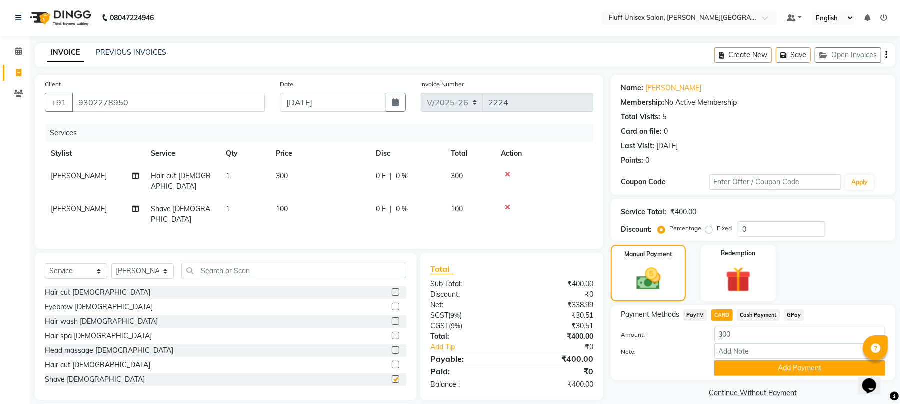
checkbox input "false"
click at [752, 310] on span "Cash Payment" at bounding box center [757, 314] width 43 height 11
type input "400"
click at [798, 372] on button "Add Payment" at bounding box center [799, 367] width 171 height 15
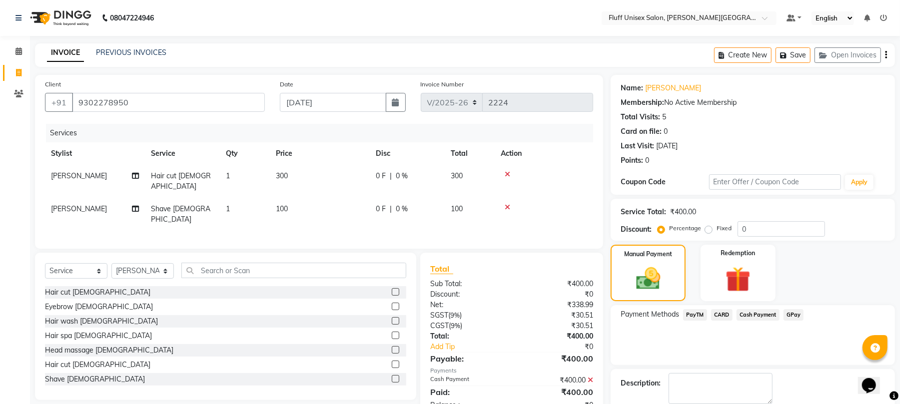
scroll to position [54, 0]
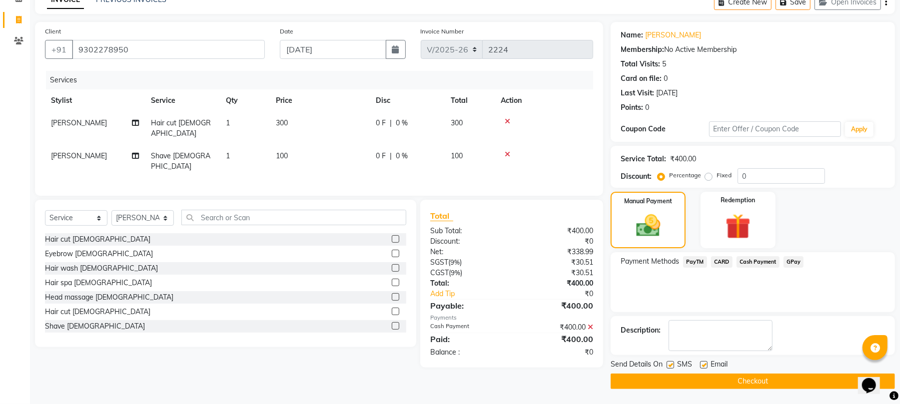
click at [806, 372] on div "Send Details On SMS Email Checkout" at bounding box center [753, 374] width 284 height 30
click at [804, 375] on button "Checkout" at bounding box center [753, 381] width 284 height 15
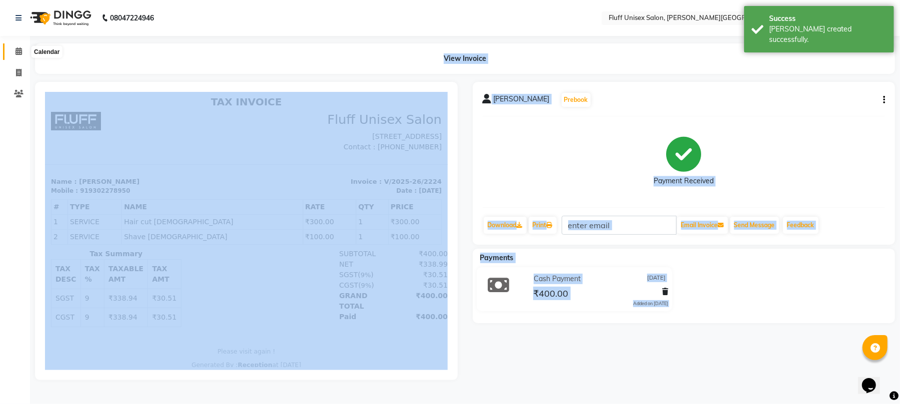
click at [14, 53] on span at bounding box center [18, 51] width 17 height 11
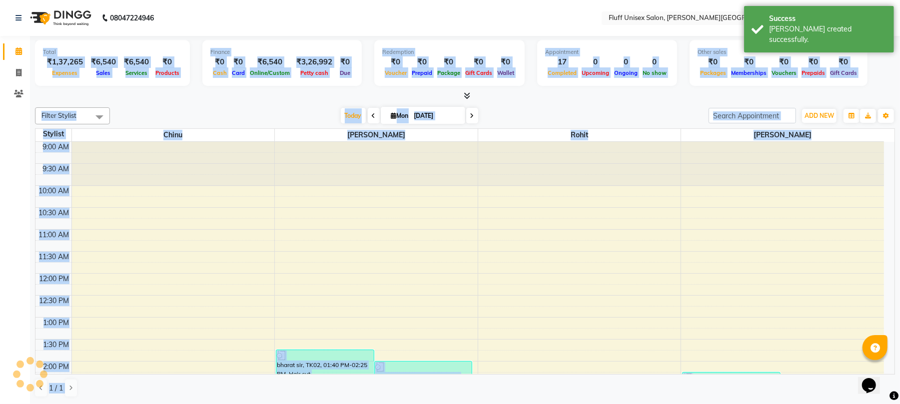
scroll to position [418, 0]
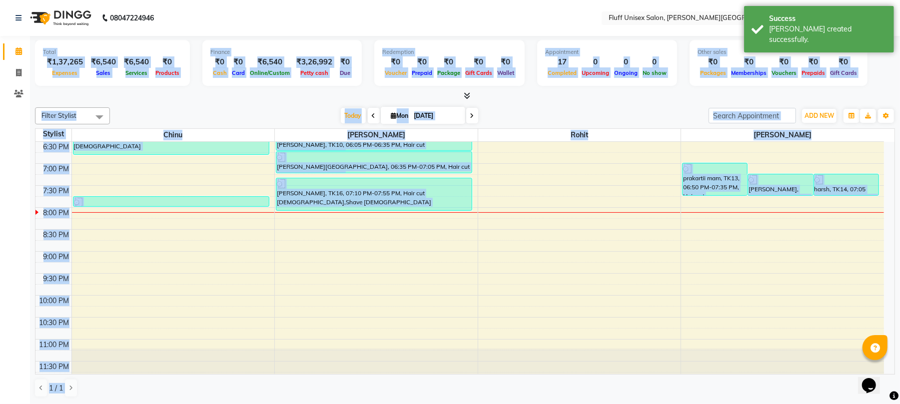
click at [14, 53] on span at bounding box center [18, 51] width 17 height 11
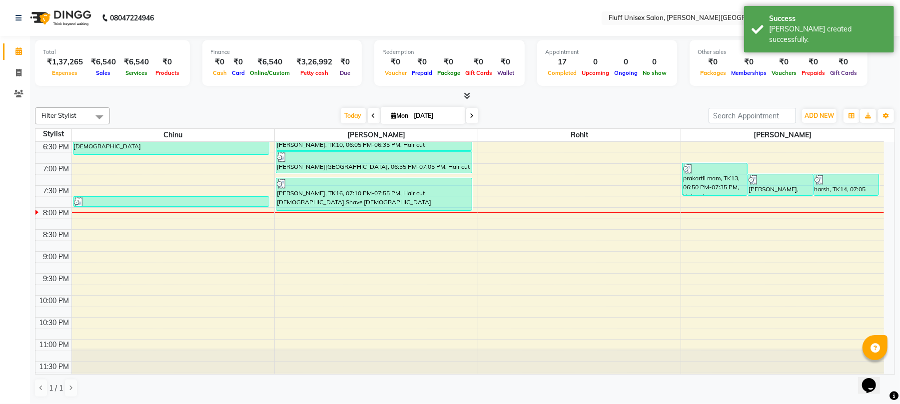
click at [4, 120] on div "Calendar Invoice Clients Completed InProgress Upcoming Dropped Tentative Check-…" at bounding box center [67, 208] width 135 height 361
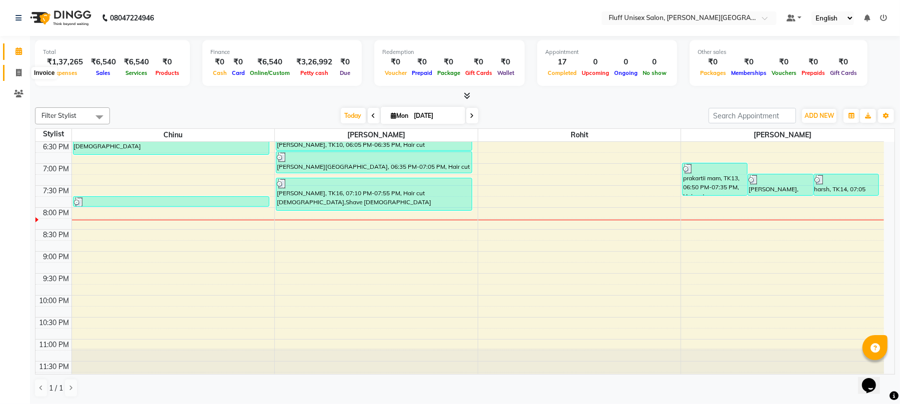
click at [19, 71] on icon at bounding box center [18, 72] width 5 height 7
select select "service"
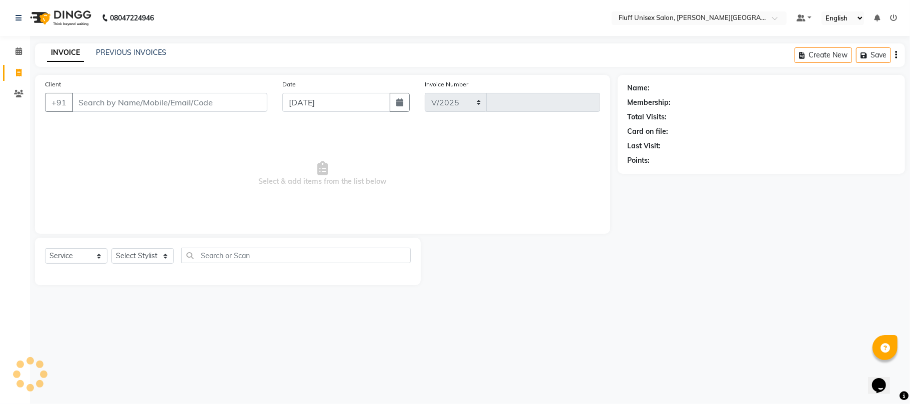
select select "32"
type input "2225"
click at [140, 111] on input "Client" at bounding box center [169, 102] width 195 height 19
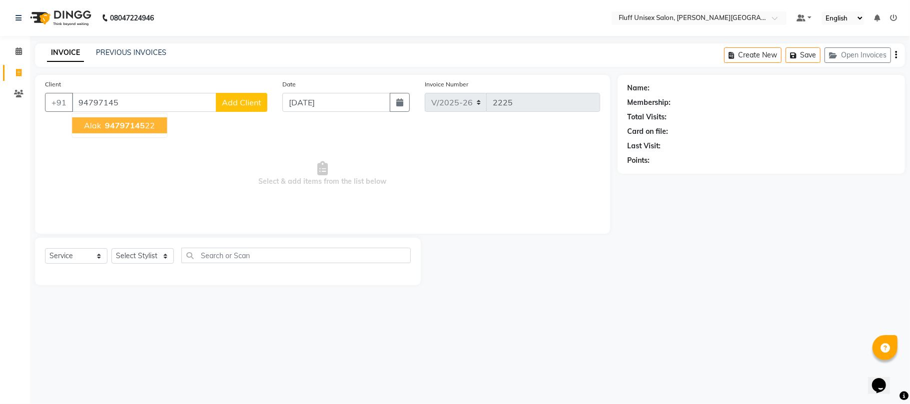
click at [122, 125] on span "94797145" at bounding box center [125, 125] width 40 height 10
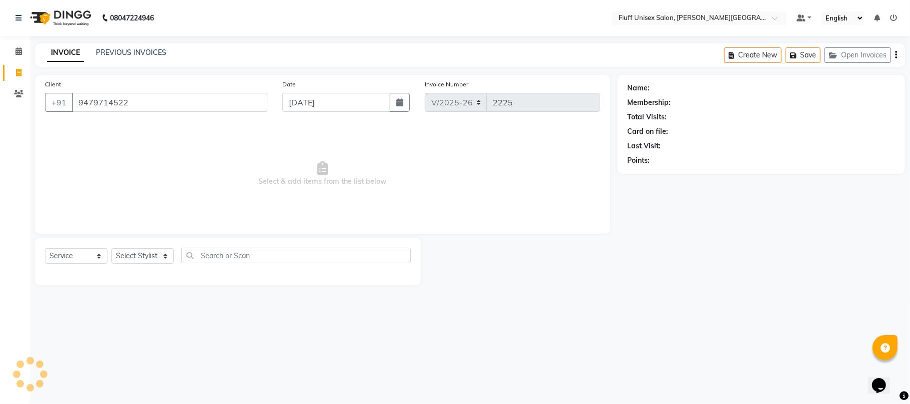
type input "9479714522"
click at [143, 256] on select "Select Stylist Chinu [PERSON_NAME] Reception Rohit" at bounding box center [142, 255] width 62 height 15
select select "43283"
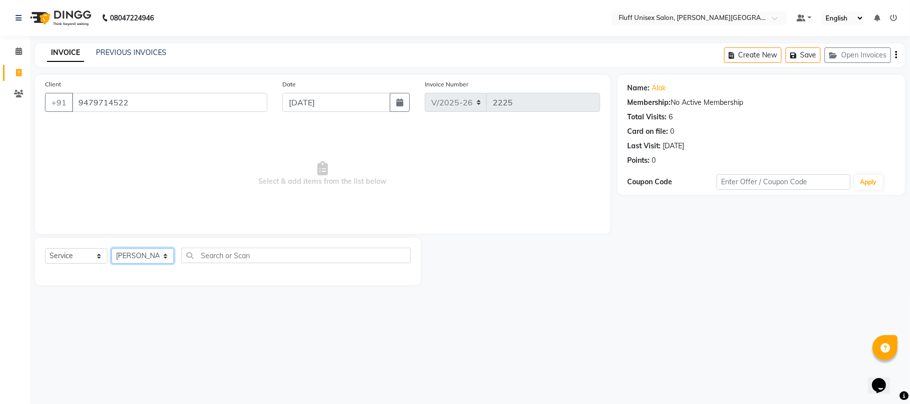
click at [111, 248] on select "Select Stylist Chinu [PERSON_NAME] Reception Rohit" at bounding box center [142, 255] width 62 height 15
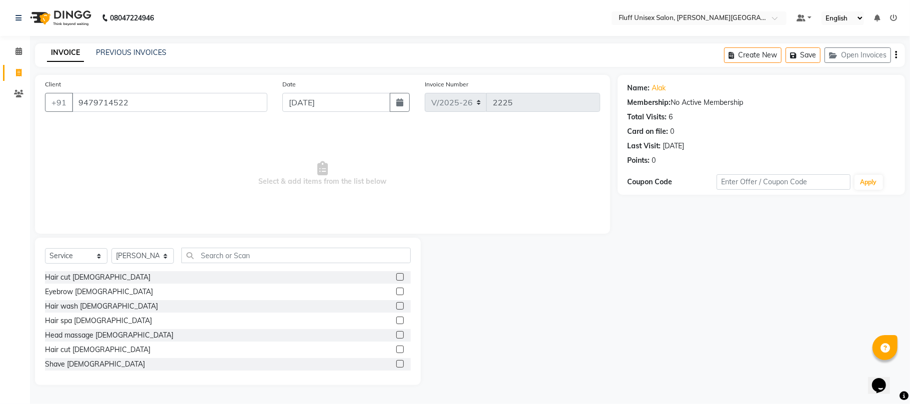
click at [396, 367] on label at bounding box center [399, 363] width 7 height 7
click at [396, 367] on input "checkbox" at bounding box center [399, 364] width 6 height 6
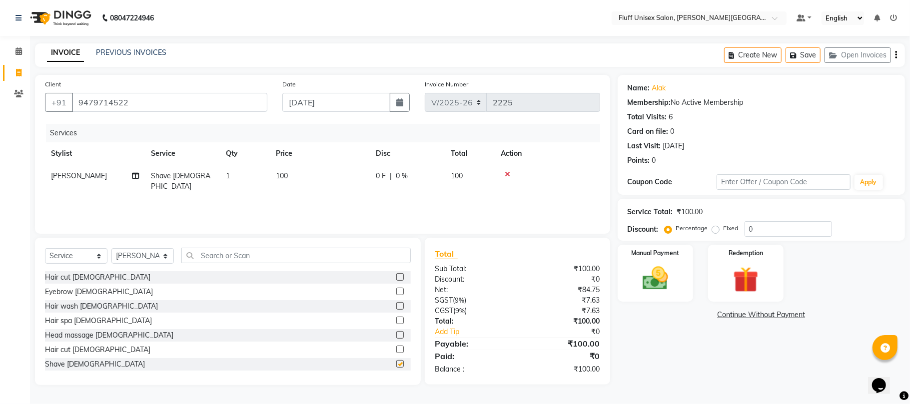
checkbox input "false"
click at [659, 276] on img at bounding box center [654, 278] width 43 height 31
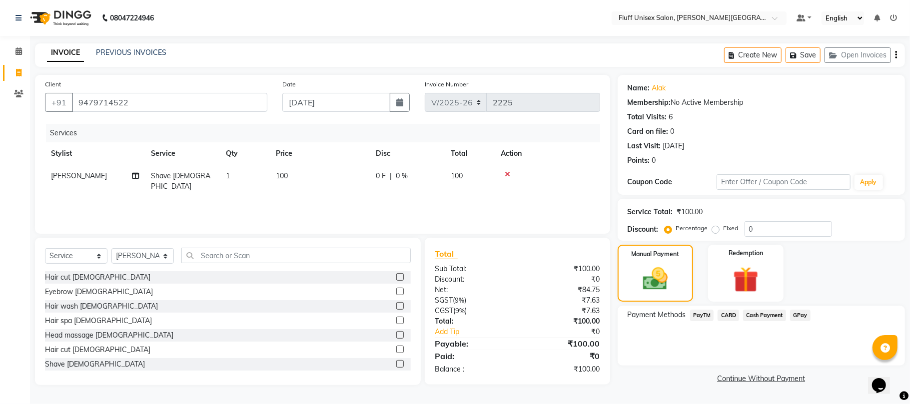
click at [760, 316] on span "Cash Payment" at bounding box center [764, 315] width 43 height 11
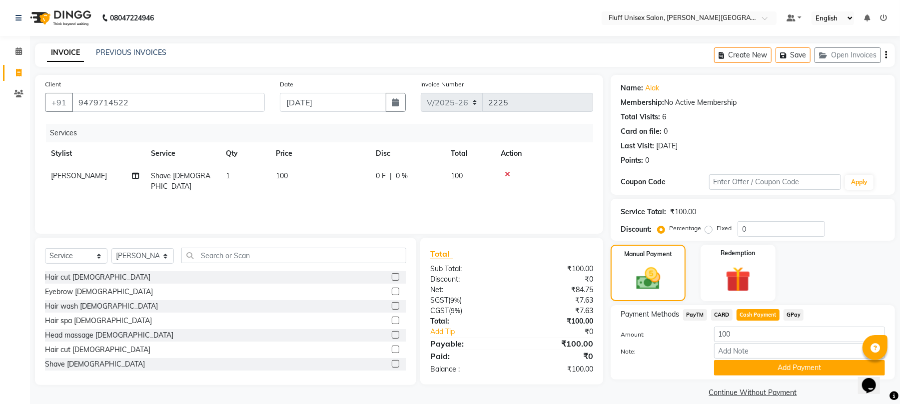
scroll to position [11, 0]
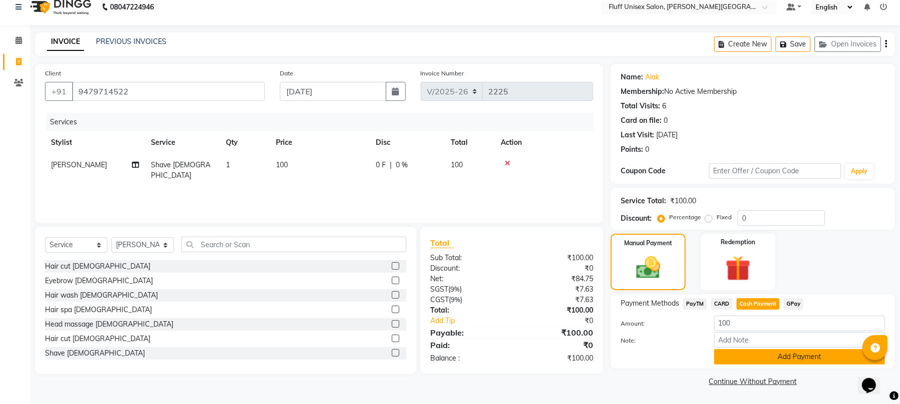
click at [796, 359] on button "Add Payment" at bounding box center [799, 356] width 171 height 15
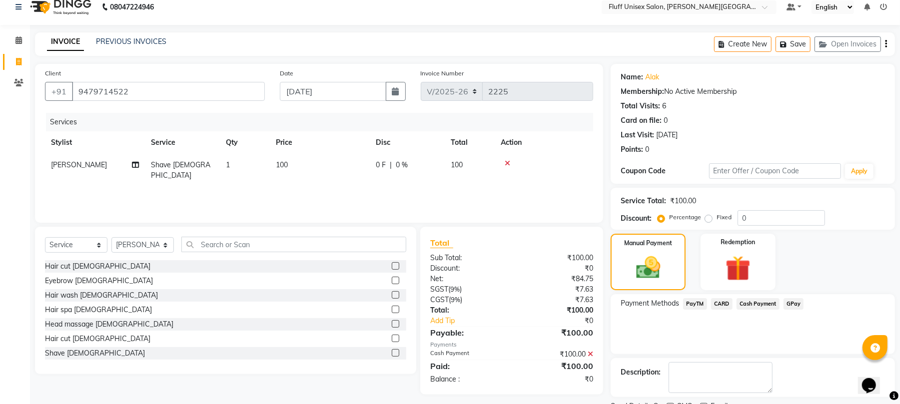
scroll to position [54, 0]
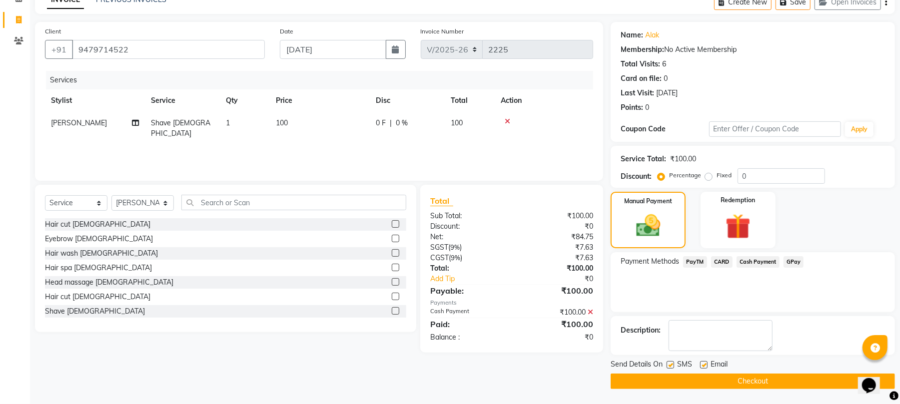
click at [764, 378] on button "Checkout" at bounding box center [753, 381] width 284 height 15
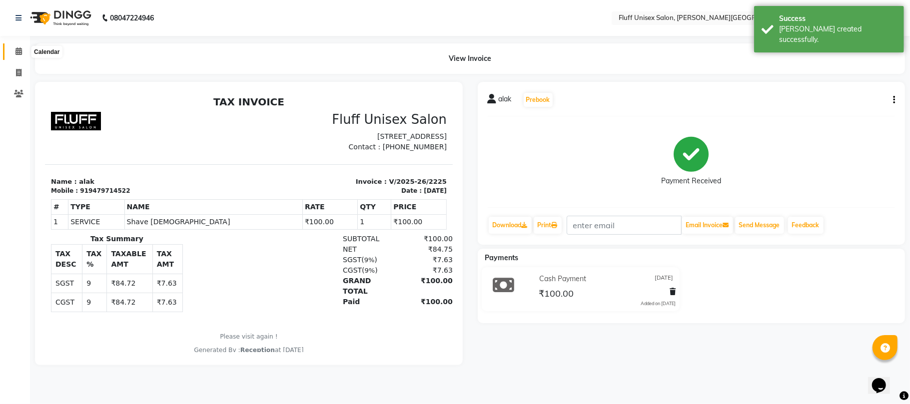
click at [19, 54] on icon at bounding box center [18, 50] width 6 height 7
